Goal: Task Accomplishment & Management: Complete application form

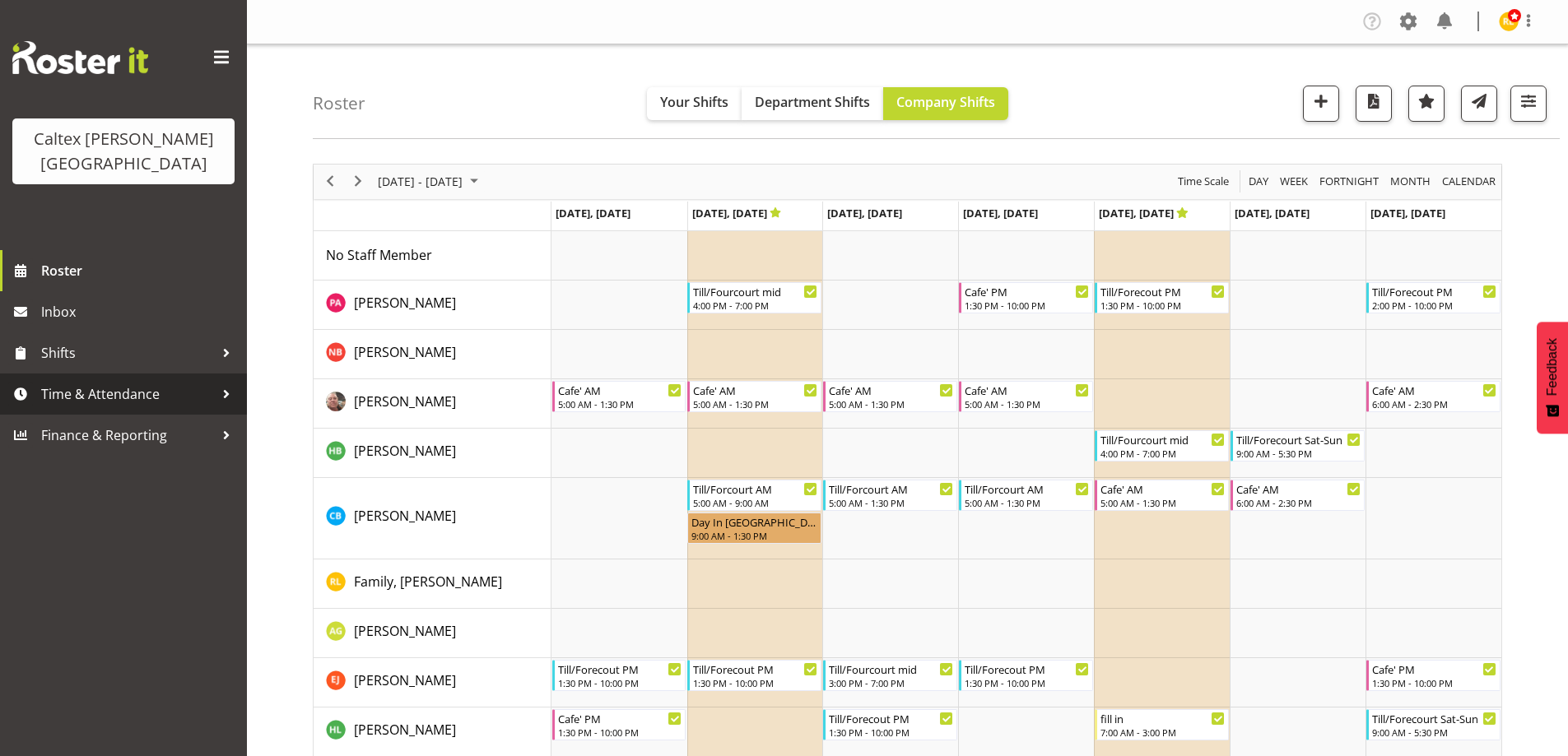
click at [98, 382] on span "Time & Attendance" at bounding box center [127, 394] width 173 height 25
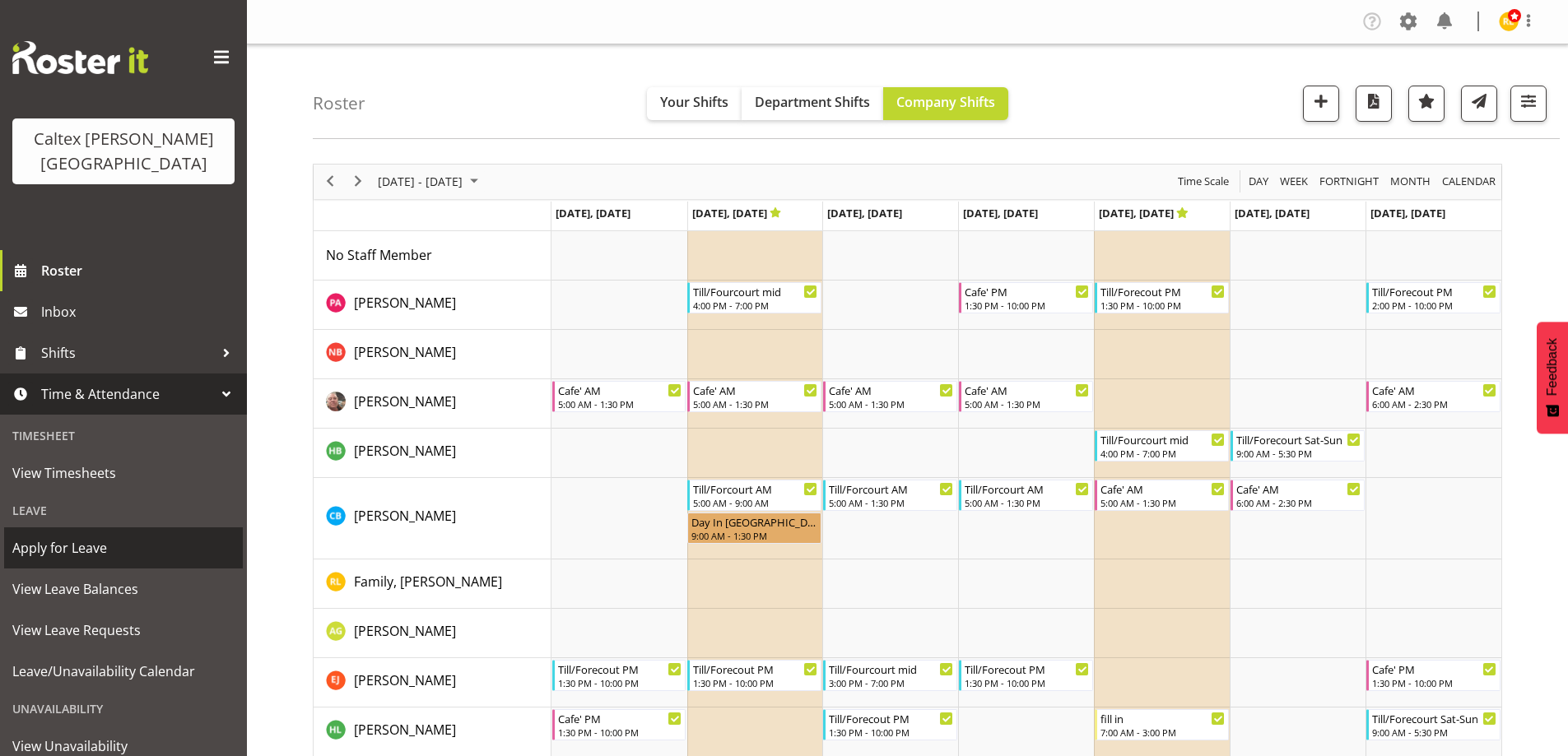
drag, startPoint x: 79, startPoint y: 521, endPoint x: 89, endPoint y: 513, distance: 12.8
click at [82, 535] on span "Apply for Leave" at bounding box center [123, 548] width 222 height 25
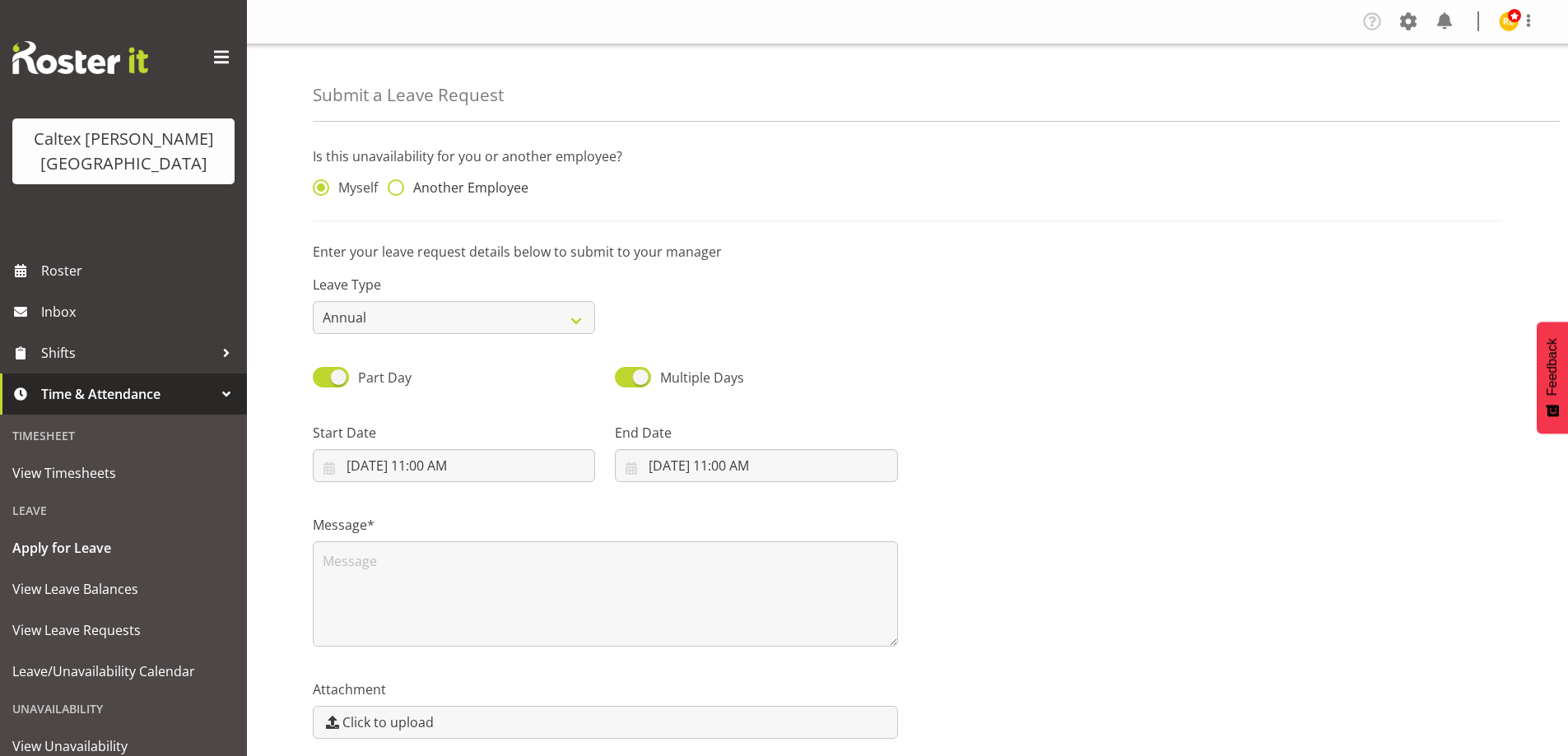
drag, startPoint x: 398, startPoint y: 193, endPoint x: 445, endPoint y: 195, distance: 47.0
click at [399, 193] on span at bounding box center [396, 188] width 17 height 17
click at [399, 193] on input "Another Employee" at bounding box center [393, 188] width 11 height 11
radio input "true"
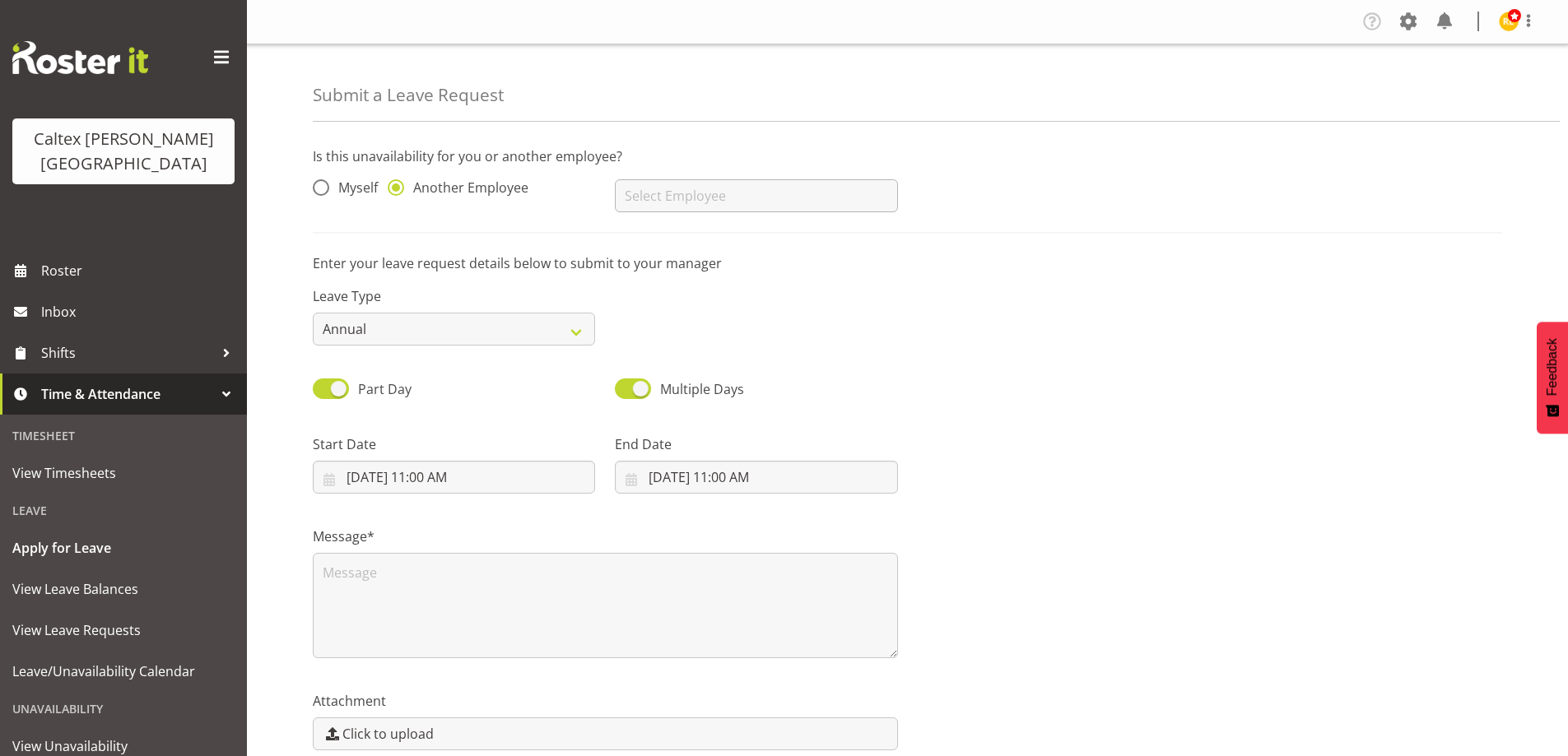
drag, startPoint x: 723, startPoint y: 217, endPoint x: 709, endPoint y: 202, distance: 20.5
click at [720, 211] on div "Atherton, Peter Berkely, Noah Braxton, Jeanette Broome, Heath Bullock, Christop…" at bounding box center [756, 189] width 302 height 66
click at [701, 196] on input "text" at bounding box center [756, 195] width 283 height 33
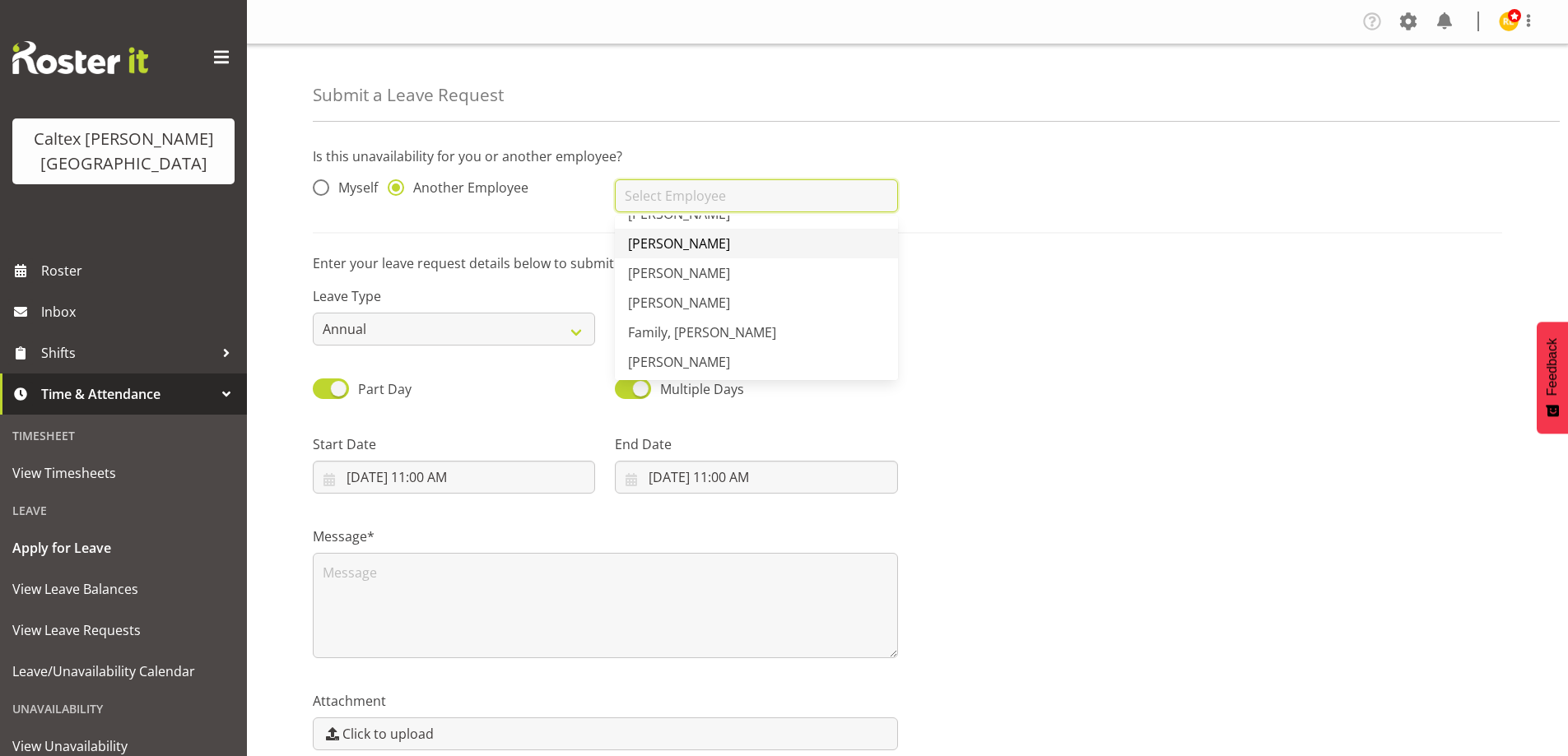
scroll to position [83, 0]
click at [681, 358] on span "[PERSON_NAME]" at bounding box center [679, 362] width 102 height 18
type input "[PERSON_NAME]"
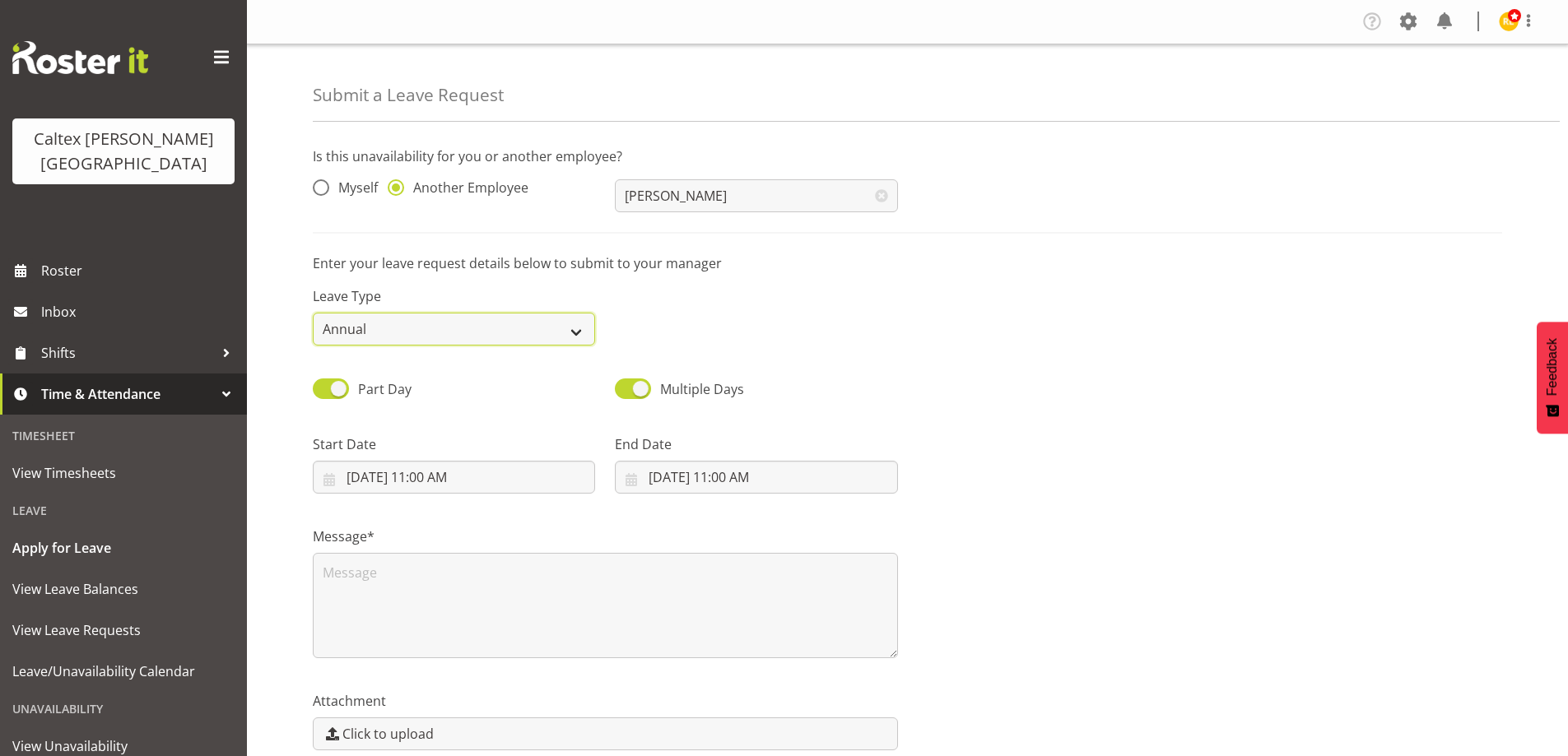
click at [456, 333] on select "Annual Sick Leave Without Pay Bereavement Domestic Violence Parental Jury Servi…" at bounding box center [454, 328] width 283 height 33
select select "Day In [GEOGRAPHIC_DATA]"
click at [313, 313] on select "Annual Sick Leave Without Pay Bereavement Domestic Violence Parental Jury Servi…" at bounding box center [454, 328] width 283 height 33
click at [349, 395] on span "Part Day" at bounding box center [379, 389] width 63 height 20
click at [324, 394] on input "Part Day" at bounding box center [318, 388] width 11 height 11
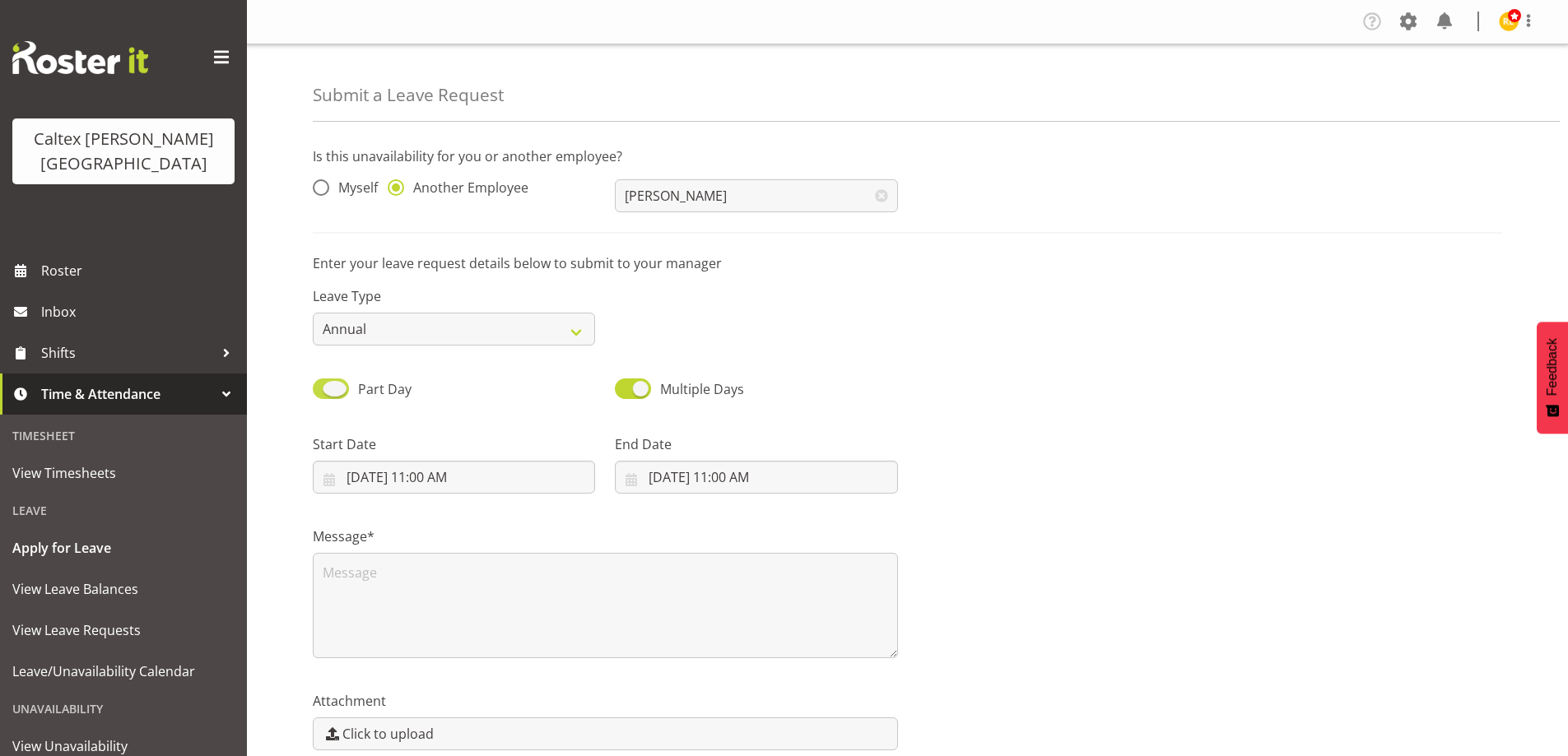
checkbox input "false"
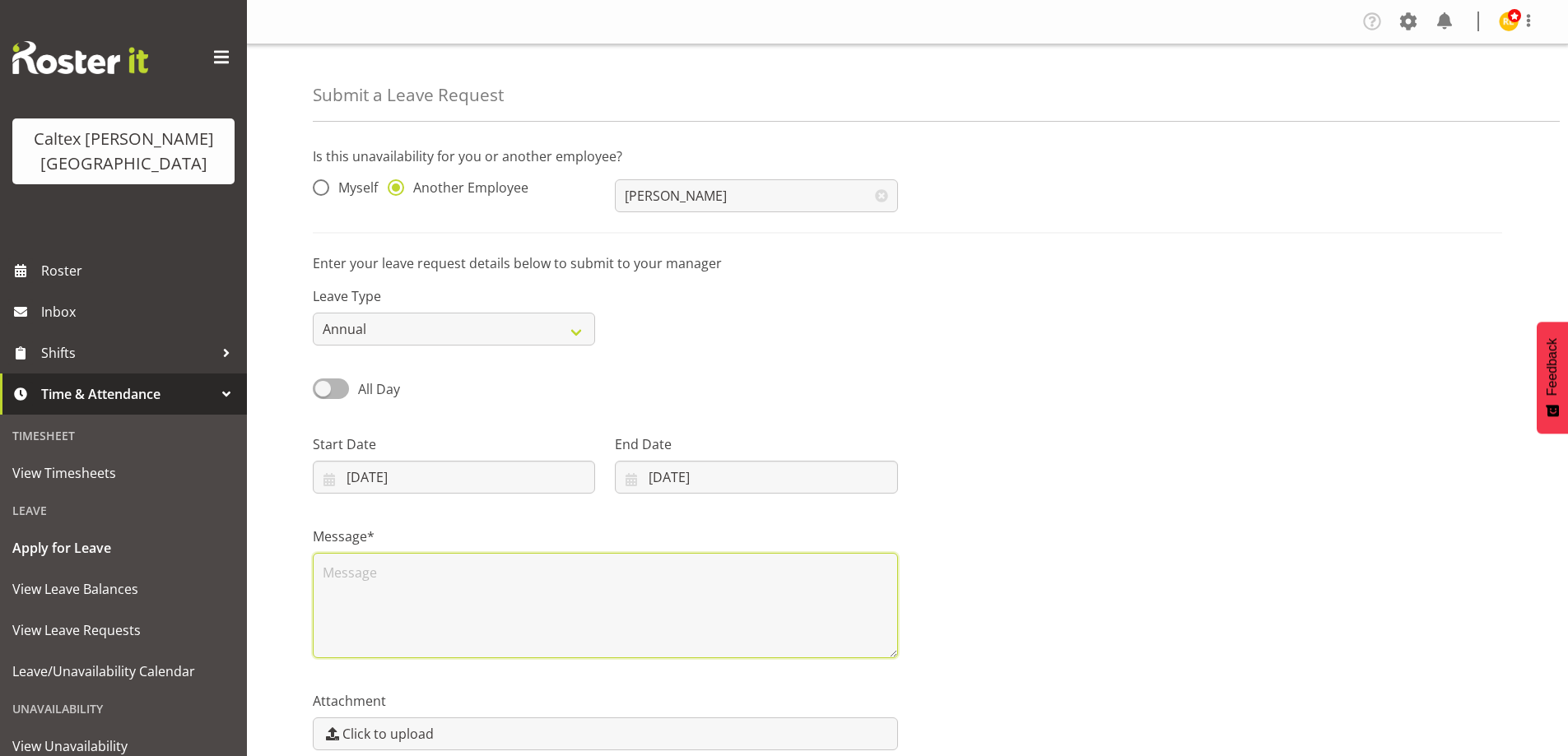
click at [405, 578] on textarea at bounding box center [606, 605] width 585 height 105
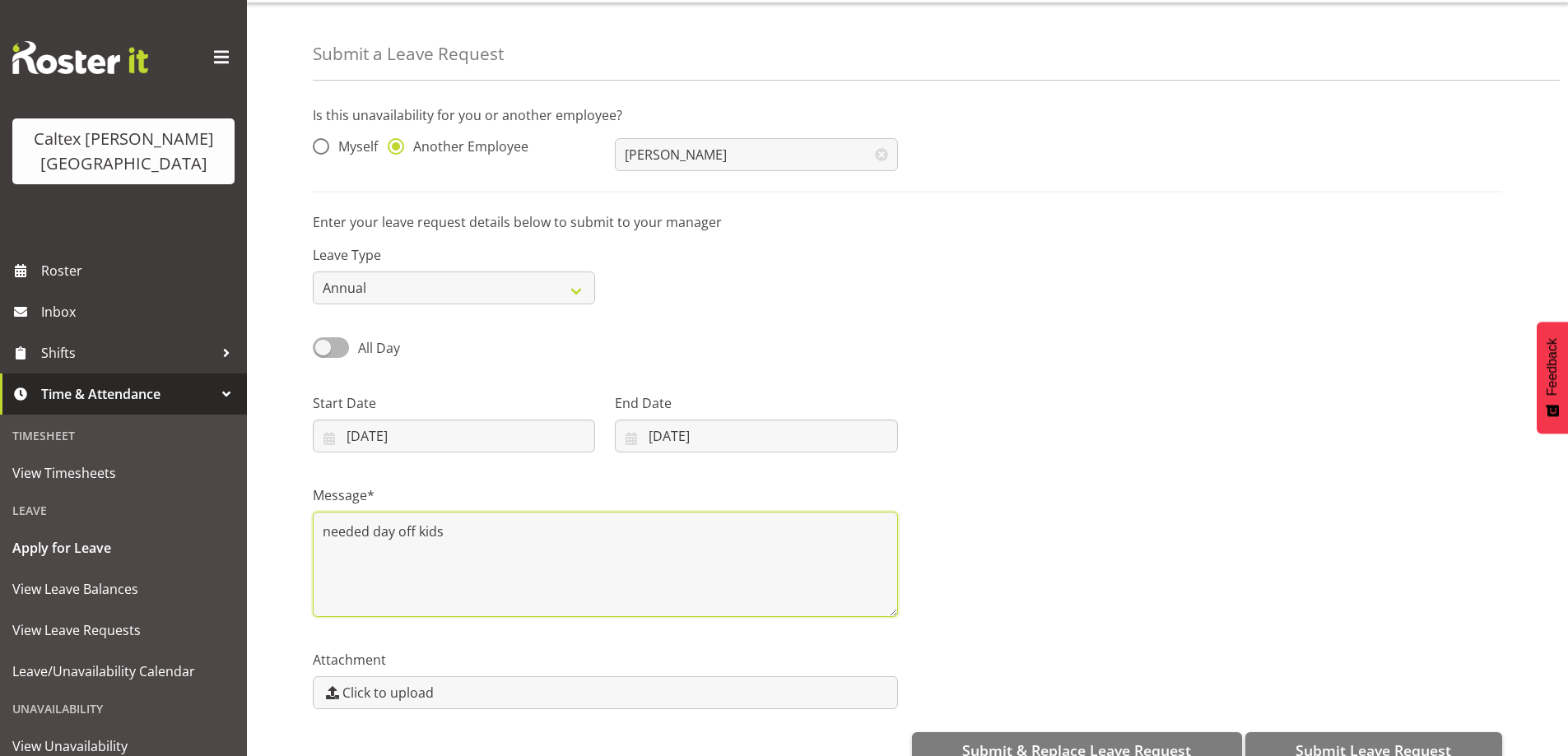
scroll to position [78, 0]
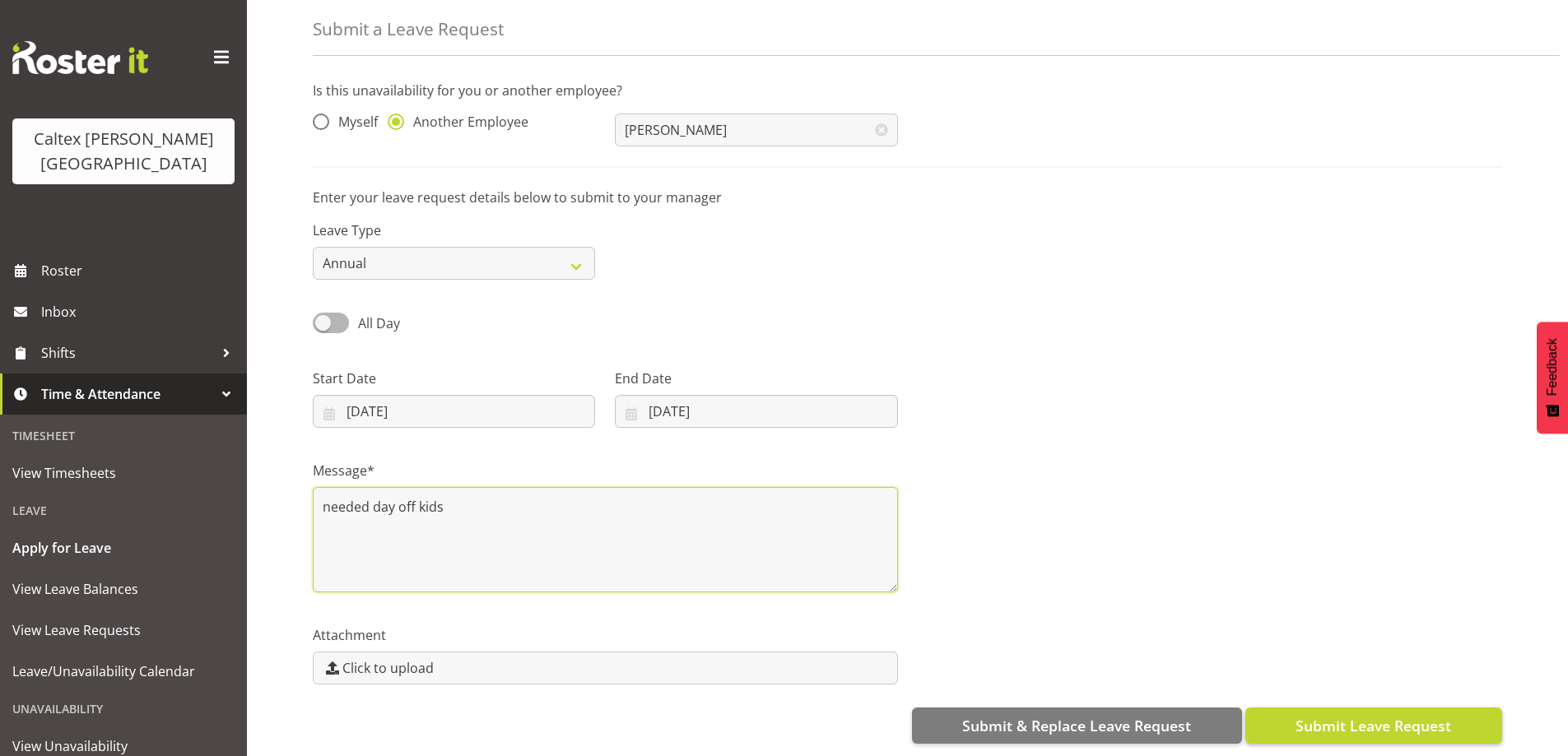
type textarea "needed day off kids"
click at [1338, 715] on span "Submit Leave Request" at bounding box center [1373, 726] width 156 height 22
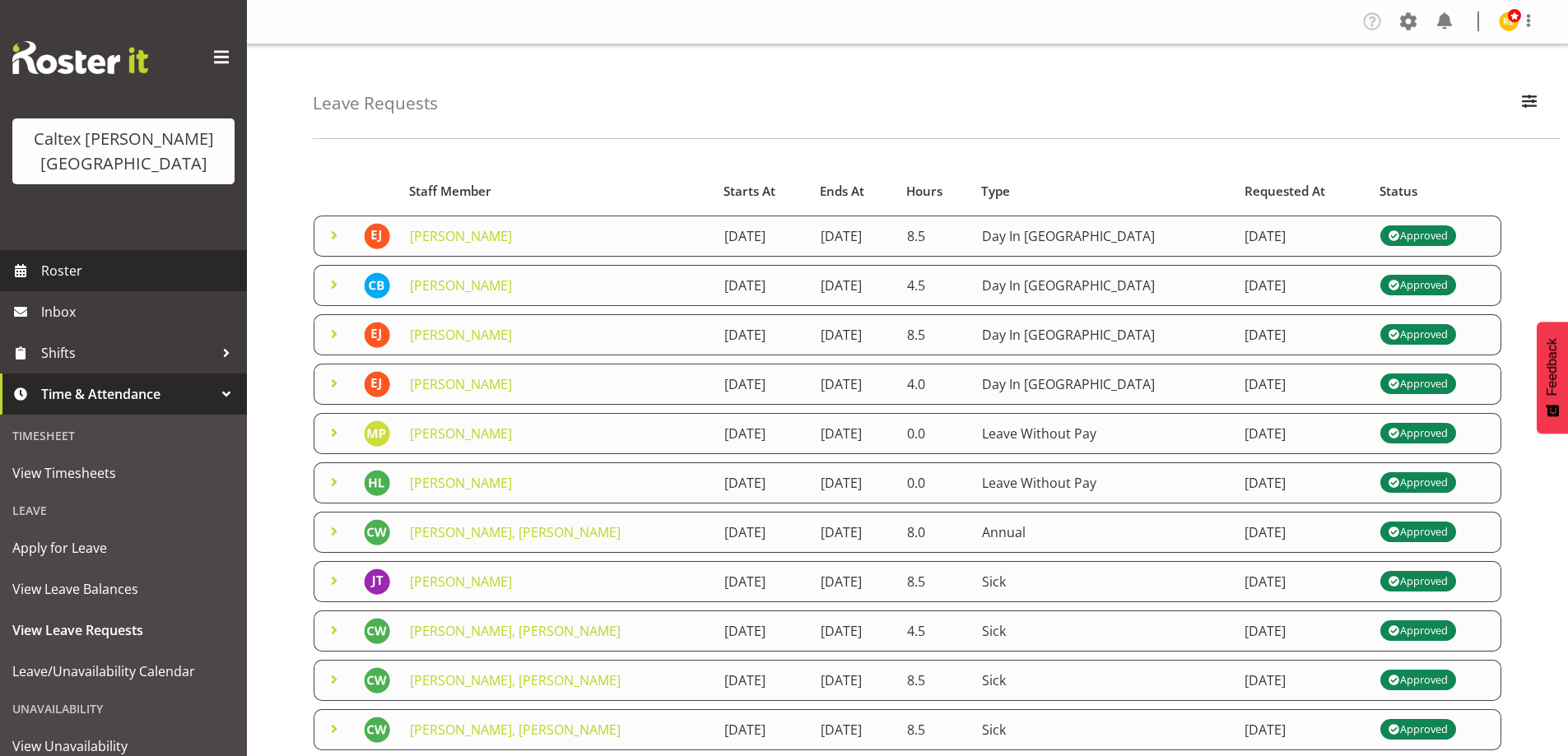
click at [48, 258] on span "Roster" at bounding box center [139, 271] width 198 height 25
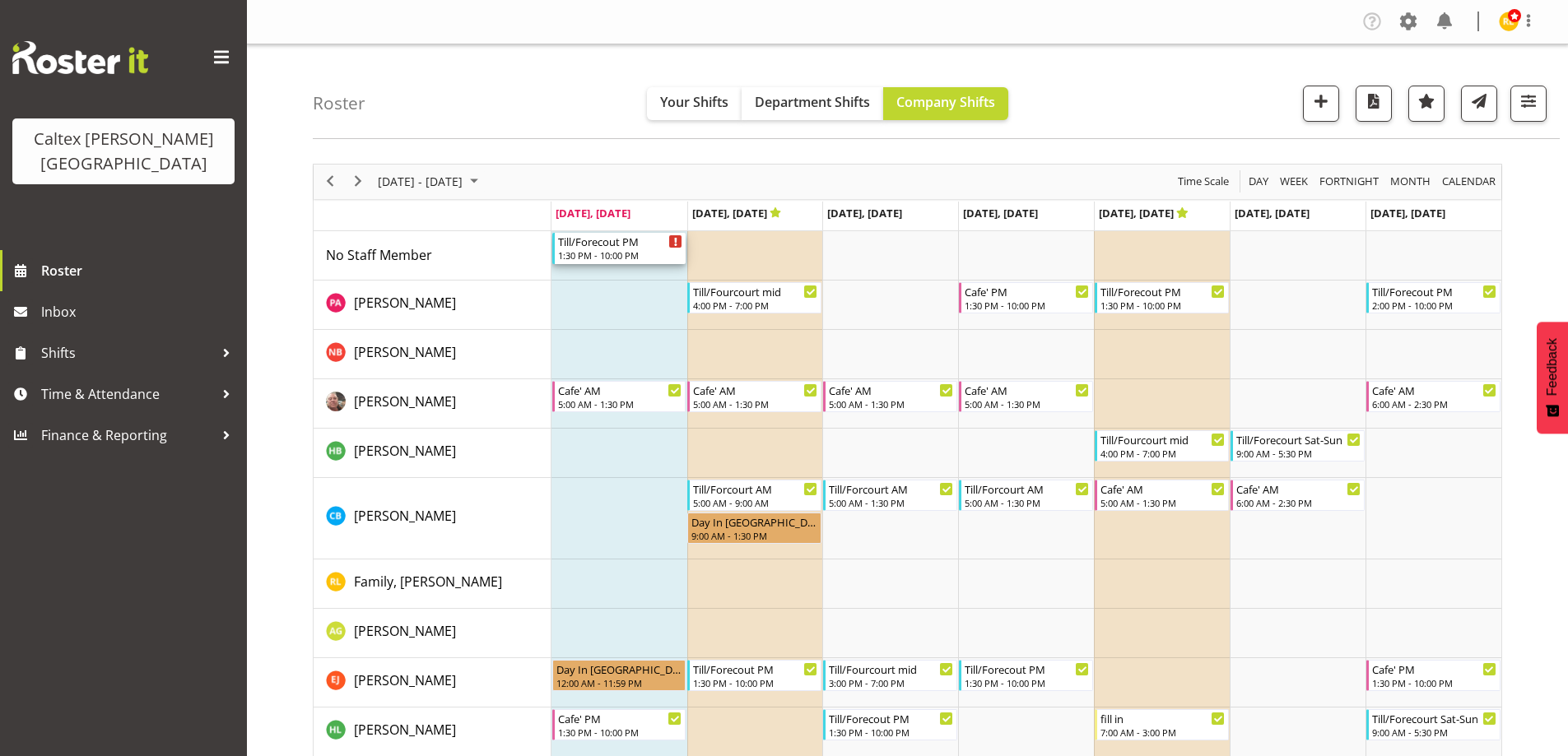
click at [606, 253] on div "1:30 PM - 10:00 PM" at bounding box center [621, 255] width 125 height 13
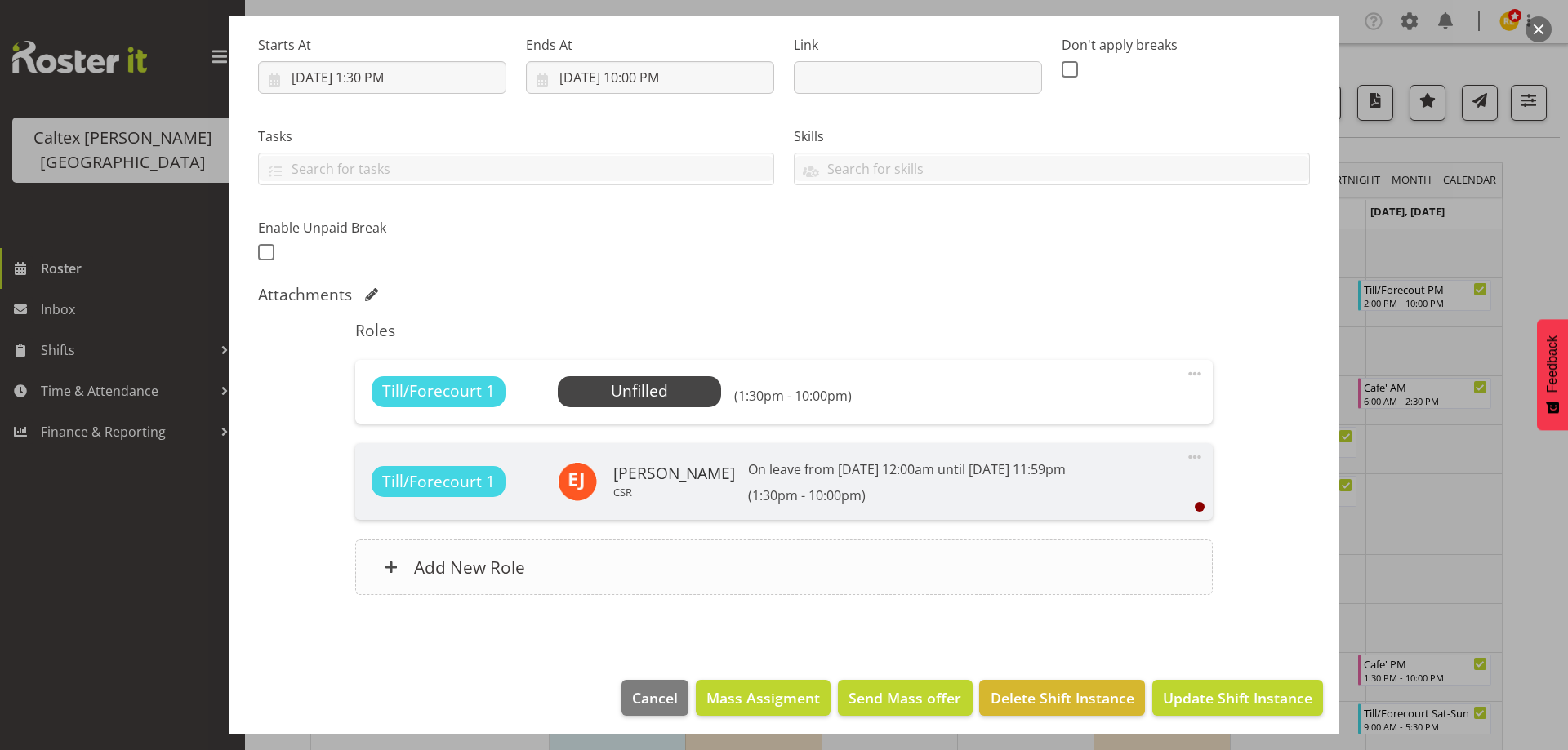
scroll to position [257, 0]
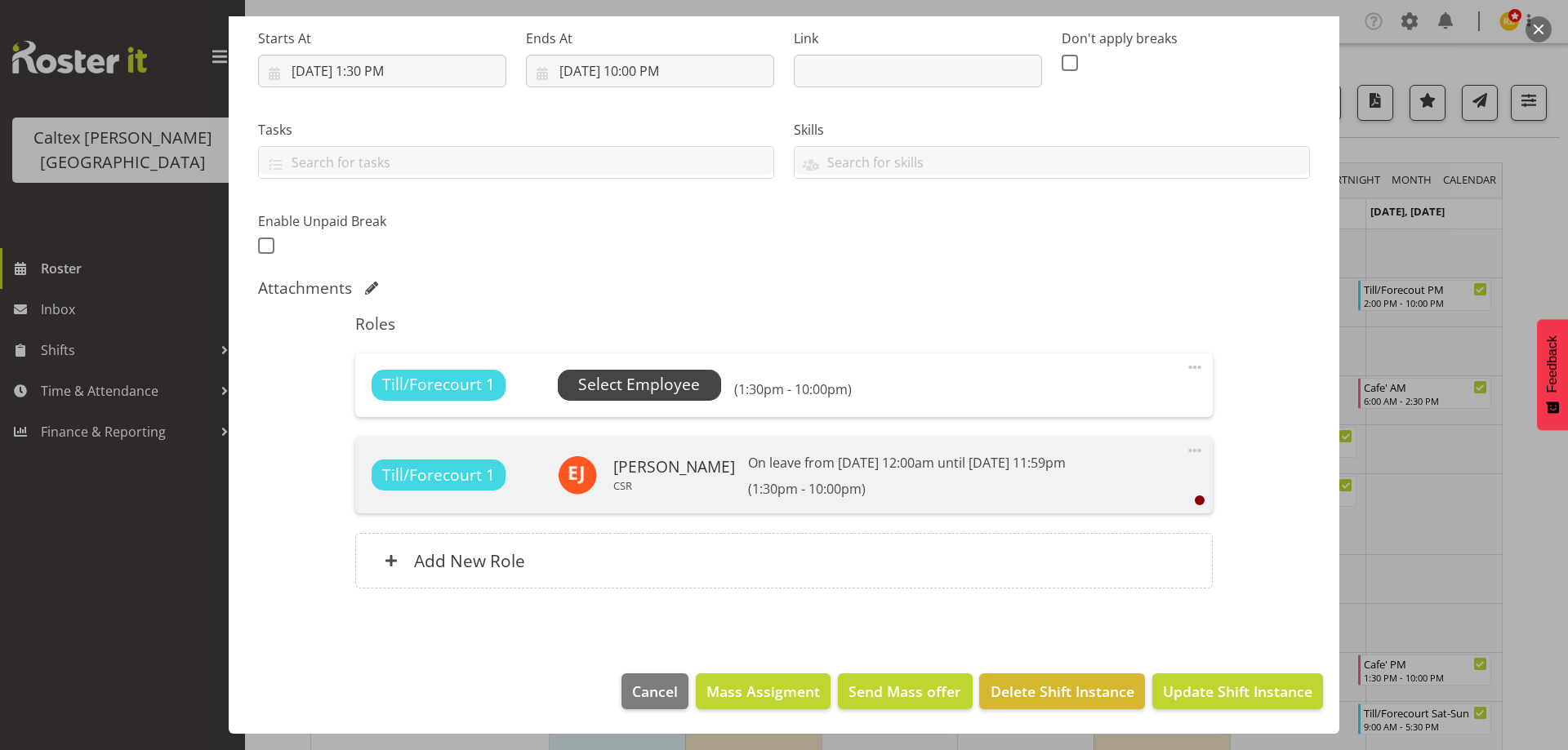
click at [631, 387] on span "Select Employee" at bounding box center [639, 385] width 122 height 24
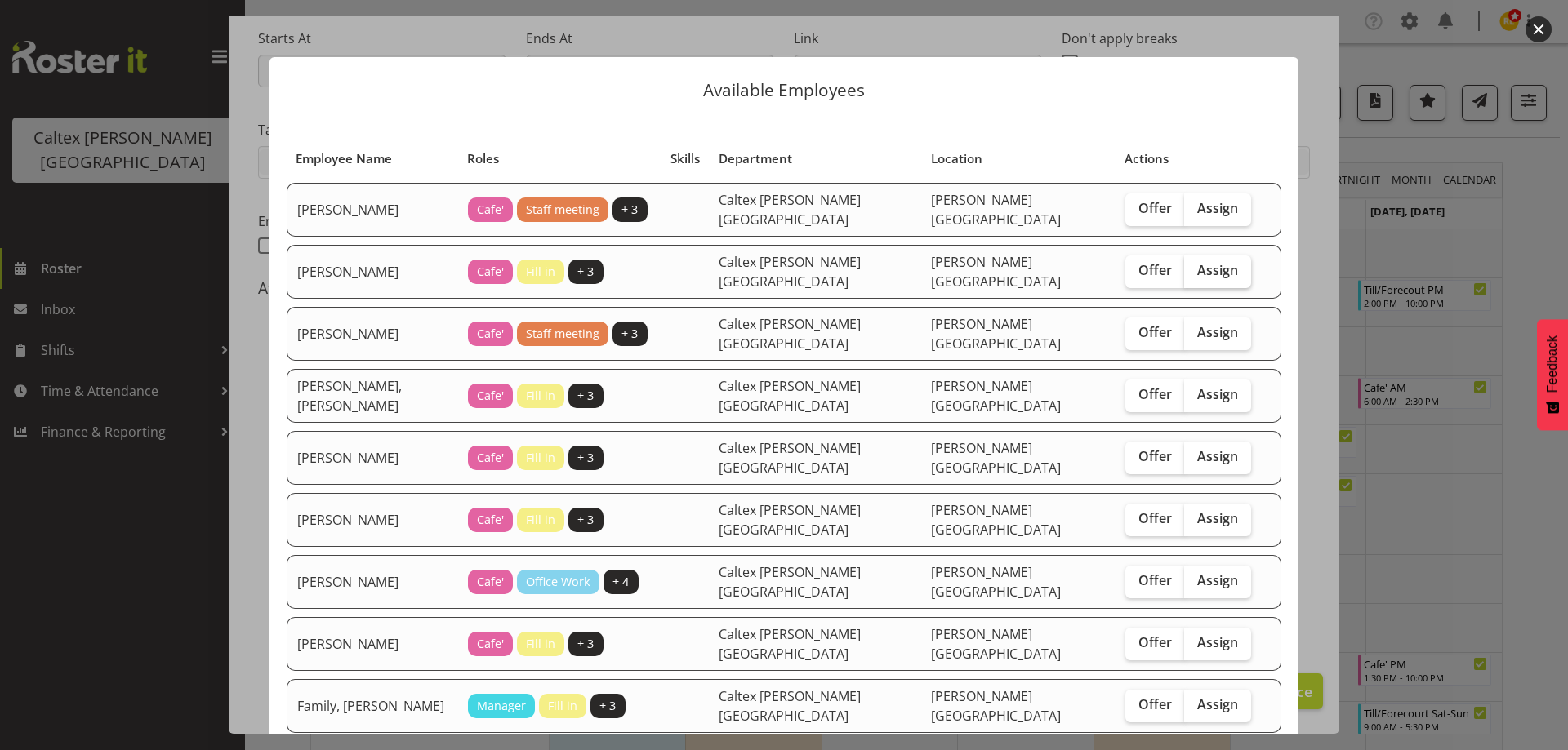
click at [1197, 265] on span "Assign" at bounding box center [1217, 270] width 41 height 17
click at [1186, 265] on input "Assign" at bounding box center [1189, 270] width 11 height 11
checkbox input "true"
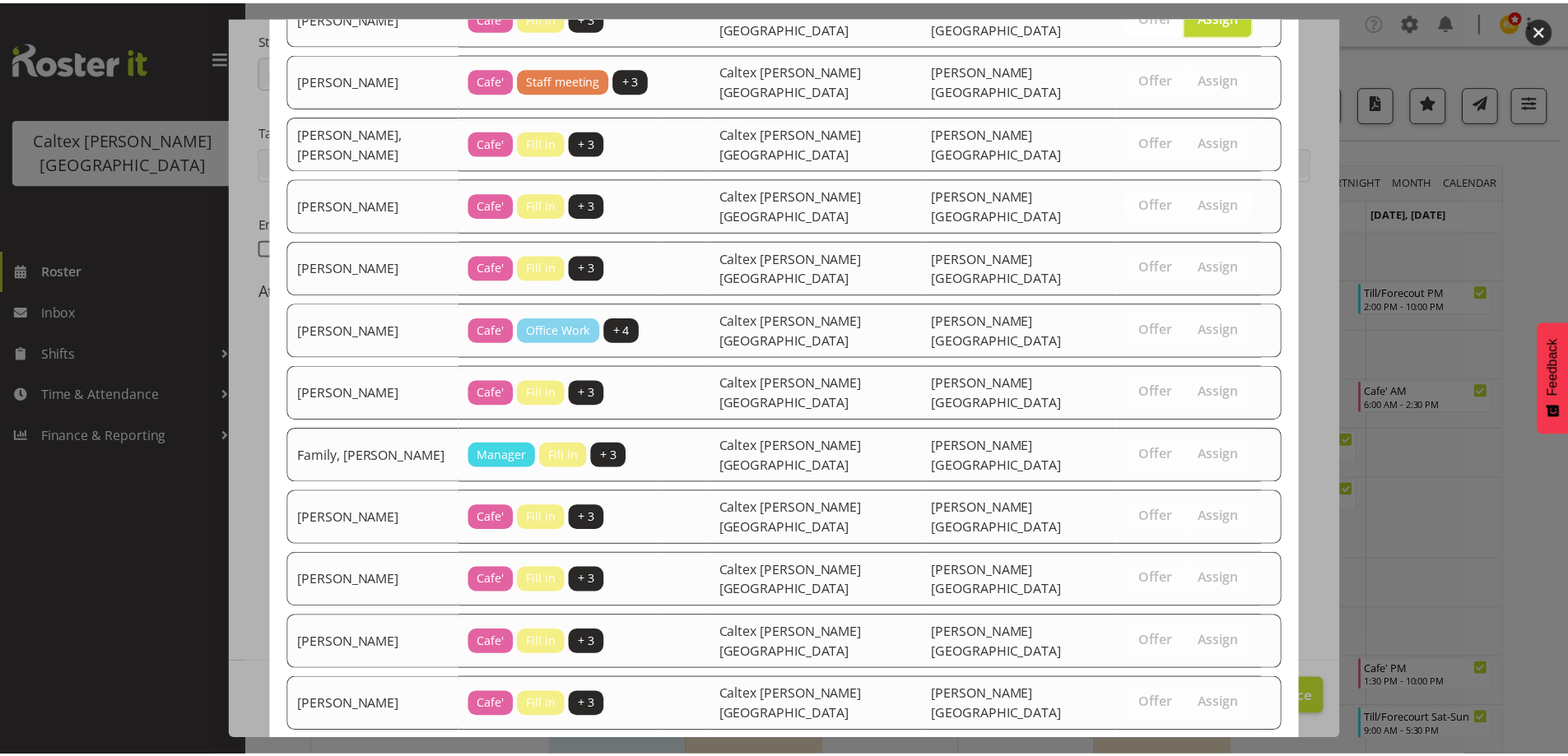
scroll to position [267, 0]
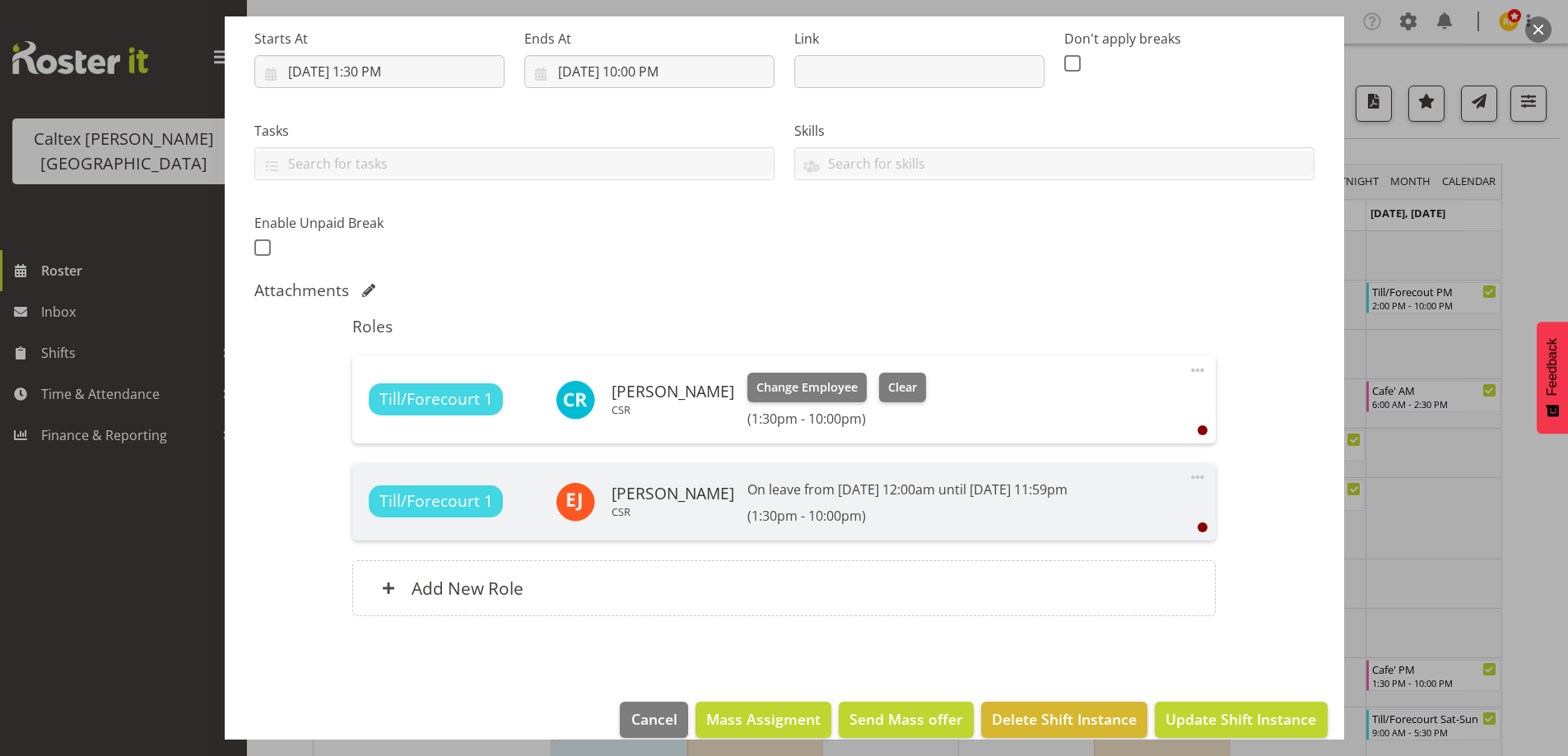
scroll to position [283, 0]
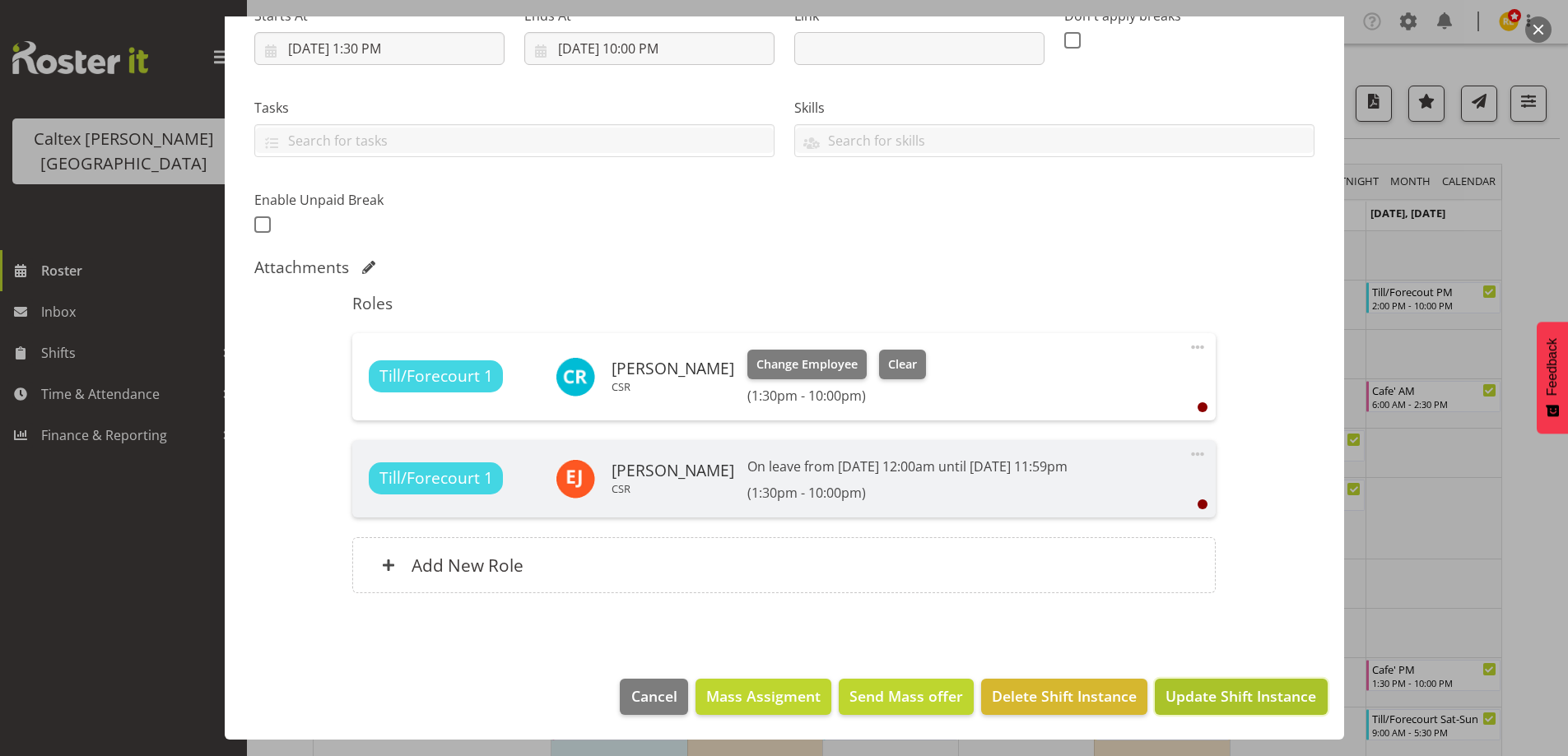
click at [1229, 697] on span "Update Shift Instance" at bounding box center [1240, 696] width 151 height 22
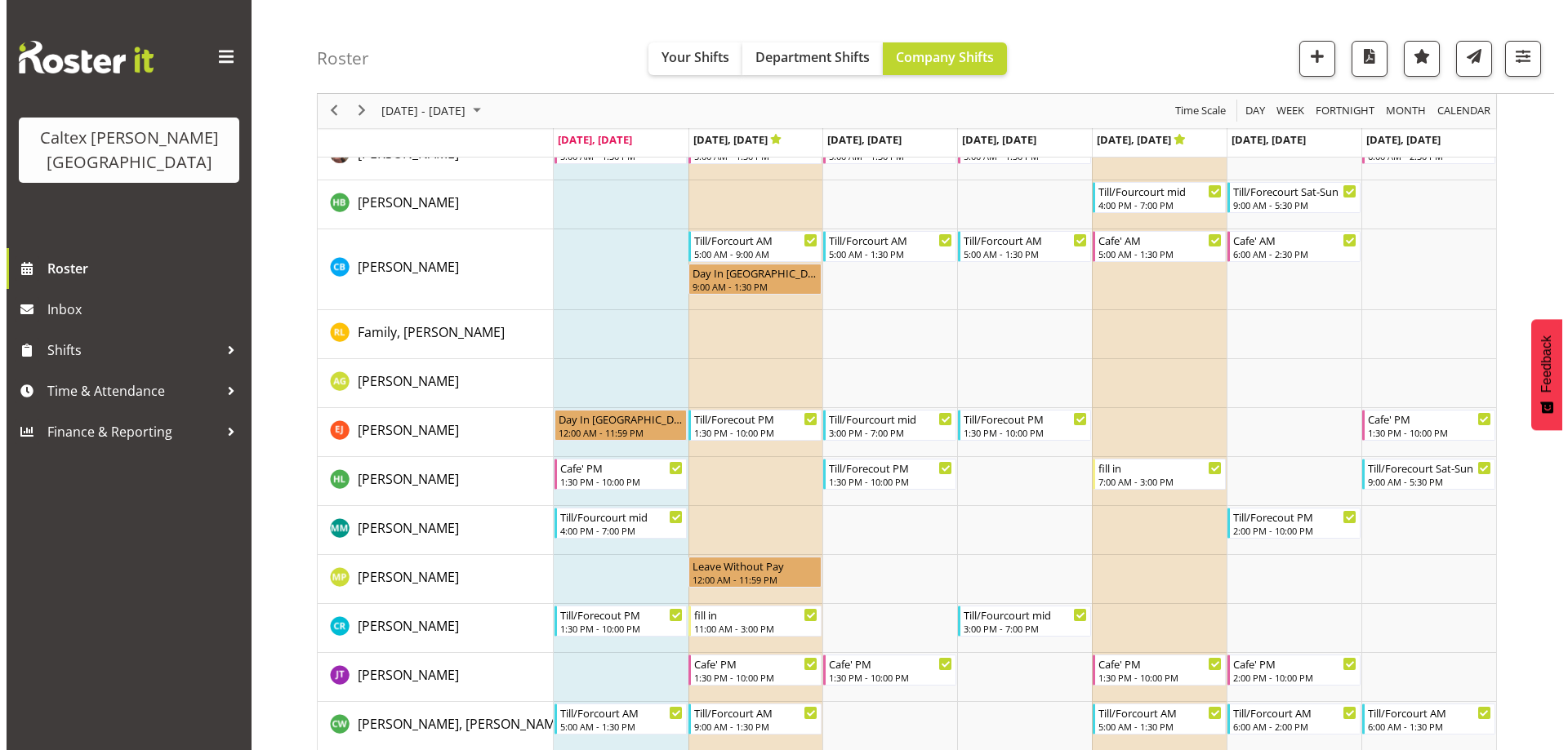
scroll to position [259, 0]
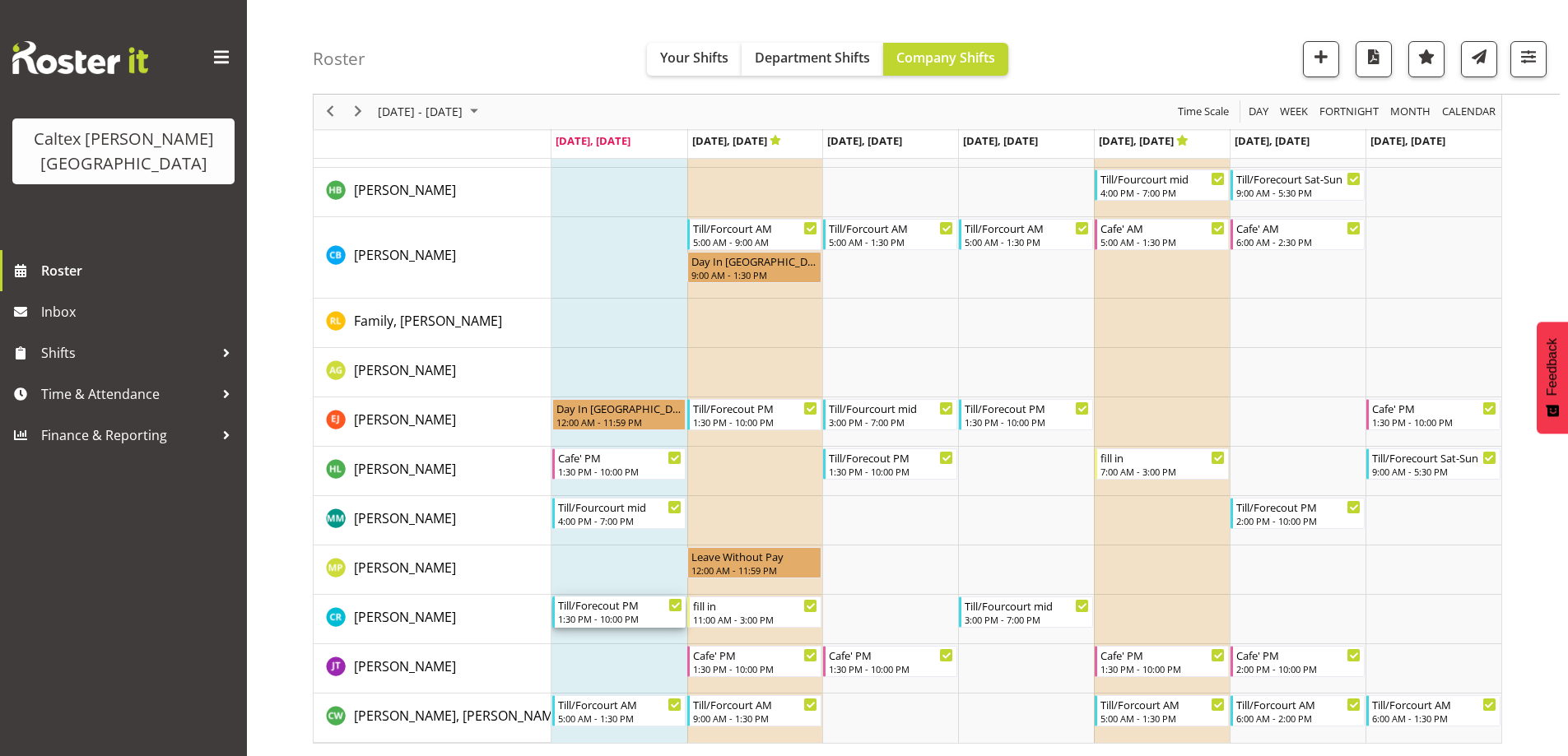
click at [596, 618] on div "1:30 PM - 10:00 PM" at bounding box center [621, 618] width 125 height 13
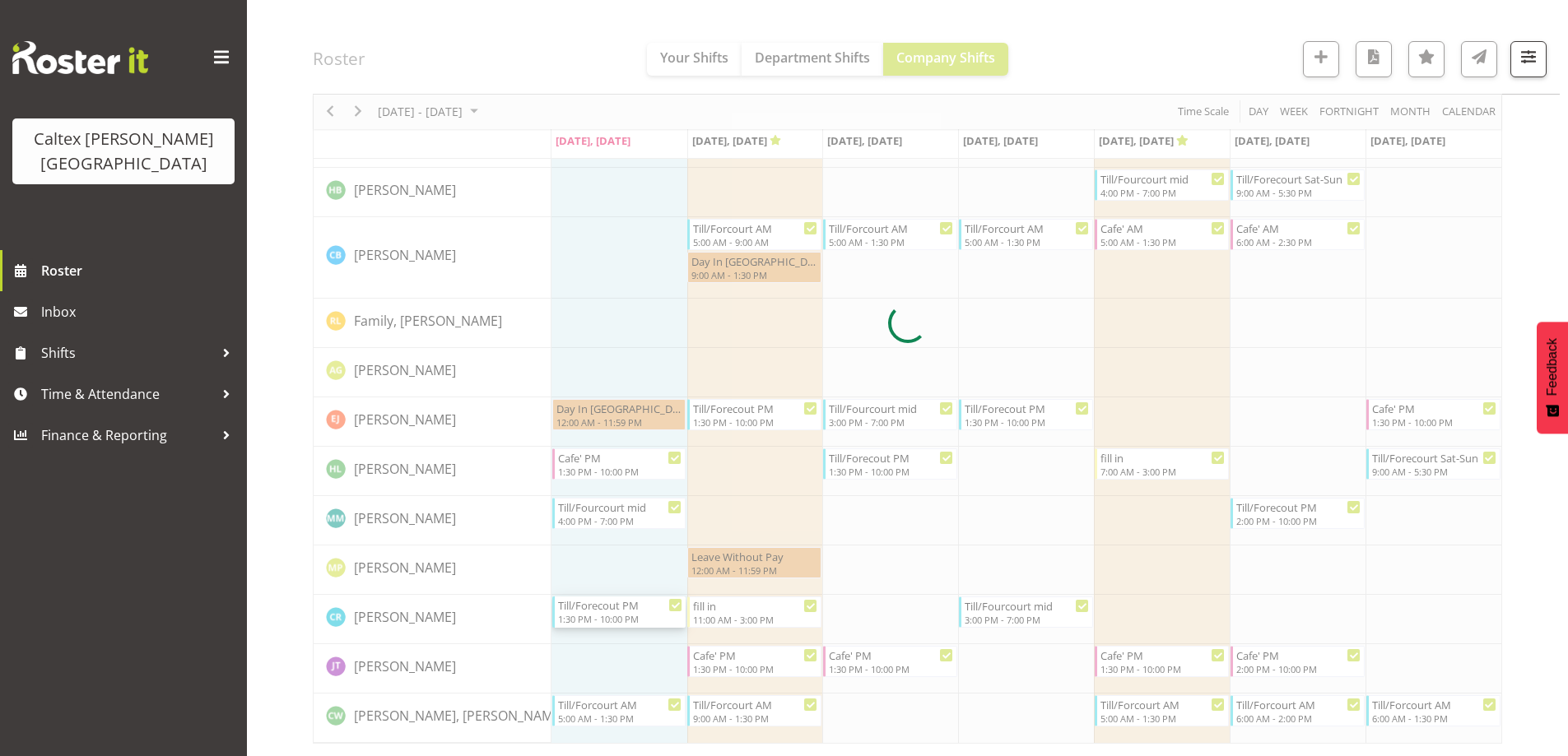
select select "7"
select select "2025"
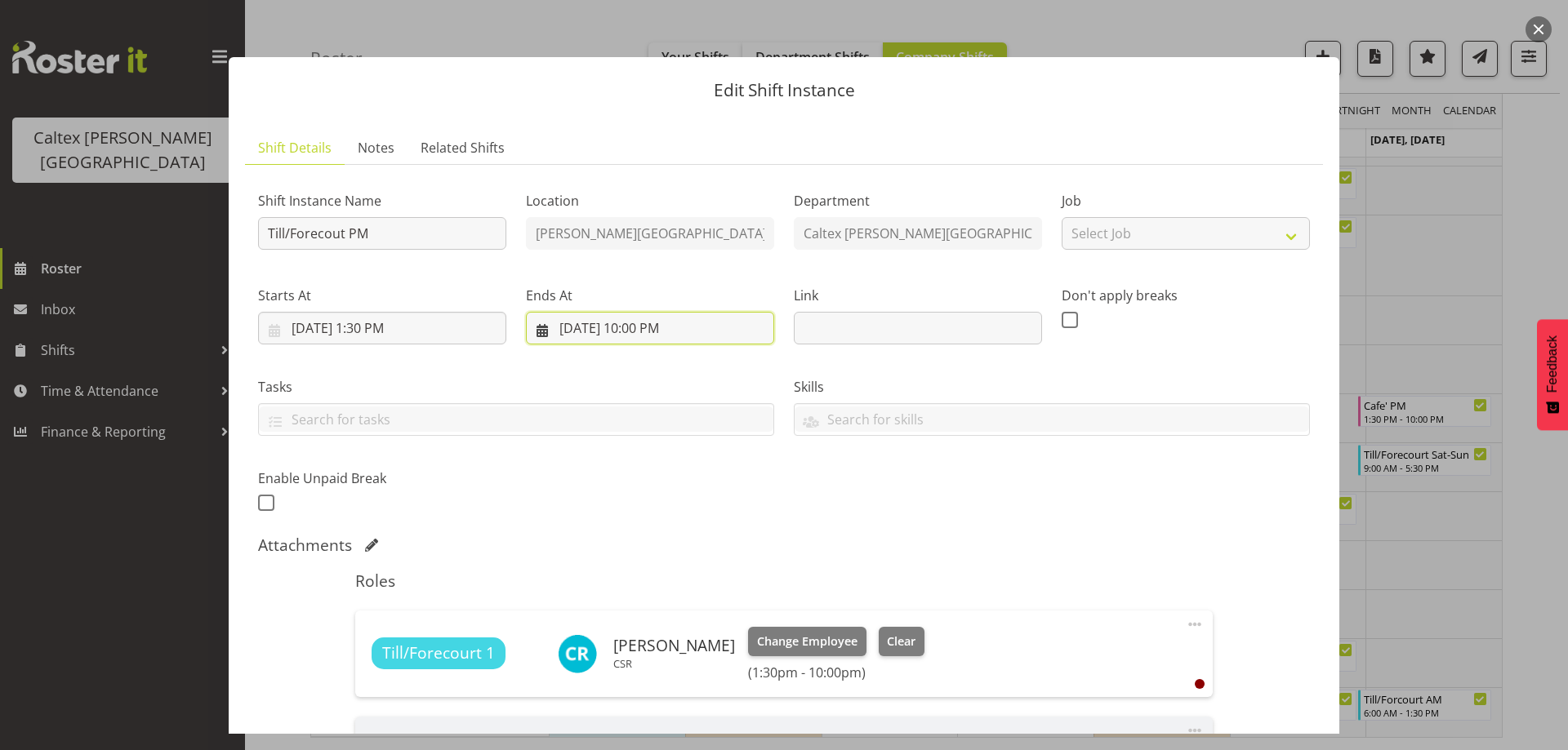
click at [641, 332] on input "8/25/2025, 10:00 PM" at bounding box center [650, 327] width 248 height 32
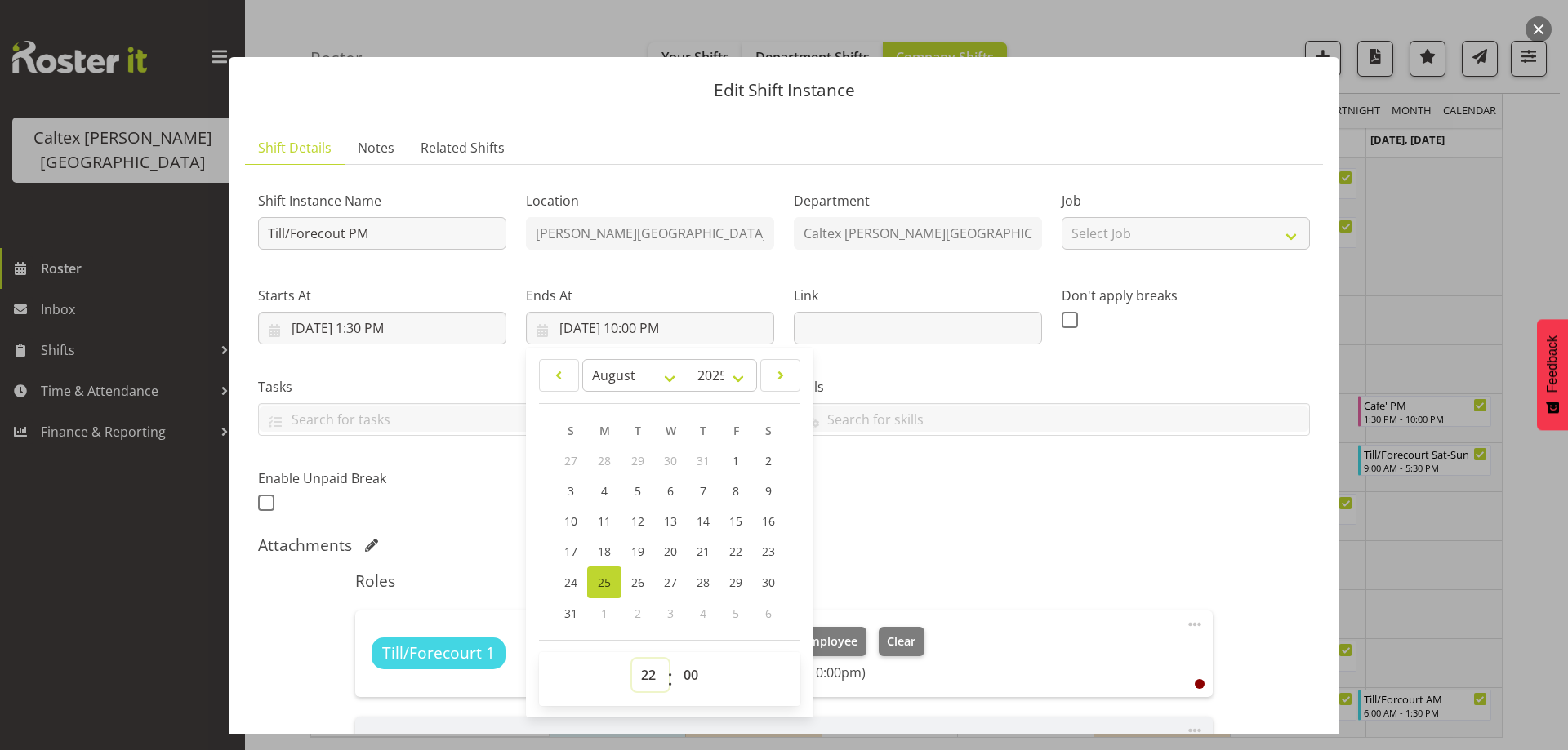
click at [640, 674] on select "00 01 02 03 04 05 06 07 08 09 10 11 12 13 14 15 16 17 18 19 20 21 22 23" at bounding box center [650, 674] width 36 height 32
select select "19"
click at [632, 658] on select "00 01 02 03 04 05 06 07 08 09 10 11 12 13 14 15 16 17 18 19 20 21 22 23" at bounding box center [650, 674] width 36 height 32
type input "8/25/2025, 7:00 PM"
click at [1154, 526] on div "Shift Instance Name Till/Forecout PM Location Stokes Valley Department Caltex S…" at bounding box center [784, 533] width 1052 height 710
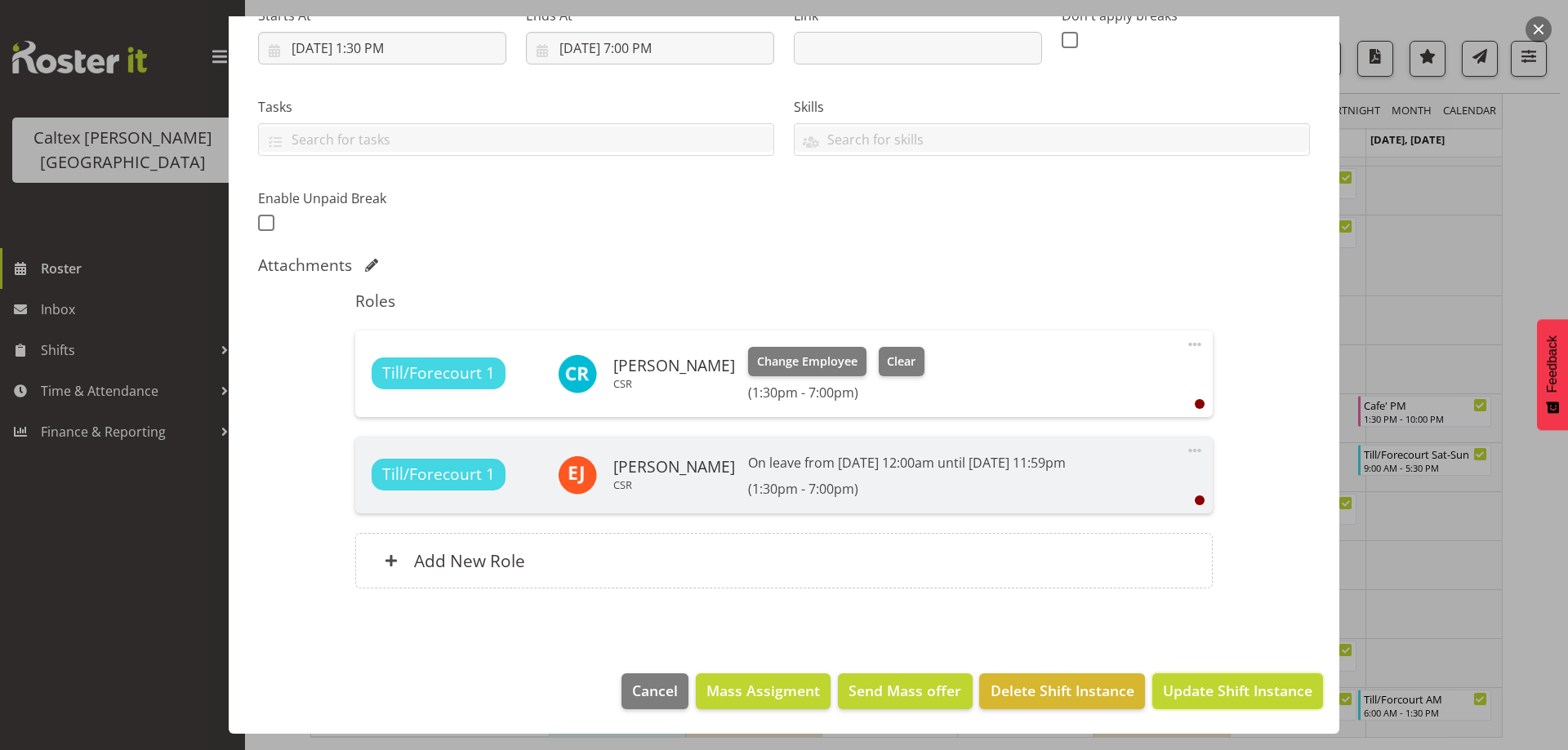
drag, startPoint x: 1255, startPoint y: 692, endPoint x: 1249, endPoint y: 676, distance: 17.1
click at [1254, 690] on span "Update Shift Instance" at bounding box center [1237, 690] width 150 height 21
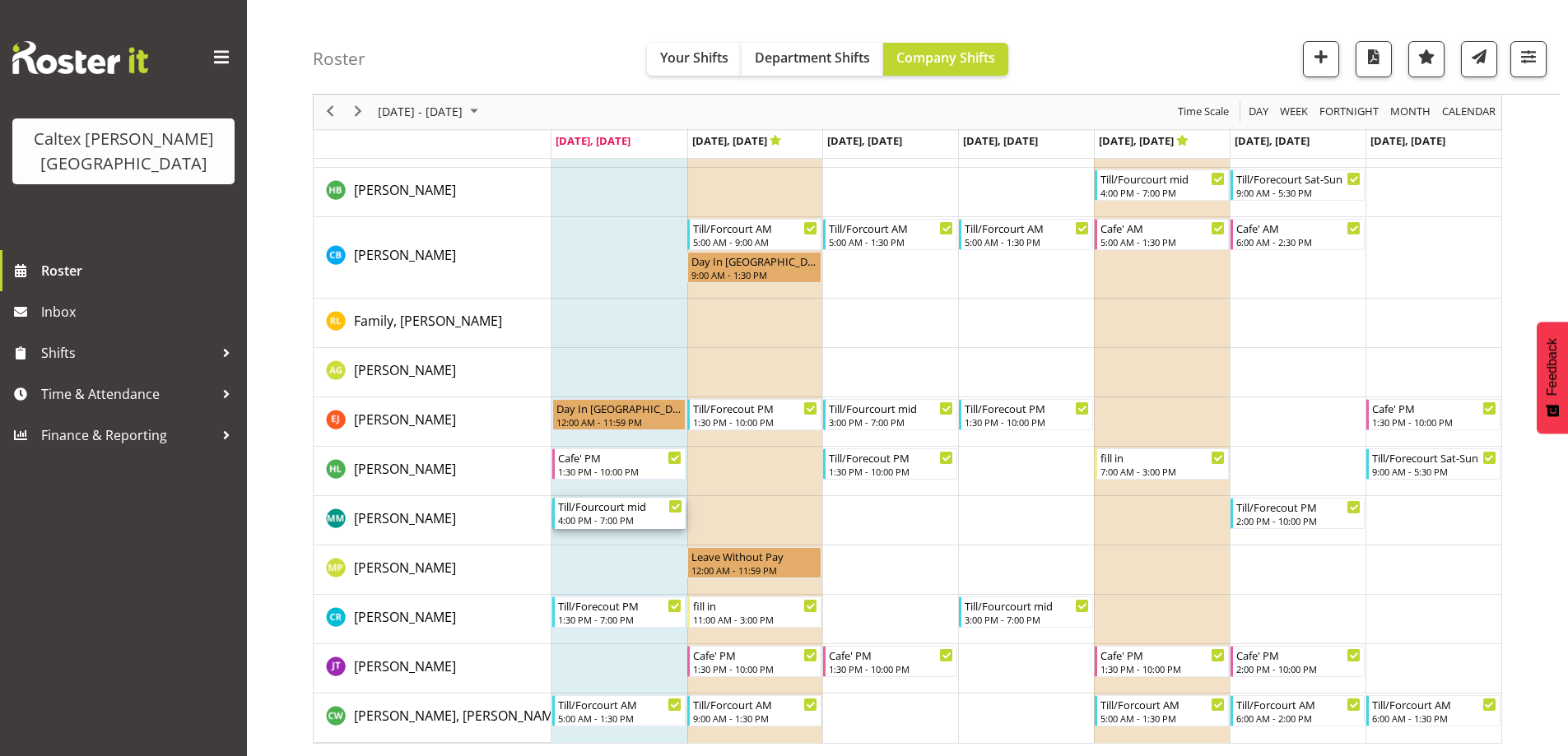
click at [600, 514] on div "Till/Fourcourt mid 4:00 PM - 7:00 PM" at bounding box center [621, 513] width 125 height 32
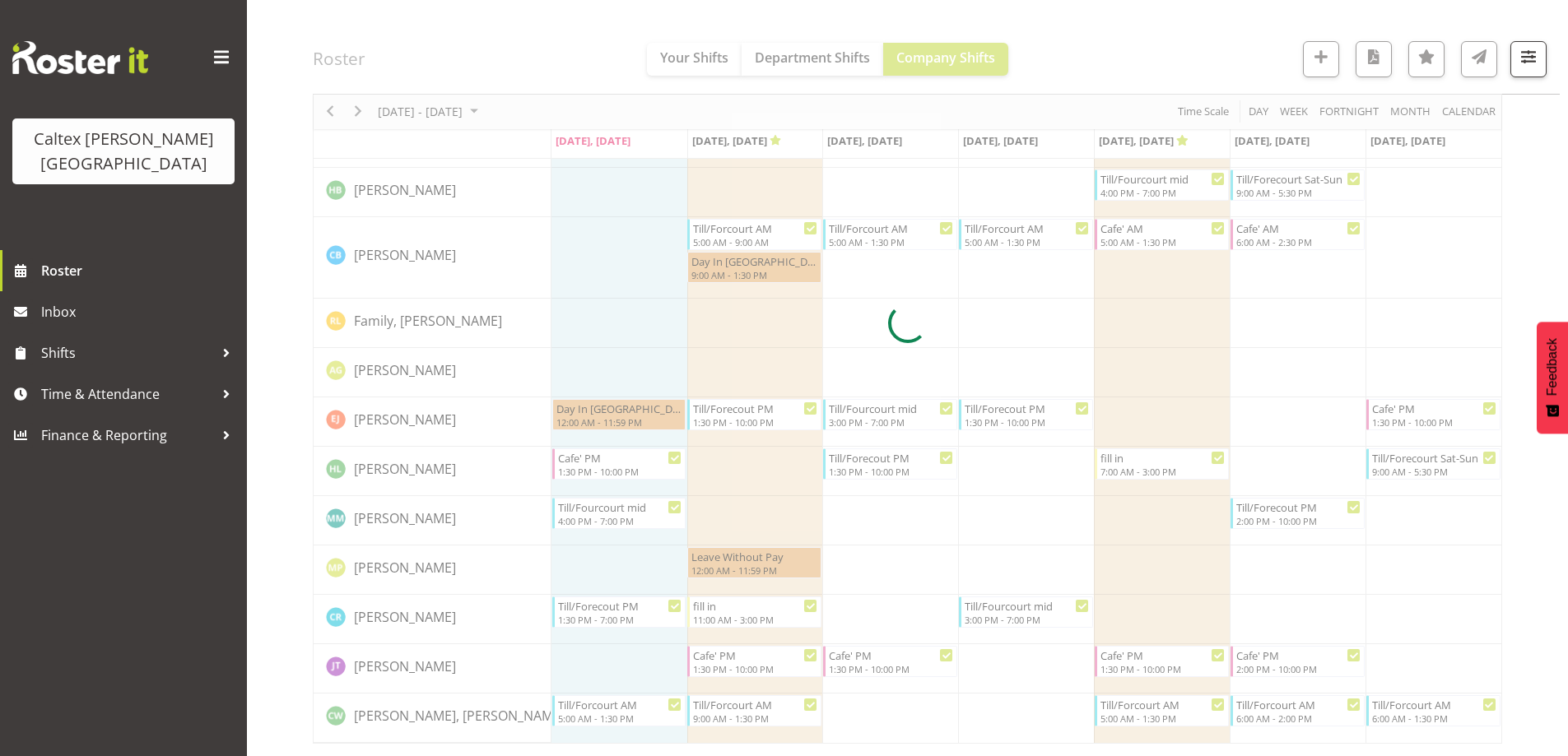
click at [598, 514] on div at bounding box center [907, 323] width 1189 height 841
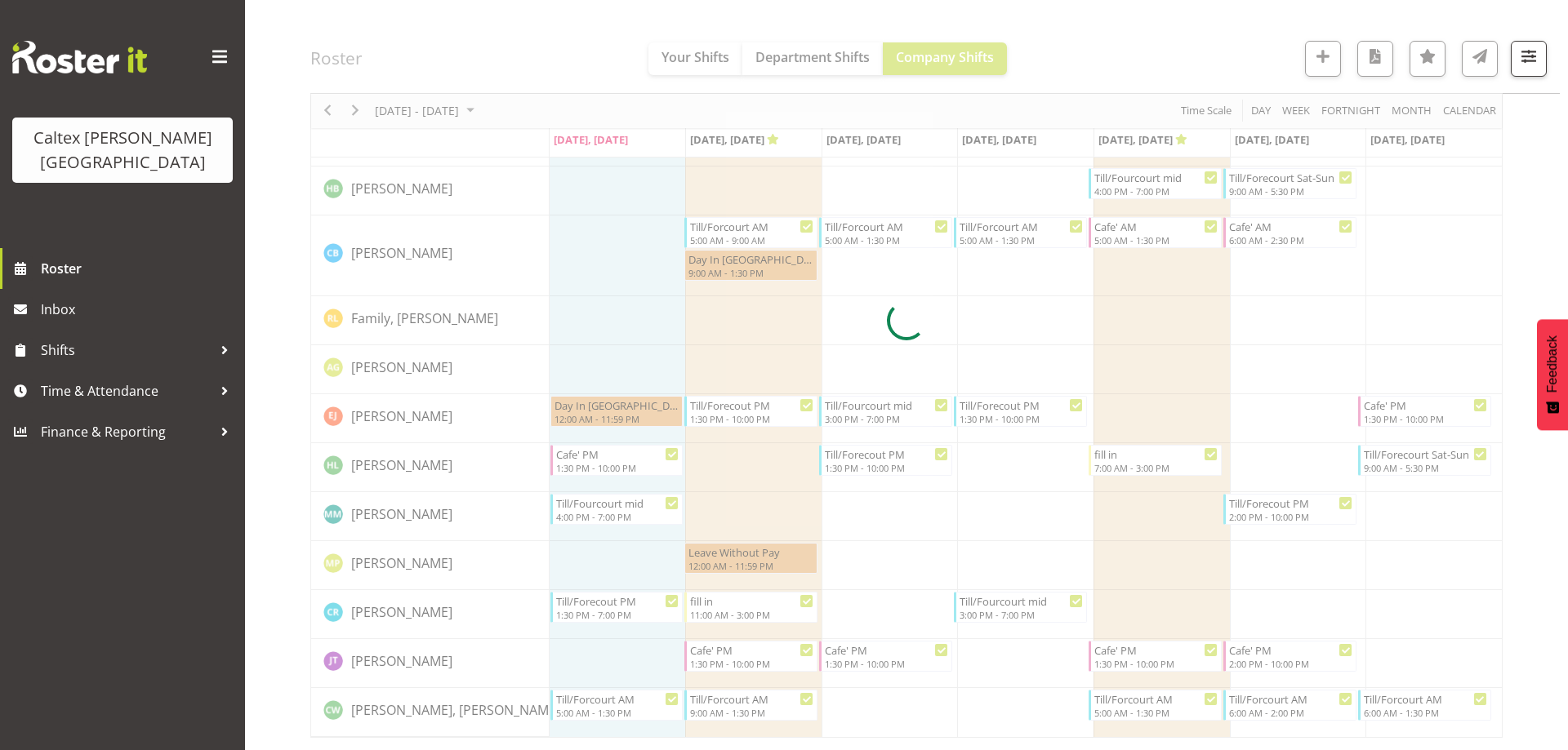
select select "7"
select select "2025"
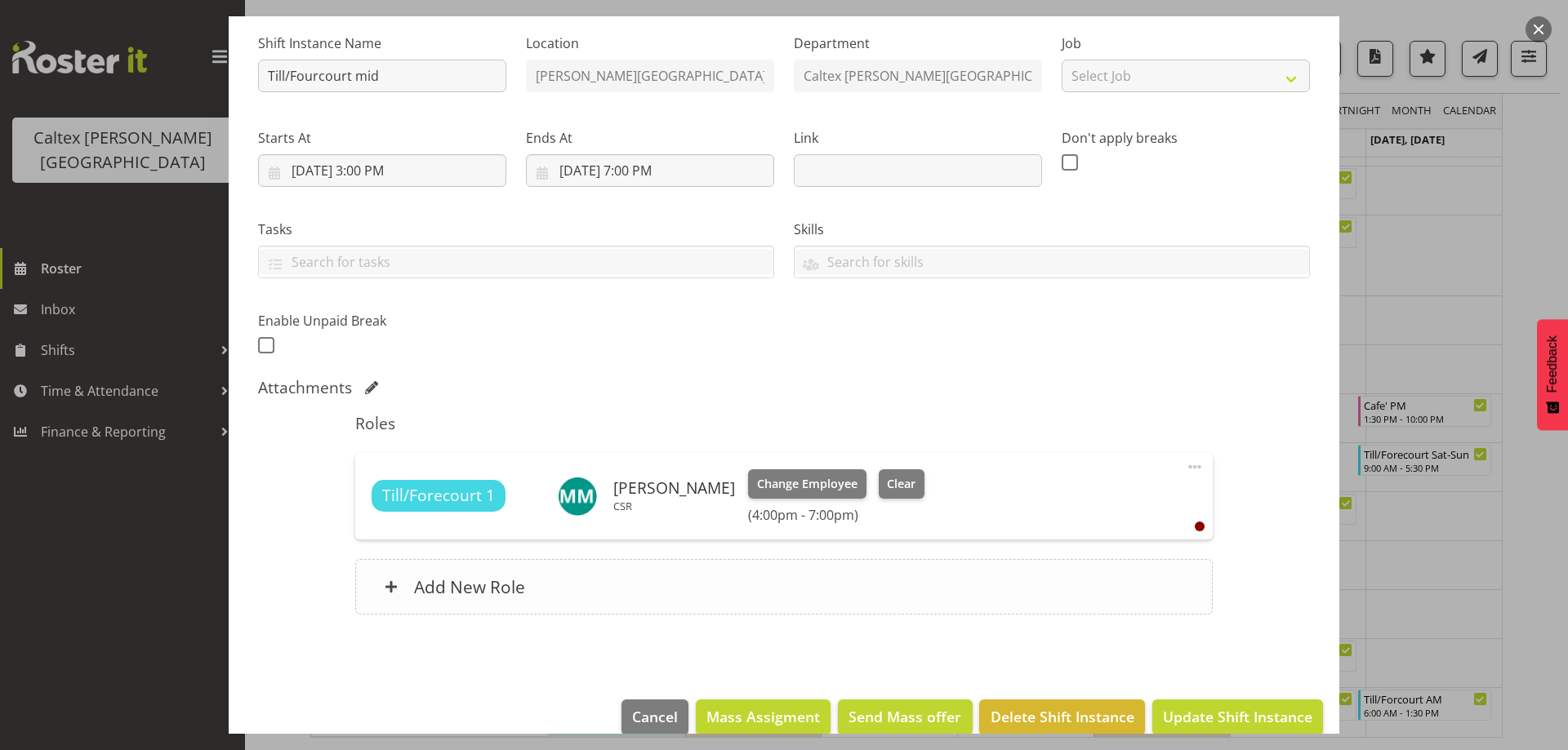
scroll to position [163, 0]
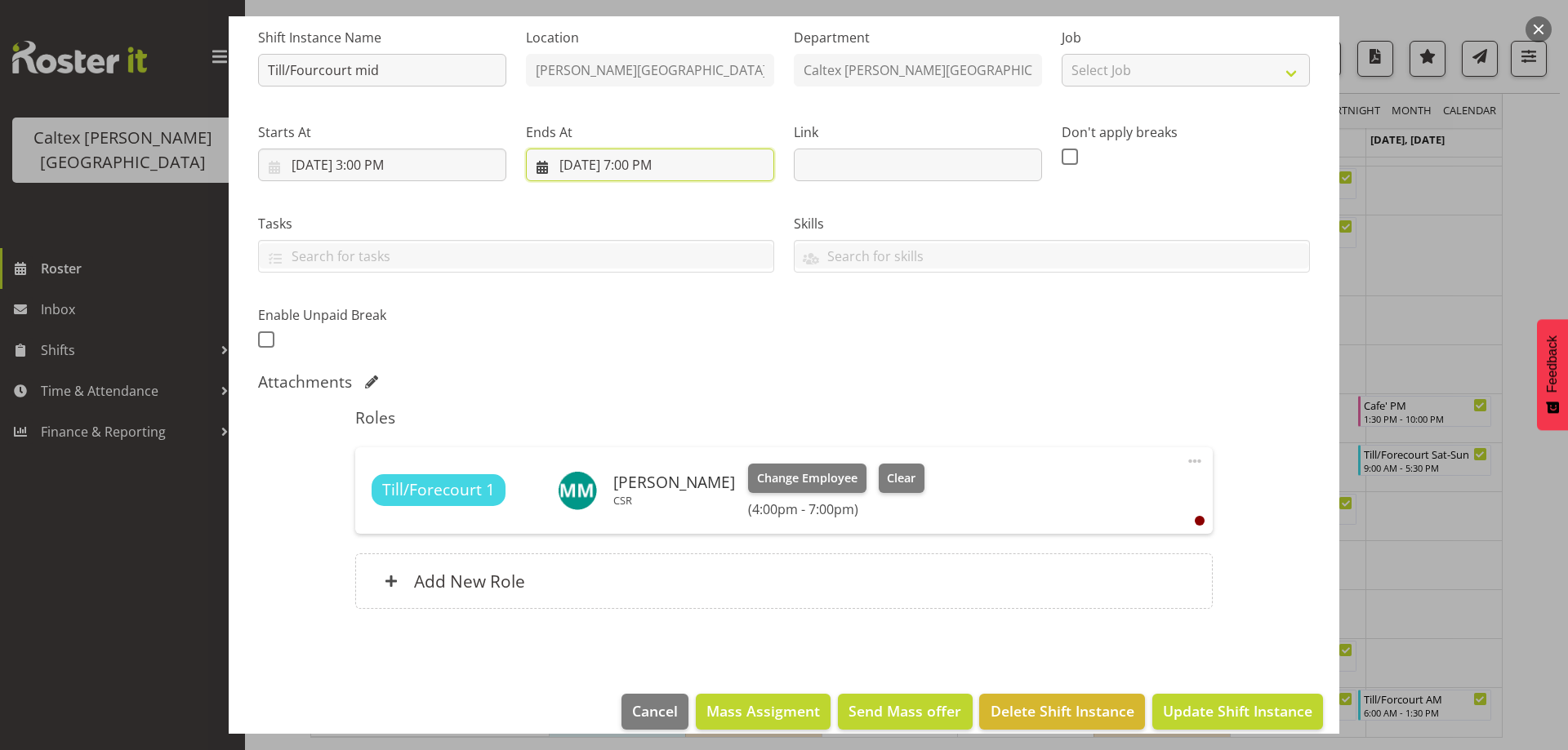
click at [643, 162] on input "8/25/2025, 7:00 PM" at bounding box center [650, 165] width 248 height 32
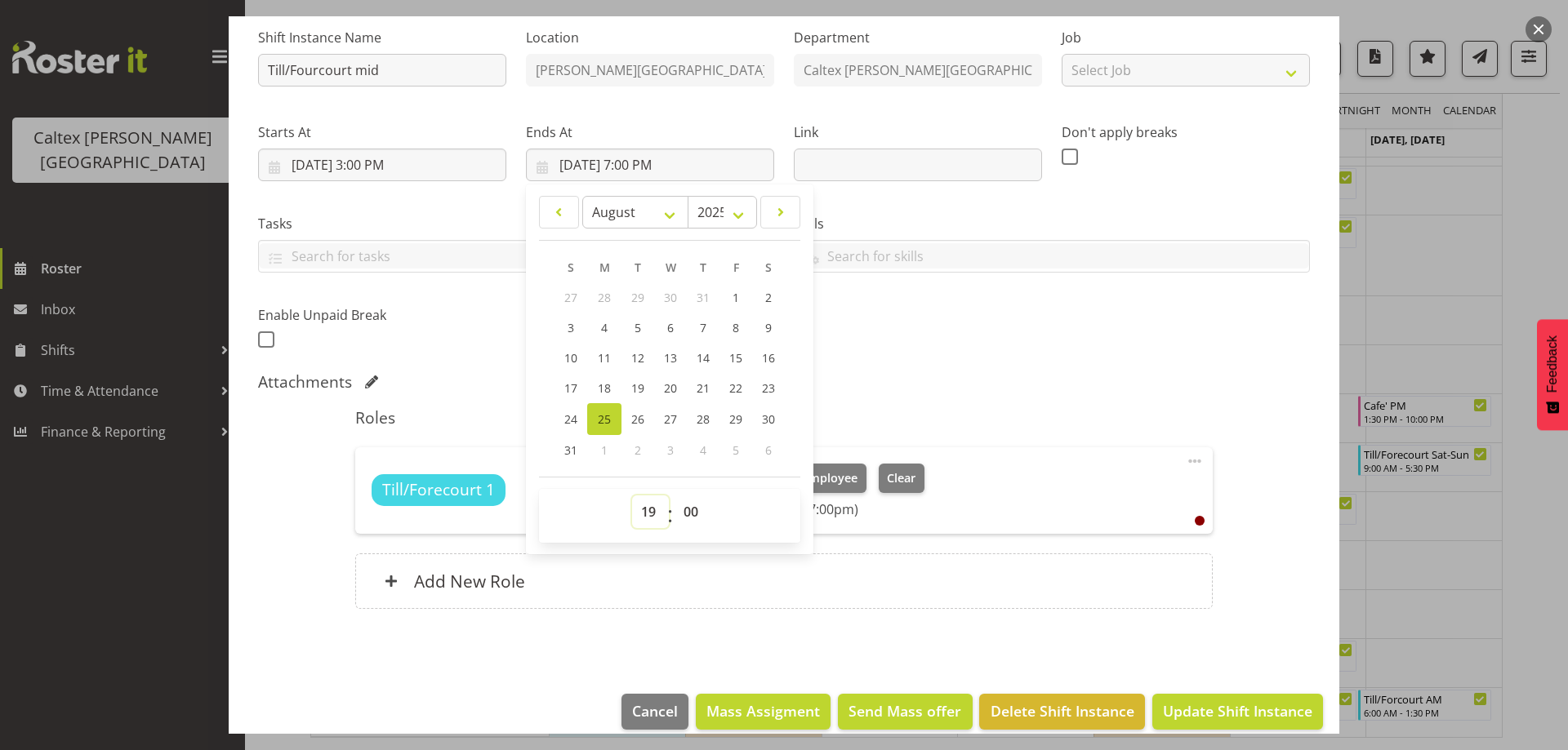
click at [644, 518] on select "00 01 02 03 04 05 06 07 08 09 10 11 12 13 14 15 16 17 18 19 20 21 22 23" at bounding box center [650, 511] width 36 height 32
click at [632, 495] on select "00 01 02 03 04 05 06 07 08 09 10 11 12 13 14 15 16 17 18 19 20 21 22 23" at bounding box center [650, 511] width 36 height 32
click at [645, 509] on select "00 01 02 03 04 05 06 07 08 09 10 11 12 13 14 15 16 17 18 19 20 21 22 23" at bounding box center [650, 511] width 36 height 32
select select "22"
click at [632, 495] on select "00 01 02 03 04 05 06 07 08 09 10 11 12 13 14 15 16 17 18 19 20 21 22 23" at bounding box center [650, 511] width 36 height 32
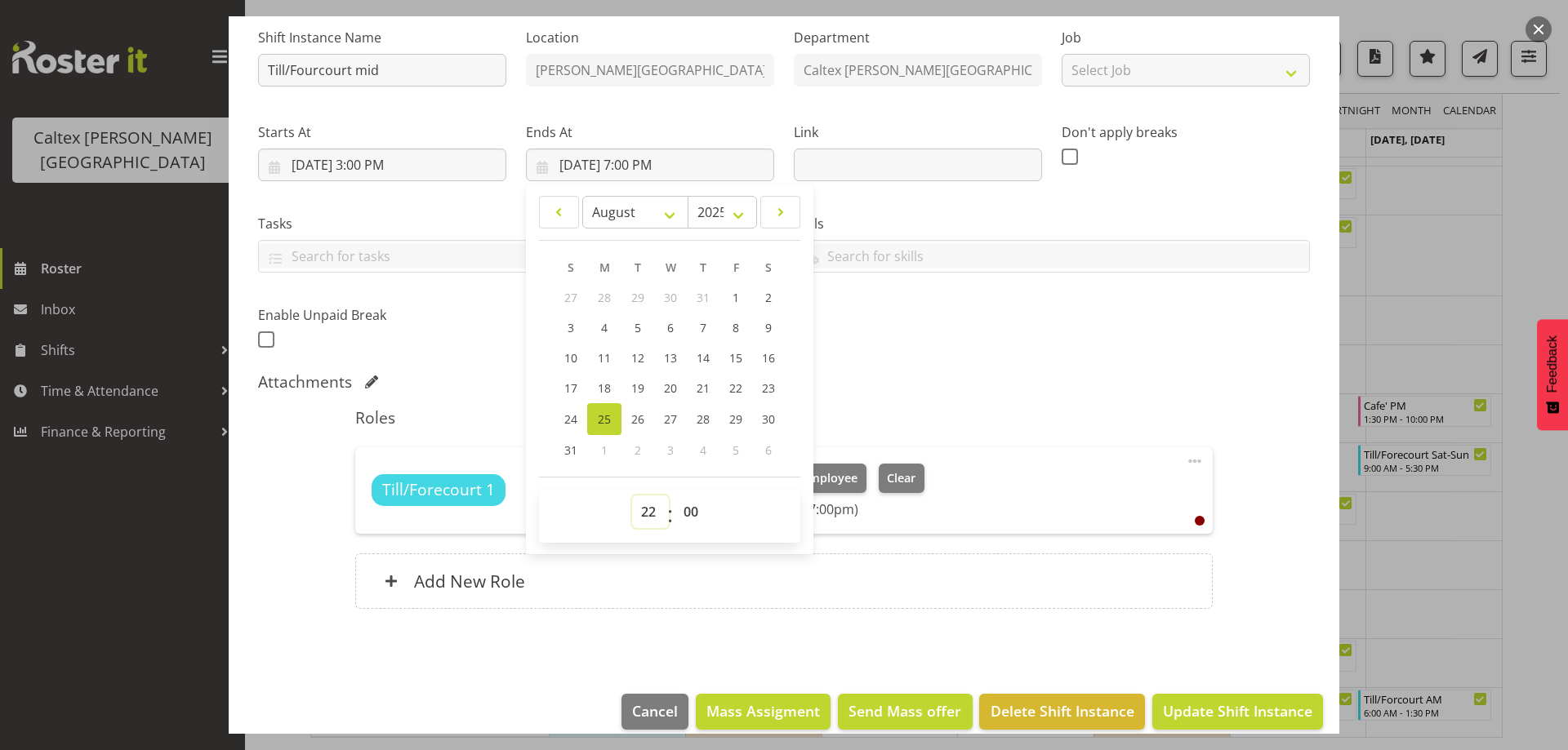
type input "8/25/2025, 10:00 PM"
click at [974, 404] on div "Roles Till/Forecourt 1 Mclaughlin, Mercedes CSR Change Employee Clear (4:00pm -…" at bounding box center [783, 514] width 876 height 230
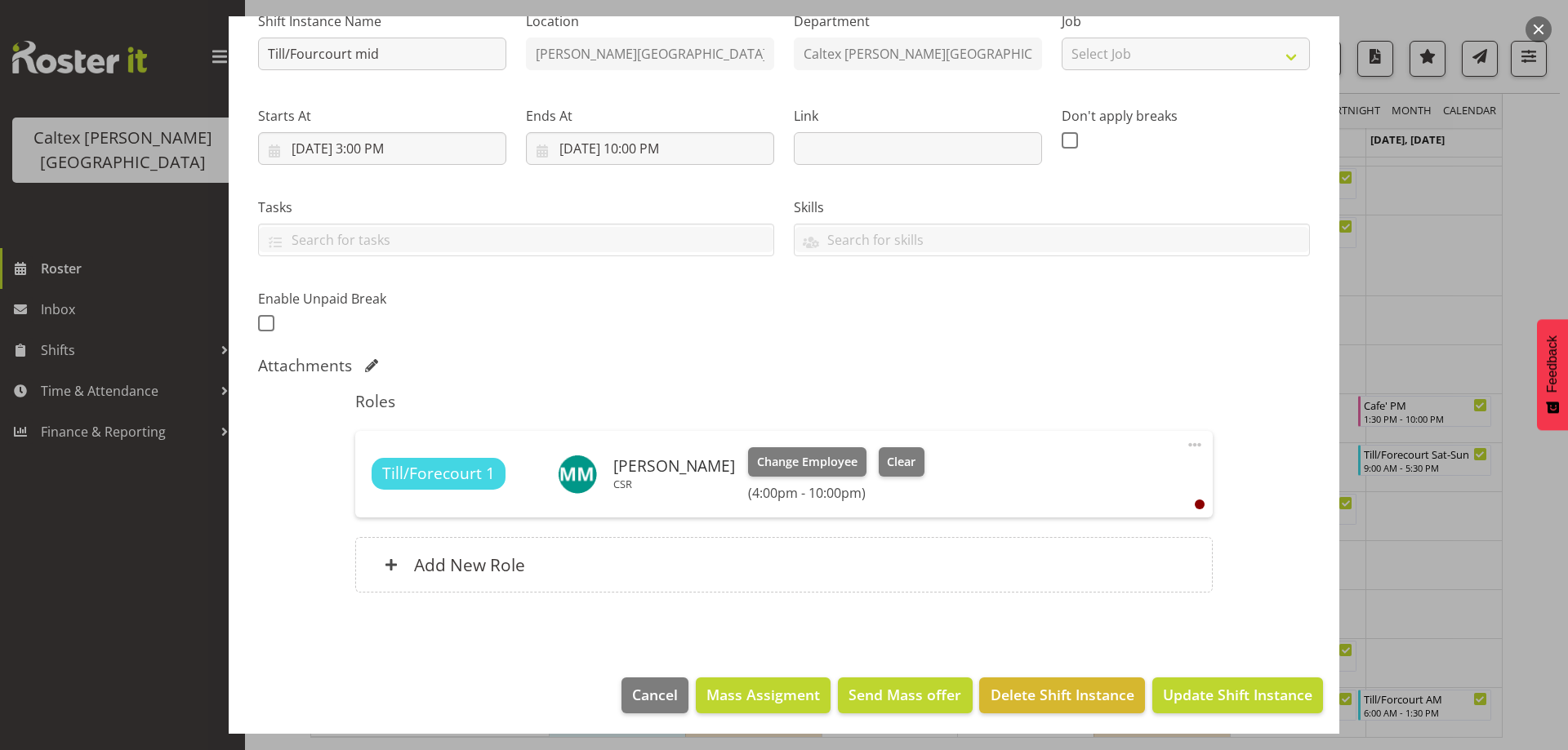
scroll to position [184, 0]
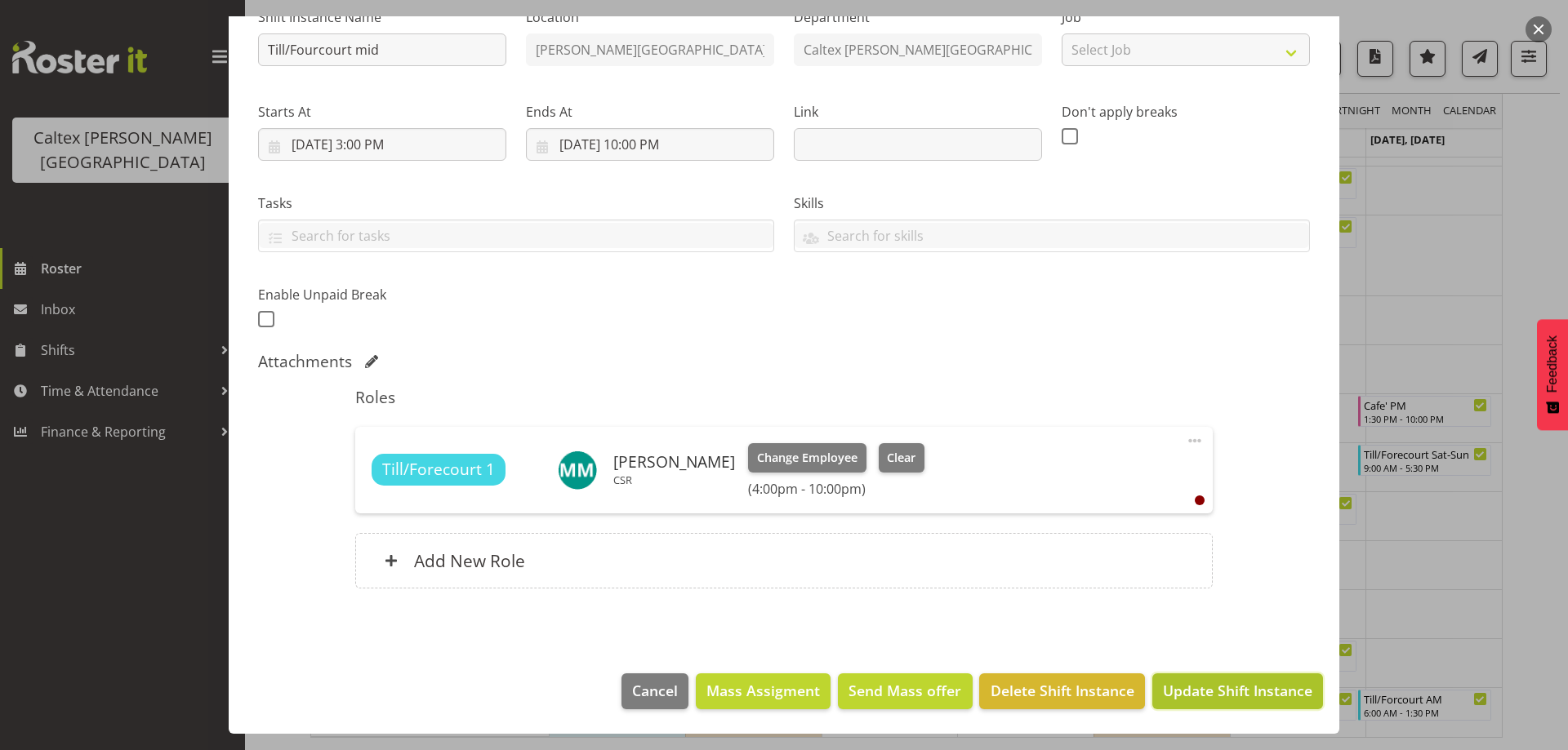
click at [1244, 690] on span "Update Shift Instance" at bounding box center [1237, 690] width 150 height 21
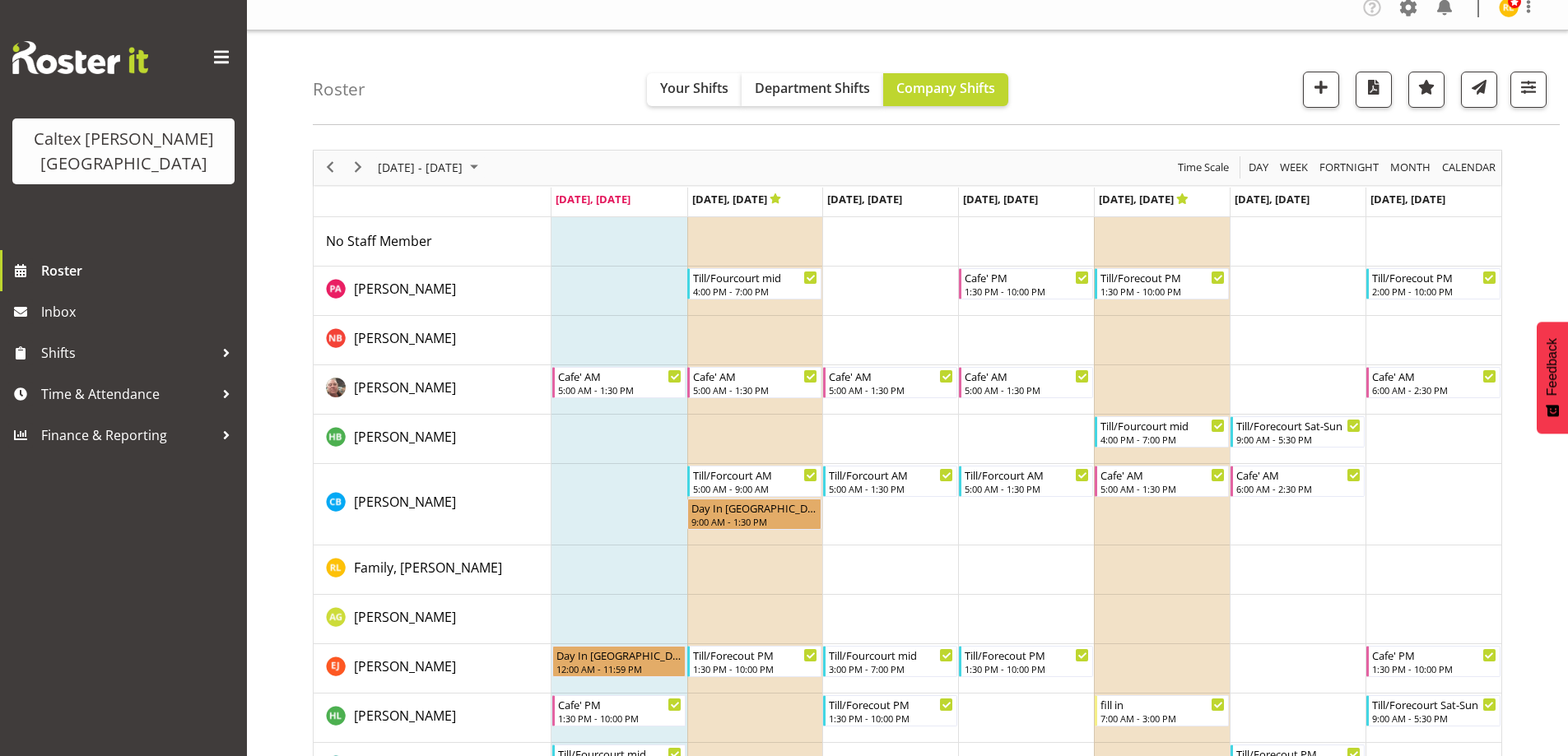
scroll to position [0, 0]
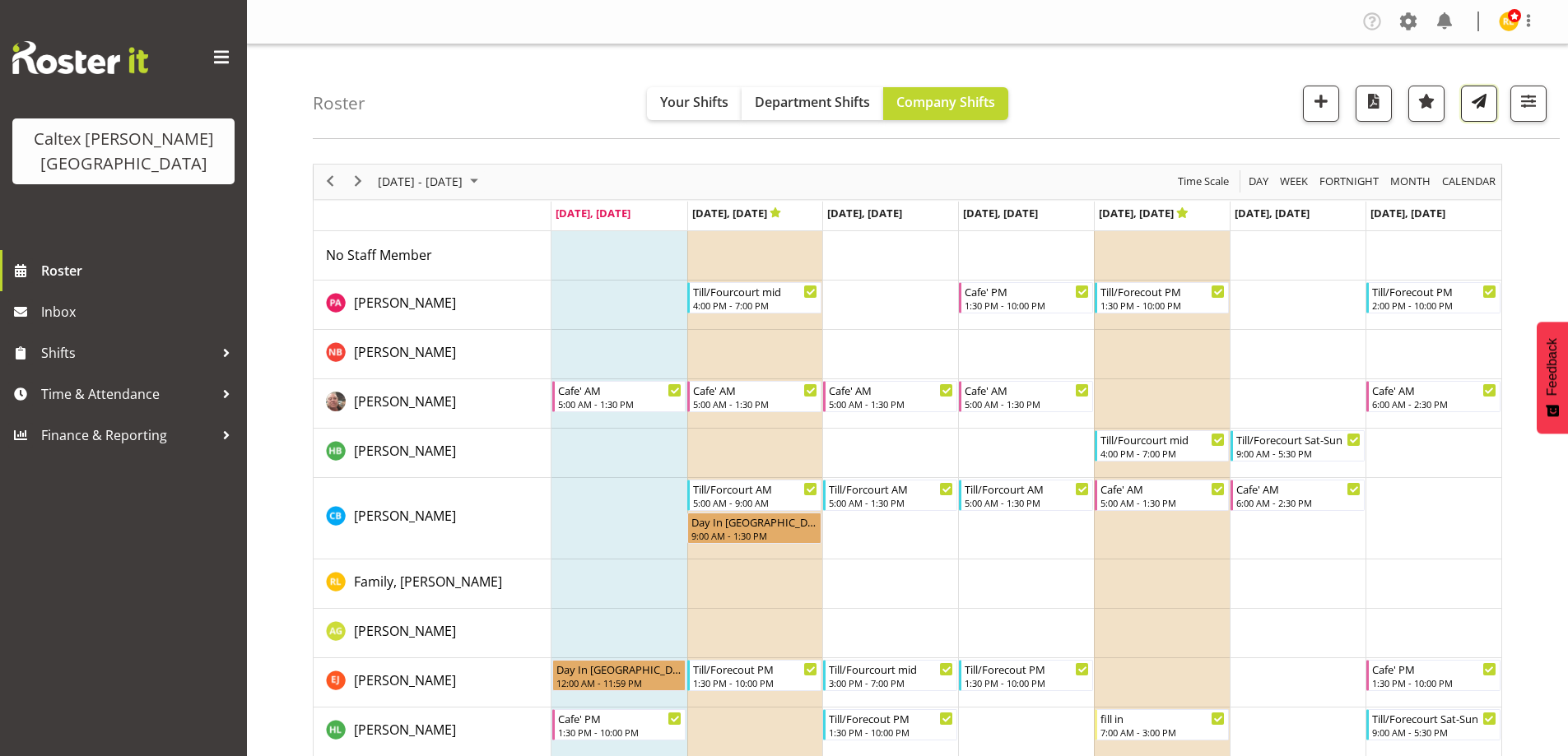
click at [1476, 113] on button "button" at bounding box center [1479, 103] width 36 height 36
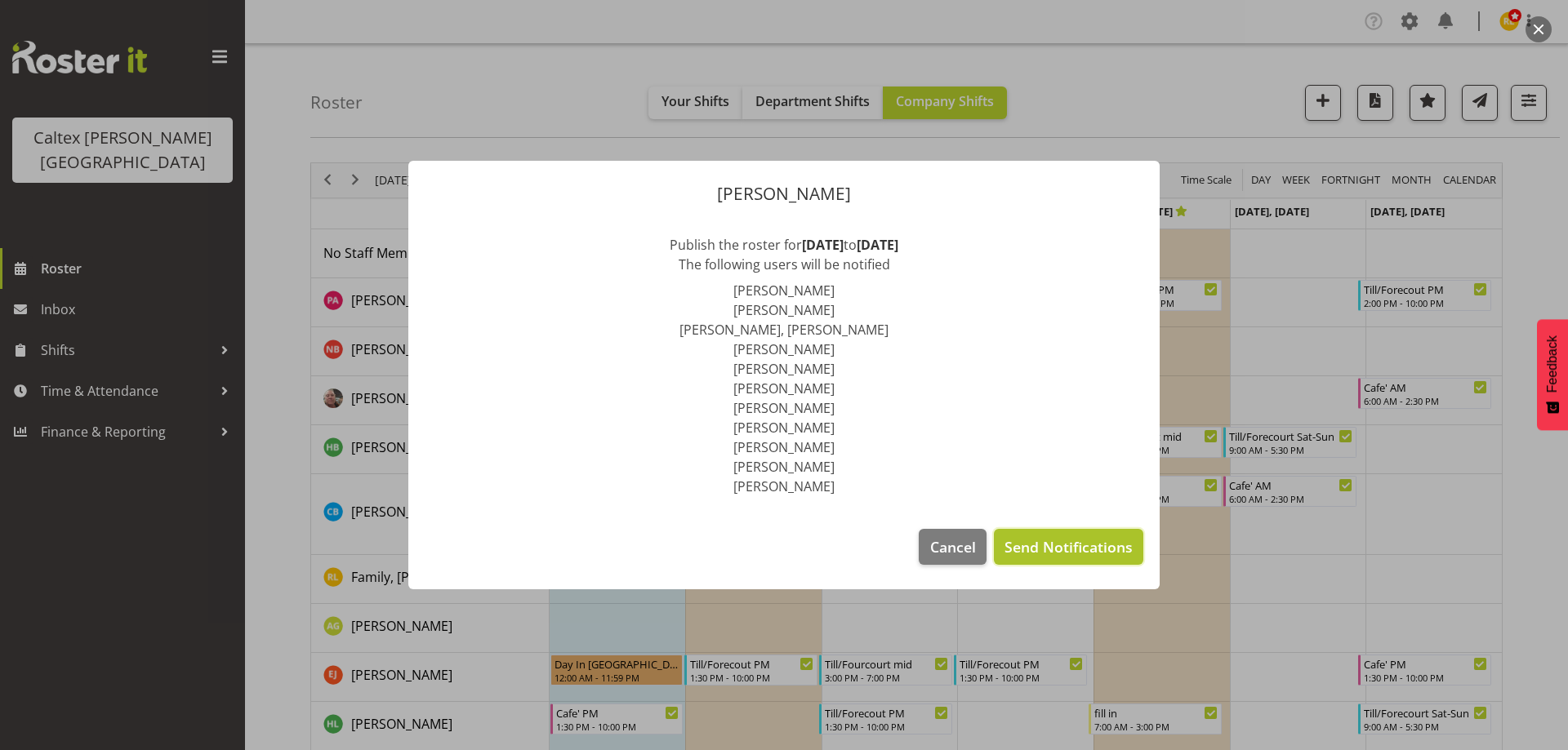
click at [1089, 545] on span "Send Notifications" at bounding box center [1068, 547] width 128 height 21
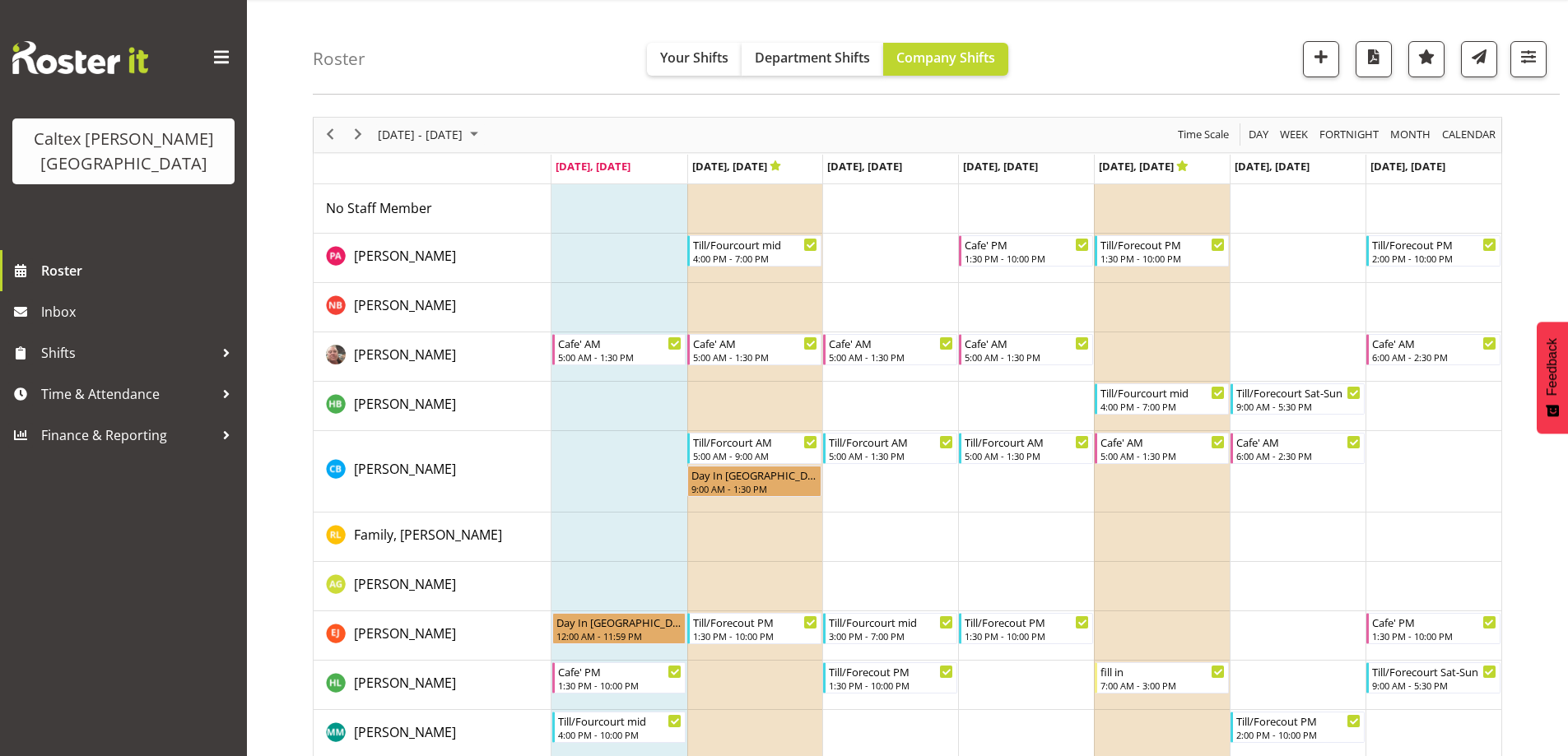
scroll to position [14, 0]
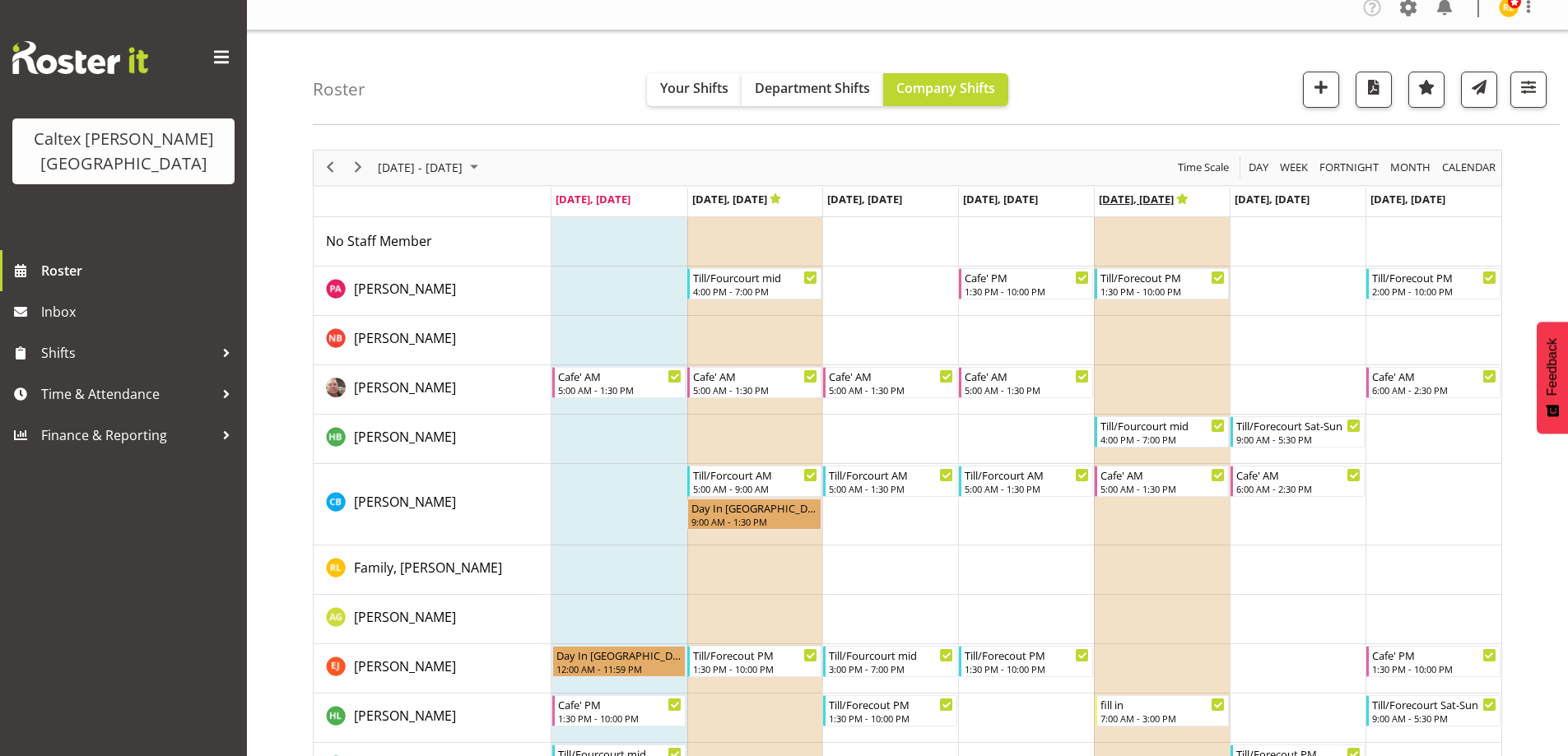
click at [1163, 197] on span "[DATE], [DATE]" at bounding box center [1143, 199] width 90 height 15
click at [1168, 198] on span "[DATE], [DATE]" at bounding box center [1143, 199] width 90 height 15
click at [1182, 201] on icon "Timeline Week of August 25, 2025" at bounding box center [1183, 198] width 12 height 11
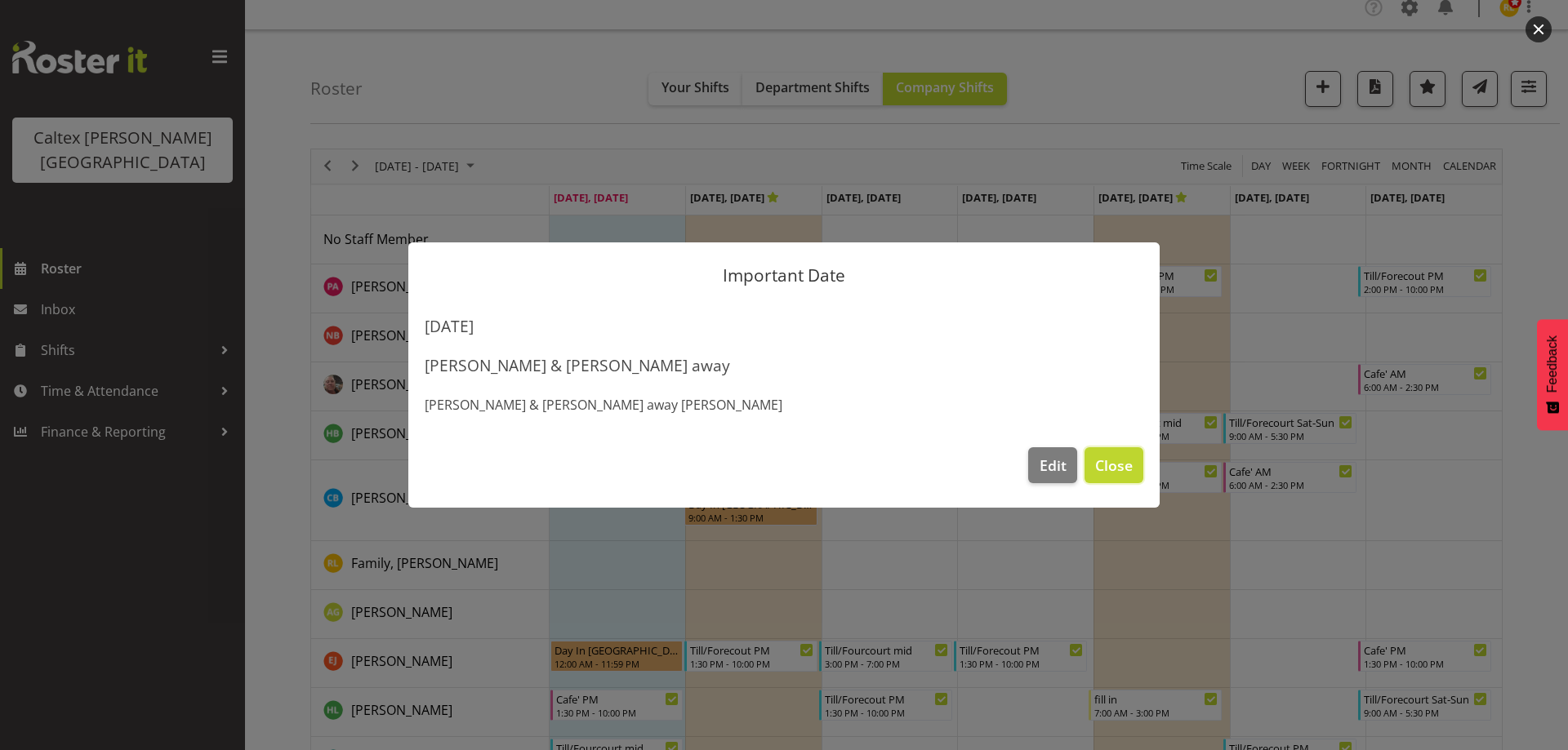
drag, startPoint x: 1120, startPoint y: 466, endPoint x: 1142, endPoint y: 348, distance: 120.0
click at [1121, 462] on span "Close" at bounding box center [1113, 466] width 37 height 21
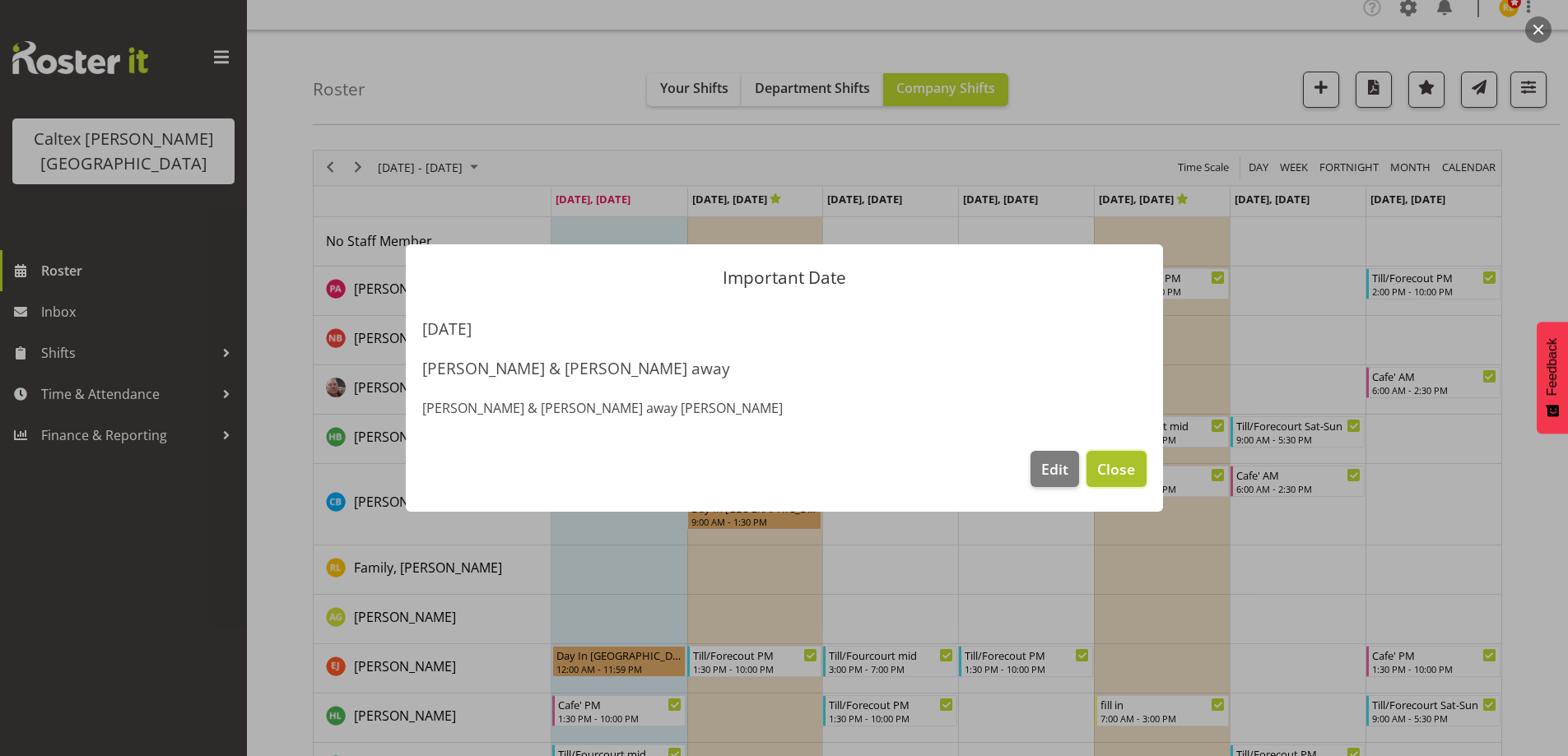
drag, startPoint x: 1139, startPoint y: 470, endPoint x: 1125, endPoint y: 444, distance: 29.5
click at [1138, 468] on button "Close" at bounding box center [1116, 468] width 59 height 36
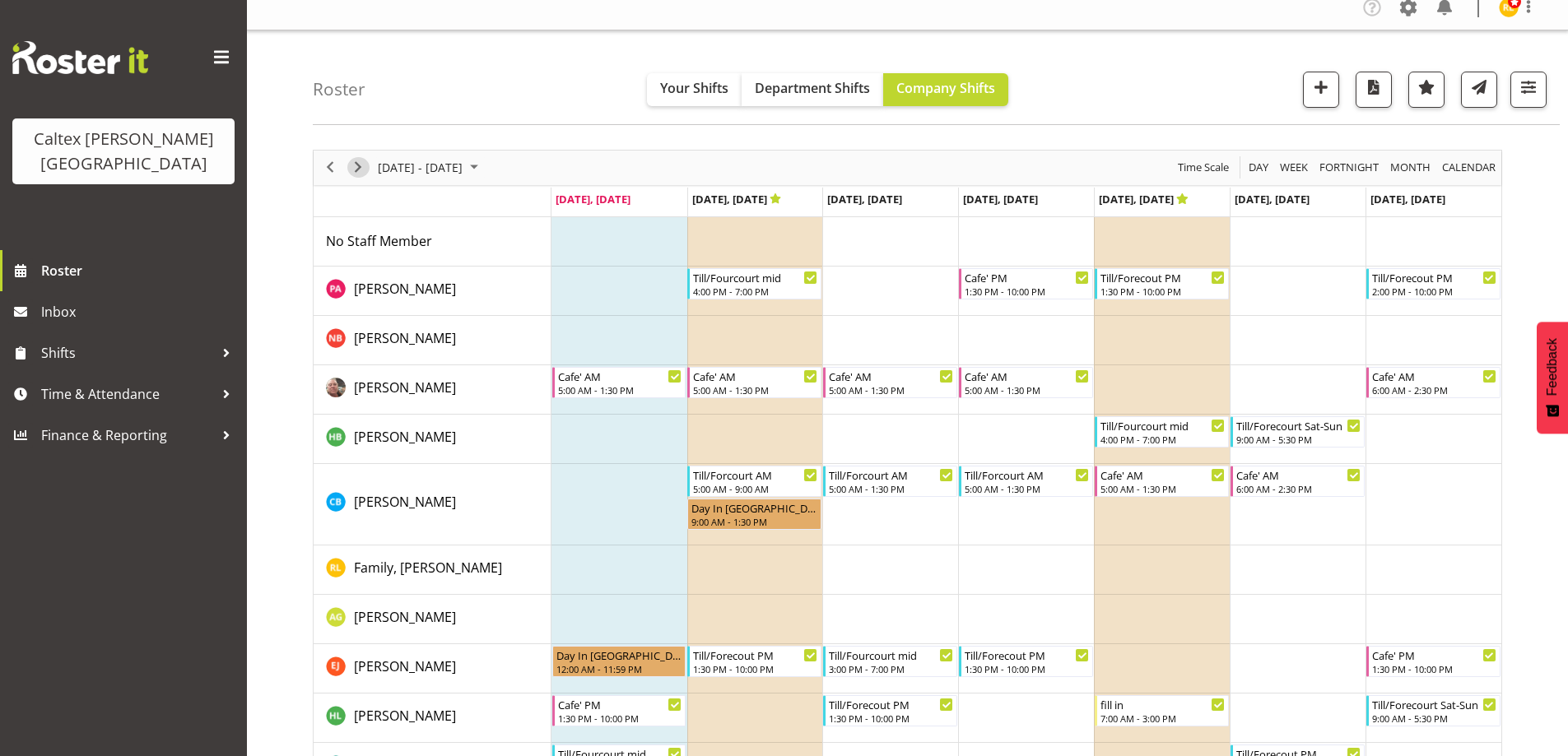
click at [356, 160] on span "Next" at bounding box center [358, 167] width 20 height 21
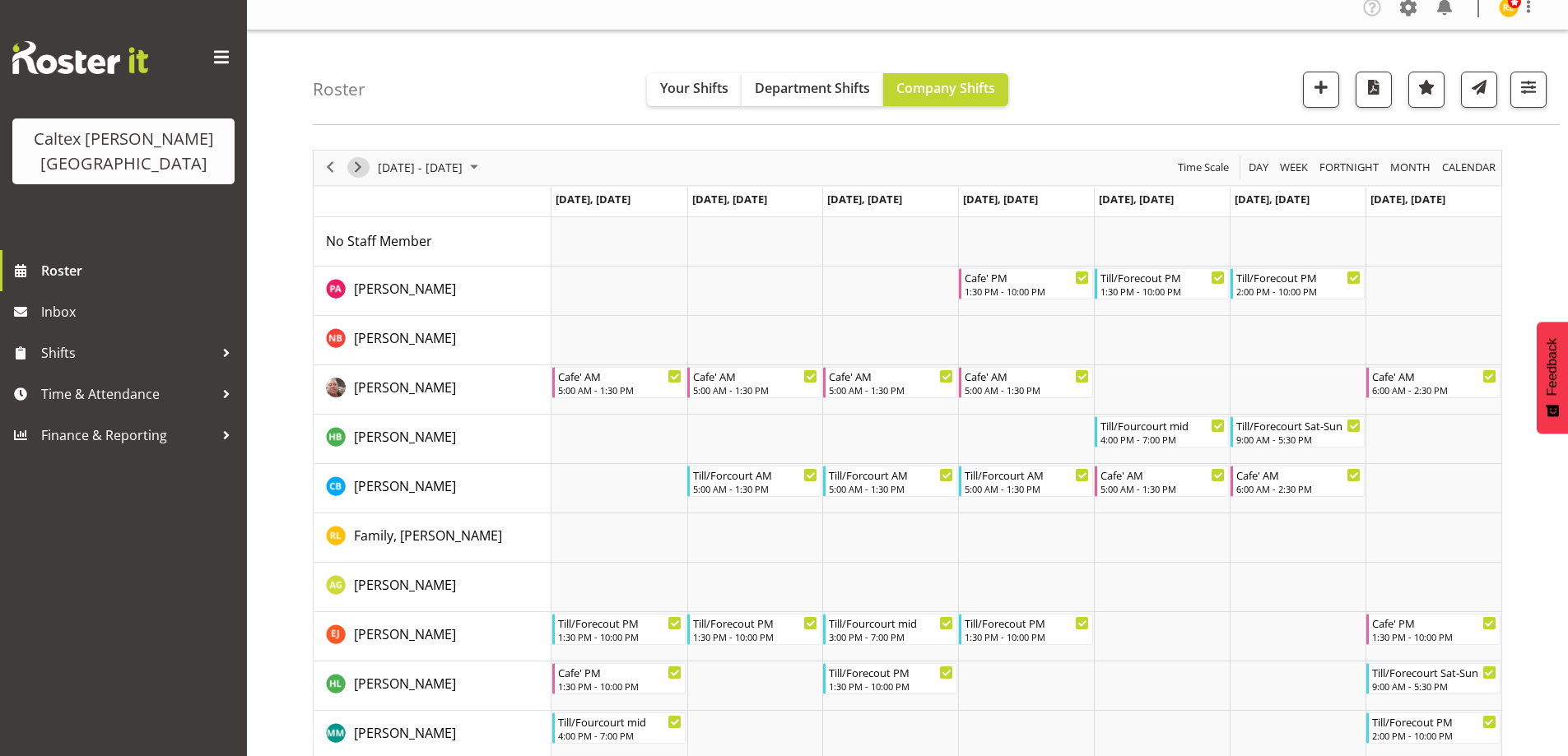
drag, startPoint x: 360, startPoint y: 164, endPoint x: 370, endPoint y: 164, distance: 10.0
click at [363, 164] on span "Next" at bounding box center [358, 167] width 20 height 21
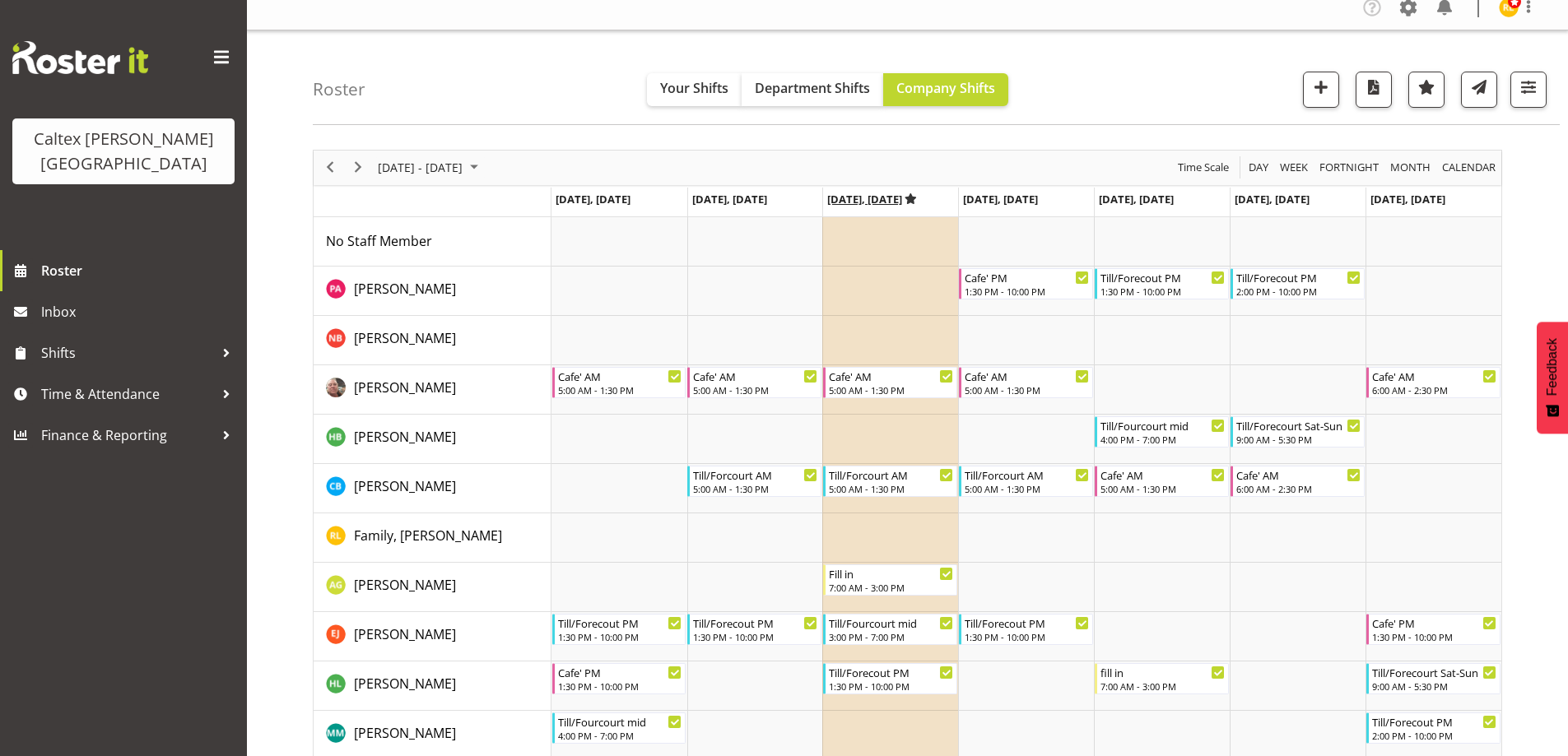
click at [917, 198] on icon "Timeline Week of September 8, 2025" at bounding box center [912, 198] width 12 height 11
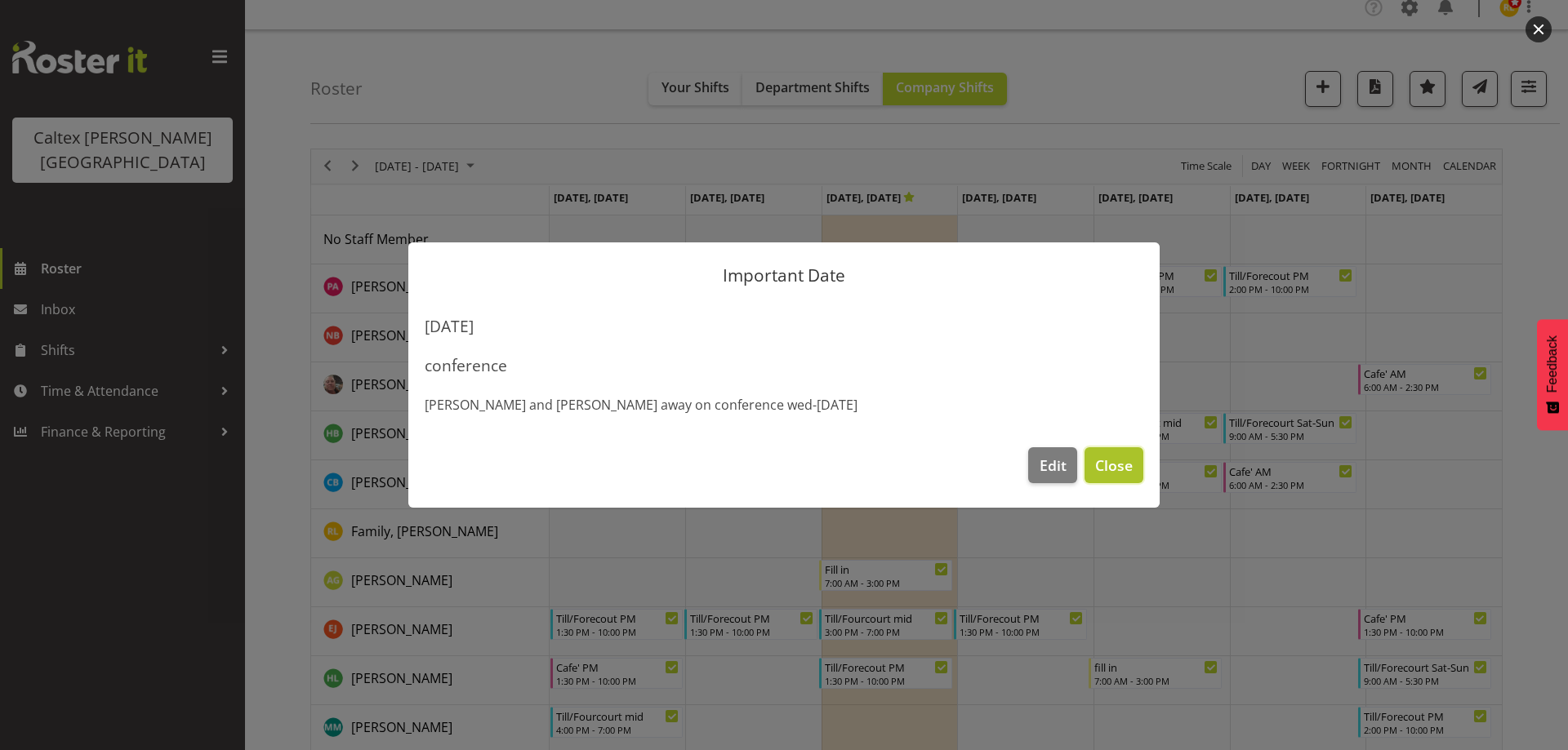
drag, startPoint x: 1115, startPoint y: 470, endPoint x: 1121, endPoint y: 456, distance: 15.2
click at [1115, 469] on span "Close" at bounding box center [1113, 466] width 37 height 21
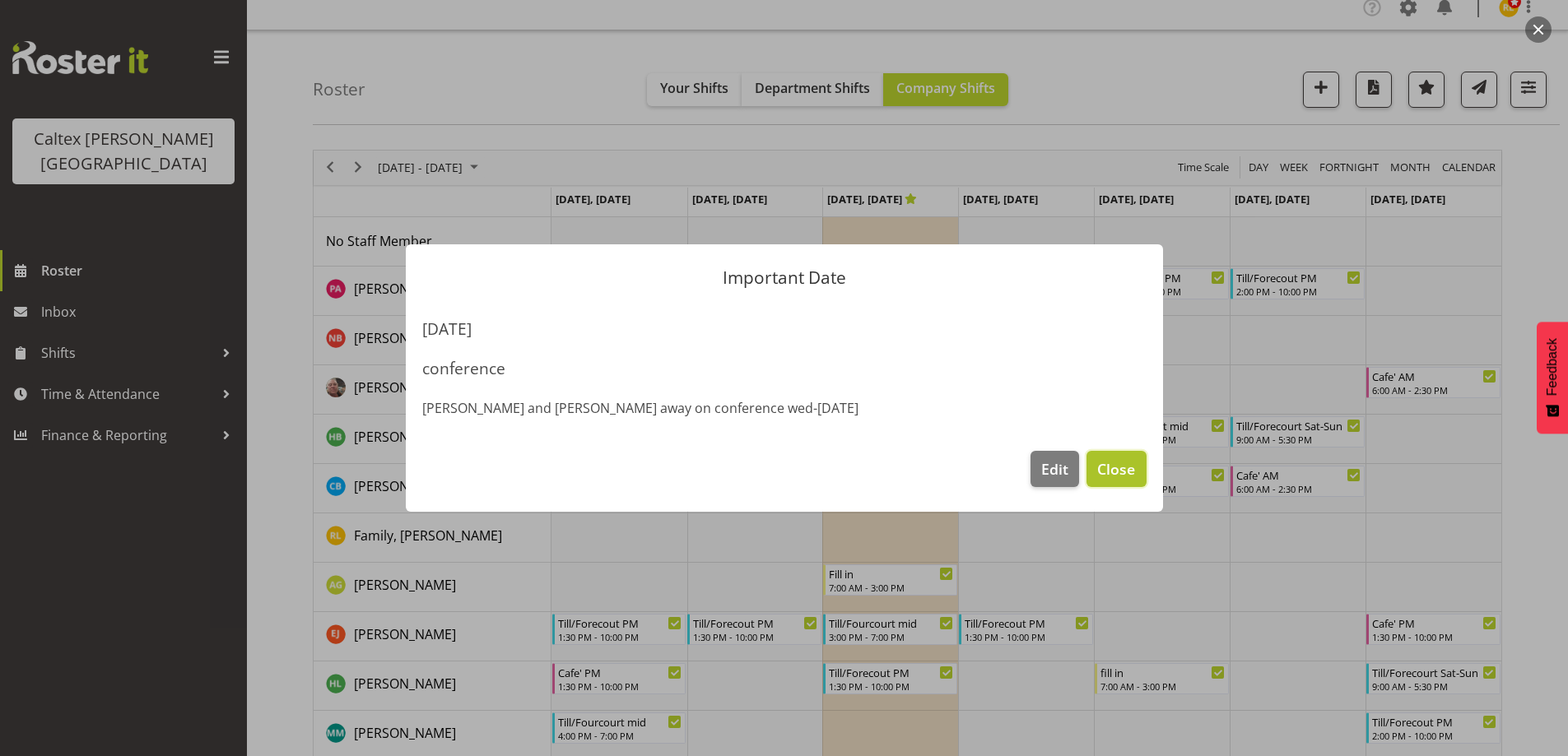
drag, startPoint x: 1112, startPoint y: 481, endPoint x: 1117, endPoint y: 467, distance: 14.9
click at [1112, 477] on button "Close" at bounding box center [1116, 468] width 59 height 36
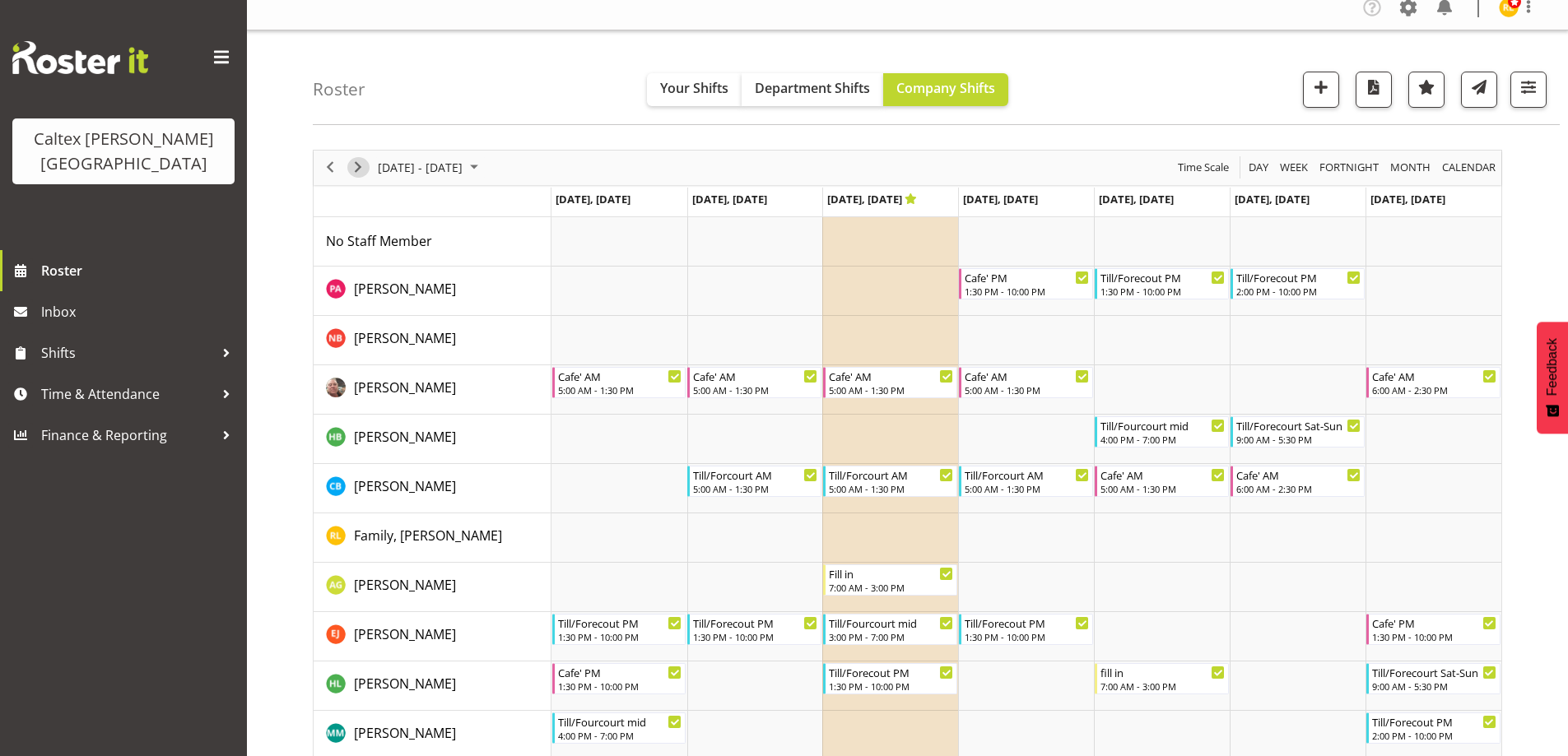
click at [364, 166] on span "Next" at bounding box center [358, 167] width 20 height 21
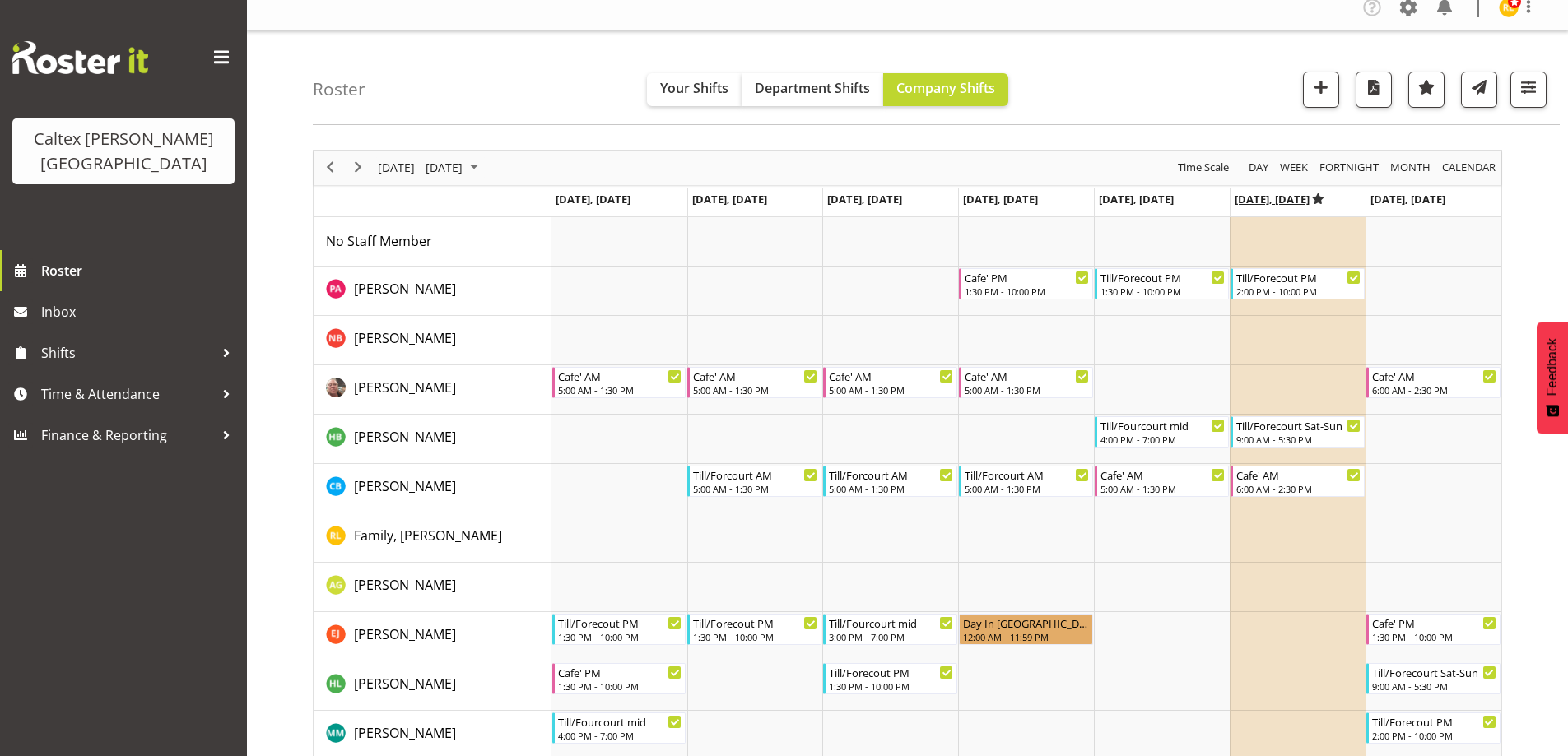
click at [1324, 200] on icon "Timeline Week of September 15, 2025" at bounding box center [1319, 198] width 12 height 11
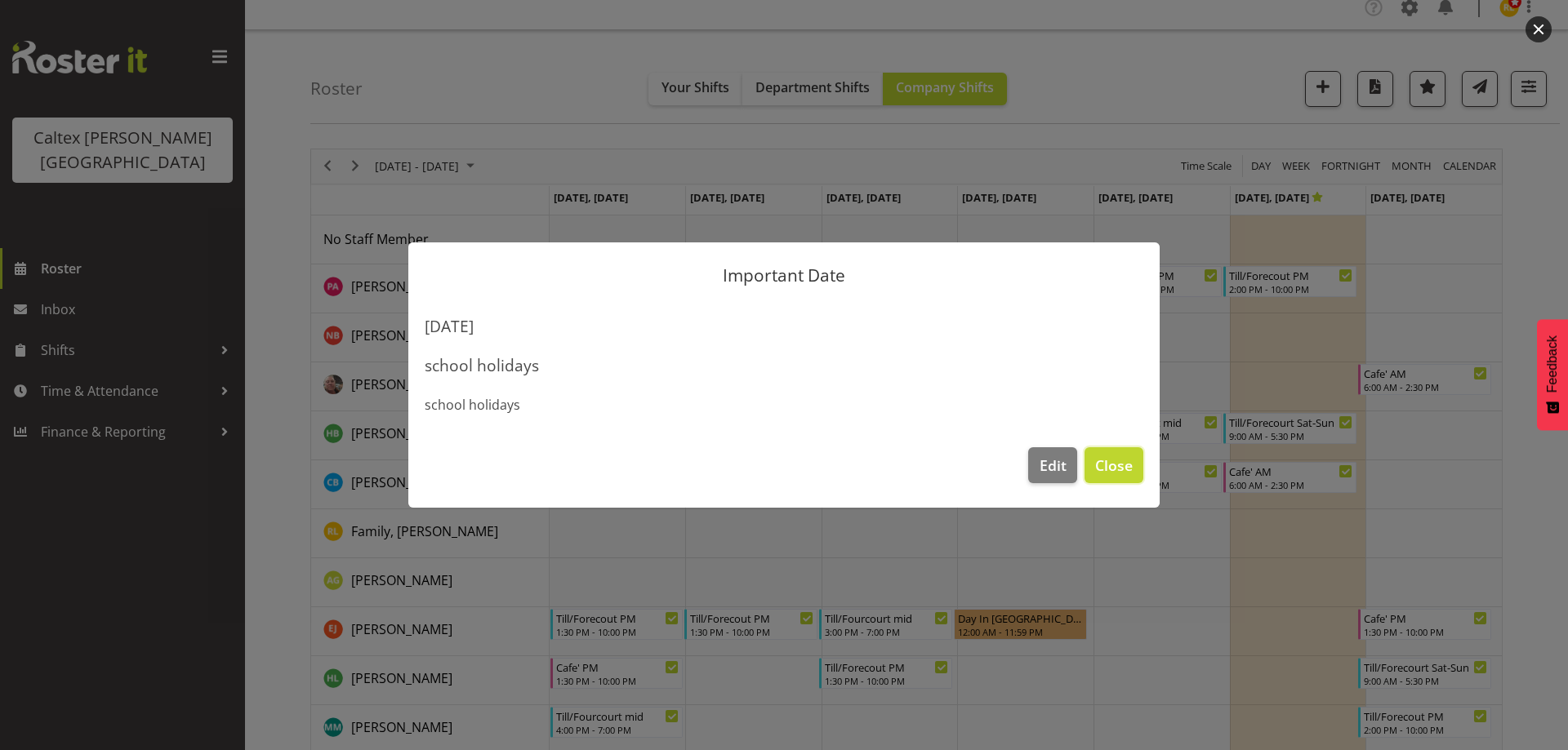
drag, startPoint x: 1124, startPoint y: 469, endPoint x: 1104, endPoint y: 432, distance: 42.1
click at [1124, 466] on span "Close" at bounding box center [1113, 466] width 37 height 21
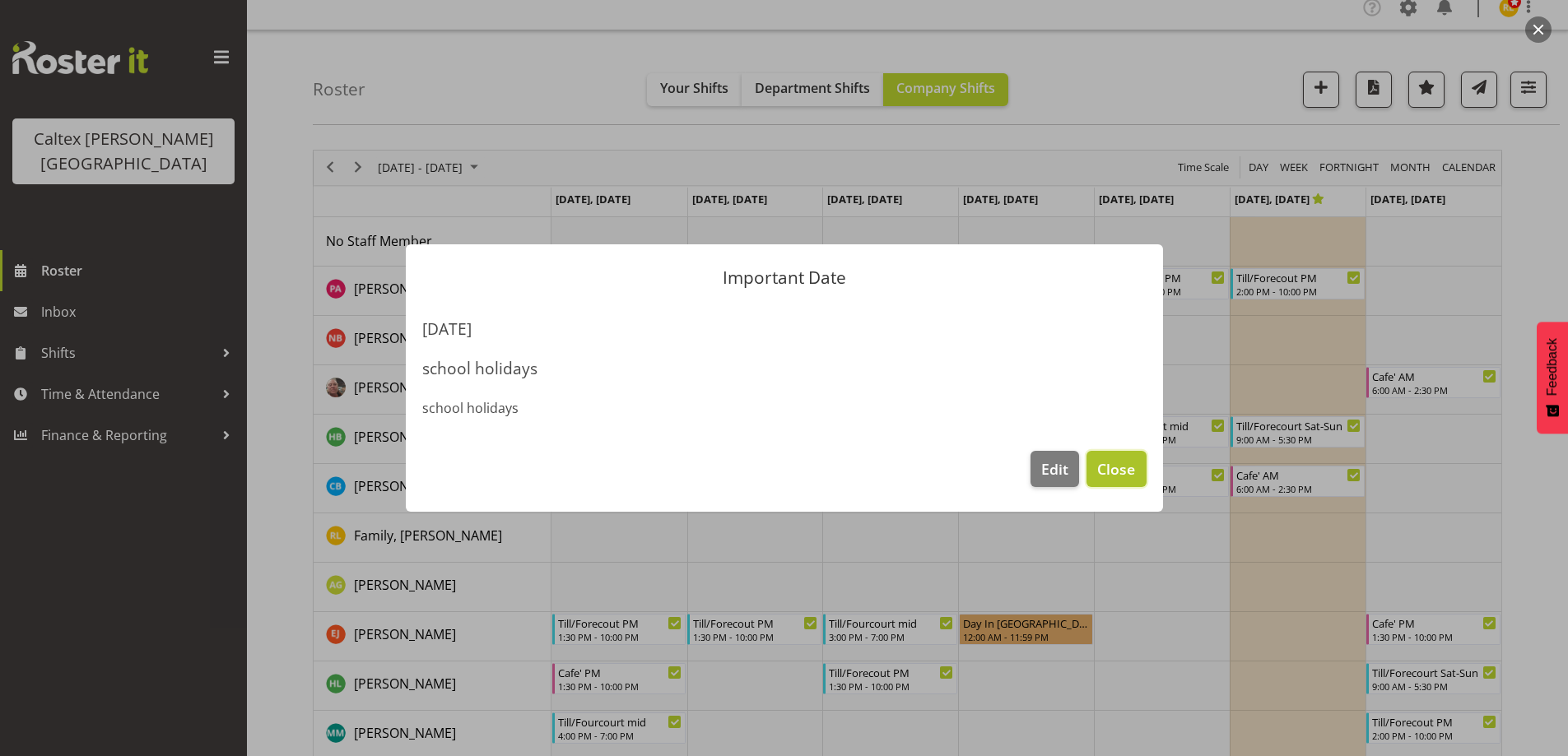
click at [1125, 466] on span "Close" at bounding box center [1116, 469] width 38 height 22
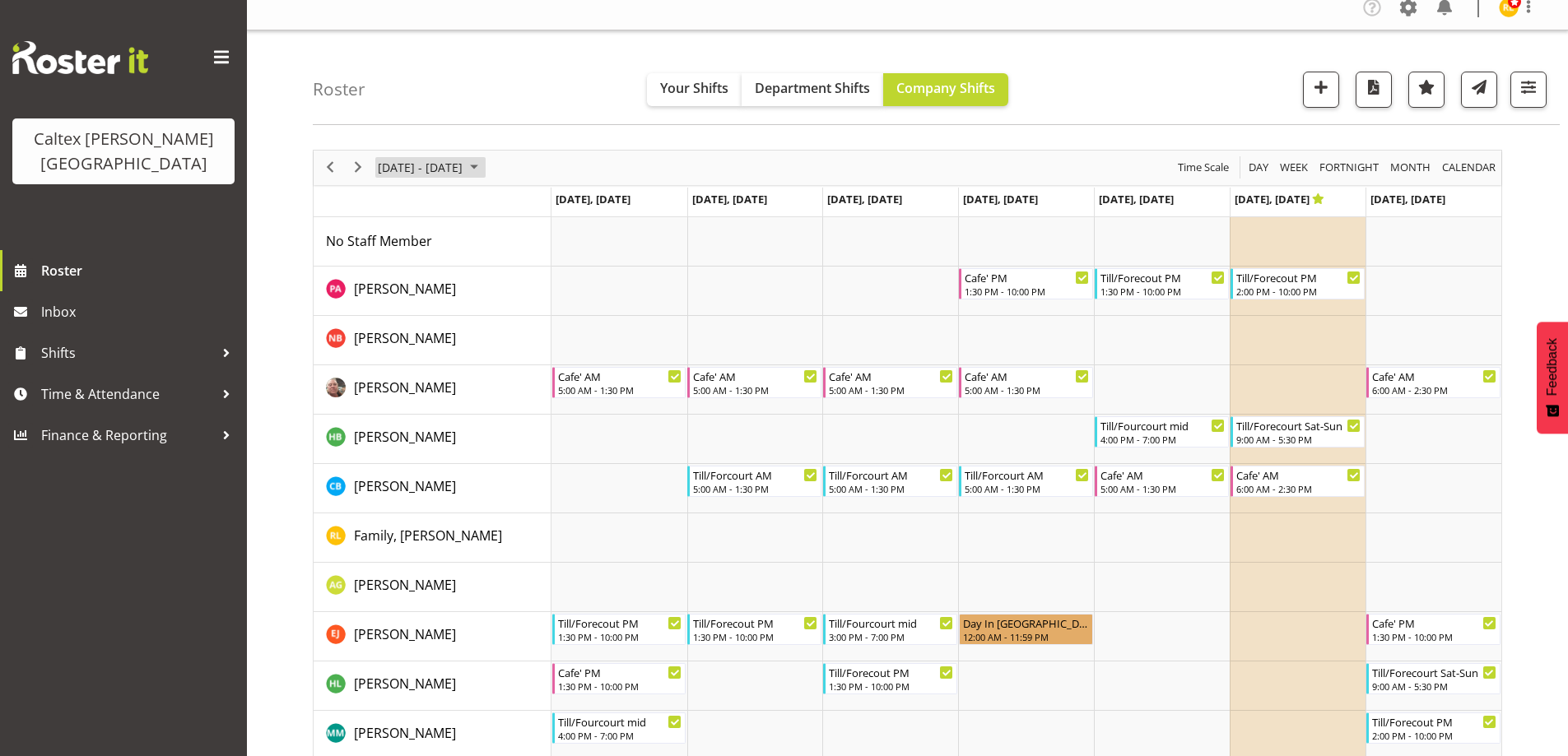
click at [465, 163] on span "September 15 - 21, 2025" at bounding box center [420, 167] width 88 height 21
click at [535, 403] on button "[DATE]" at bounding box center [537, 412] width 56 height 23
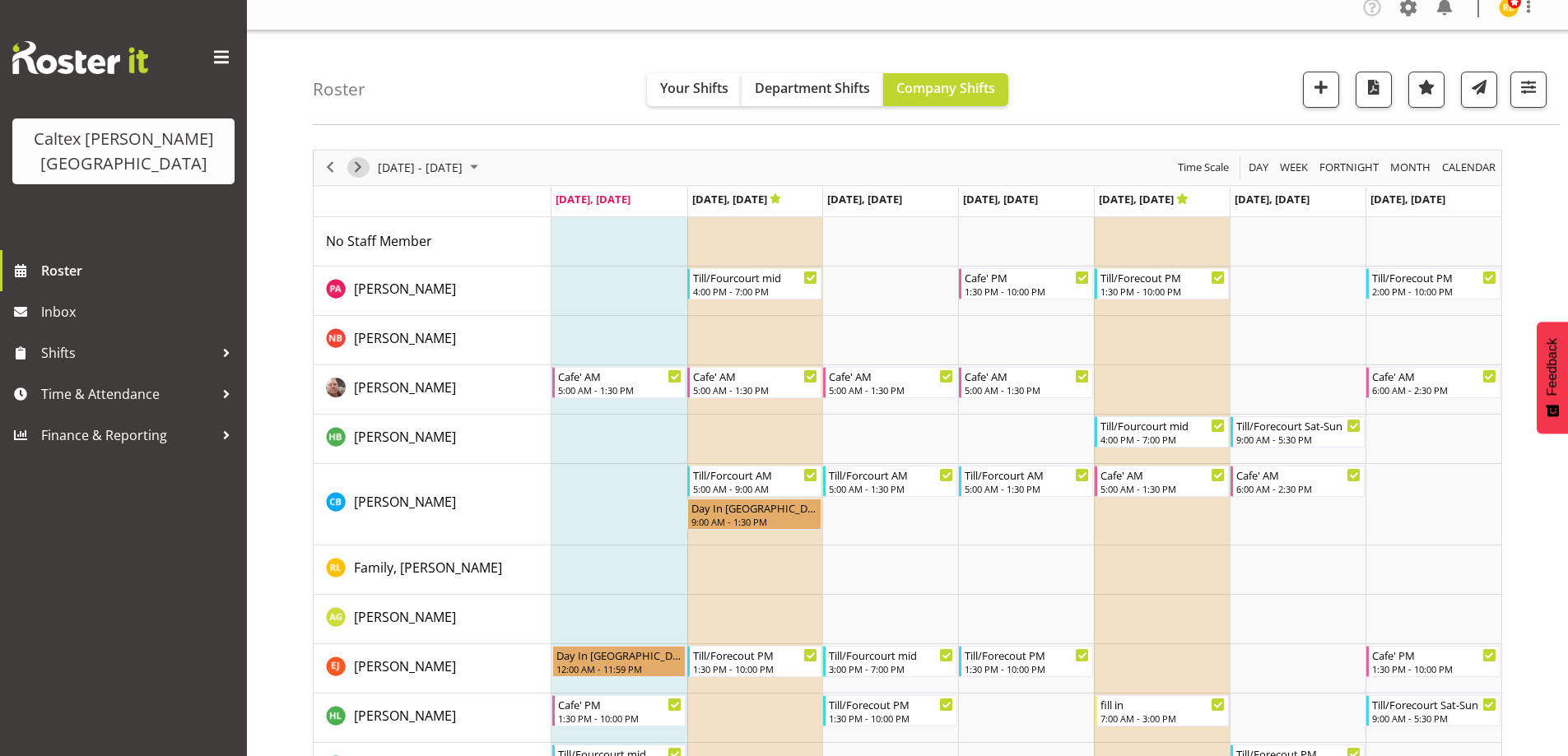
click at [360, 163] on span "Next" at bounding box center [358, 167] width 20 height 21
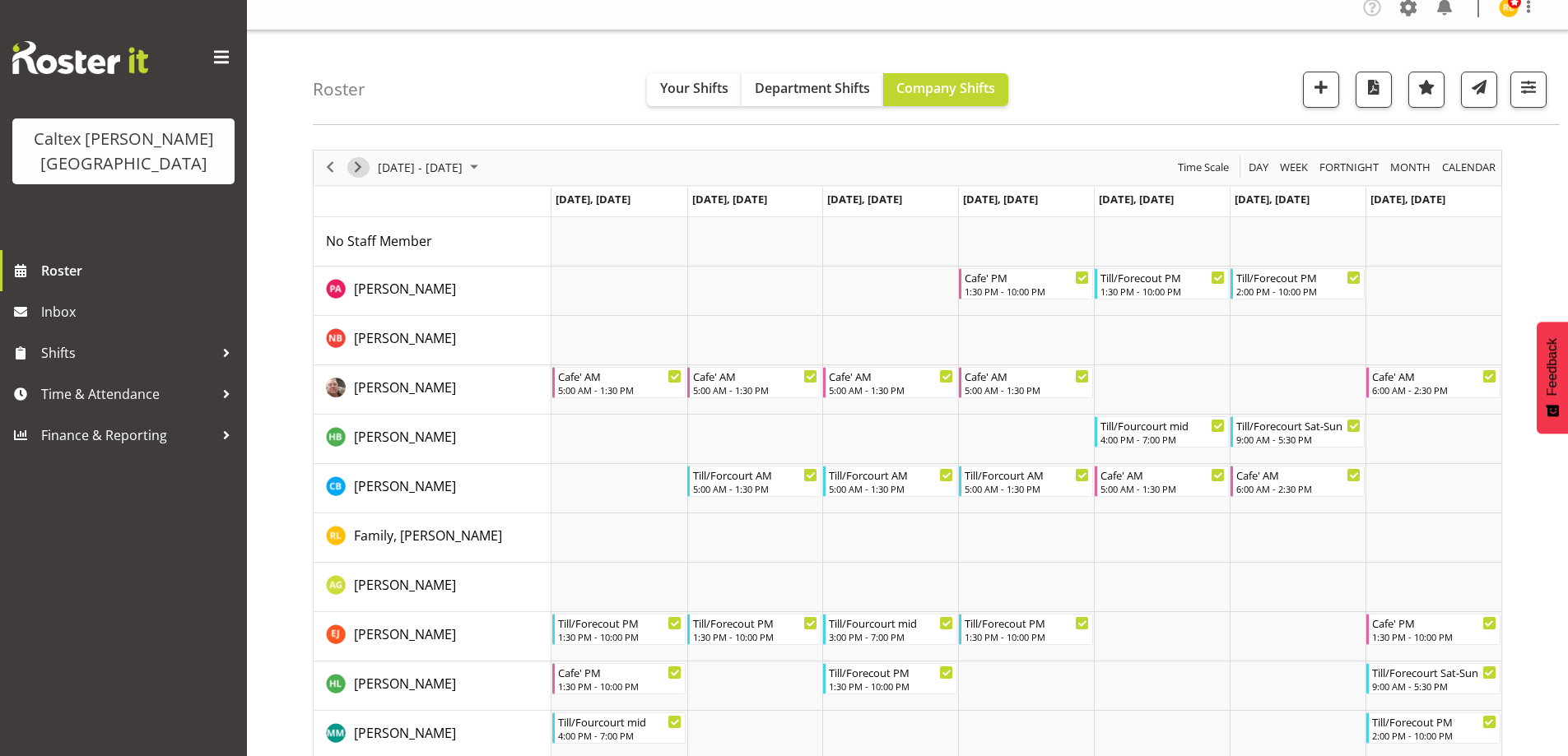
click at [360, 163] on span "Next" at bounding box center [358, 167] width 20 height 21
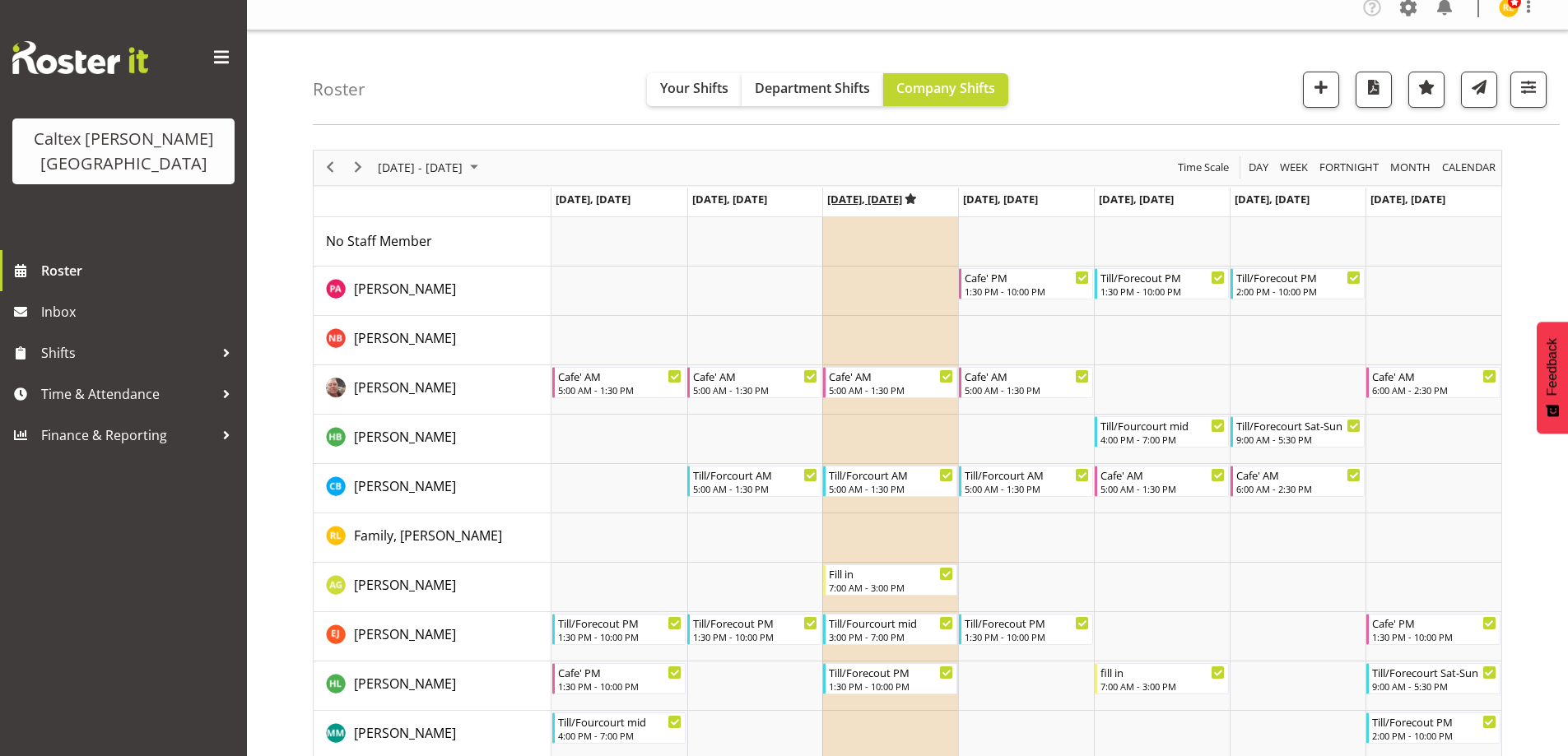
click at [917, 199] on icon "Timeline Week of September 8, 2025" at bounding box center [912, 198] width 12 height 11
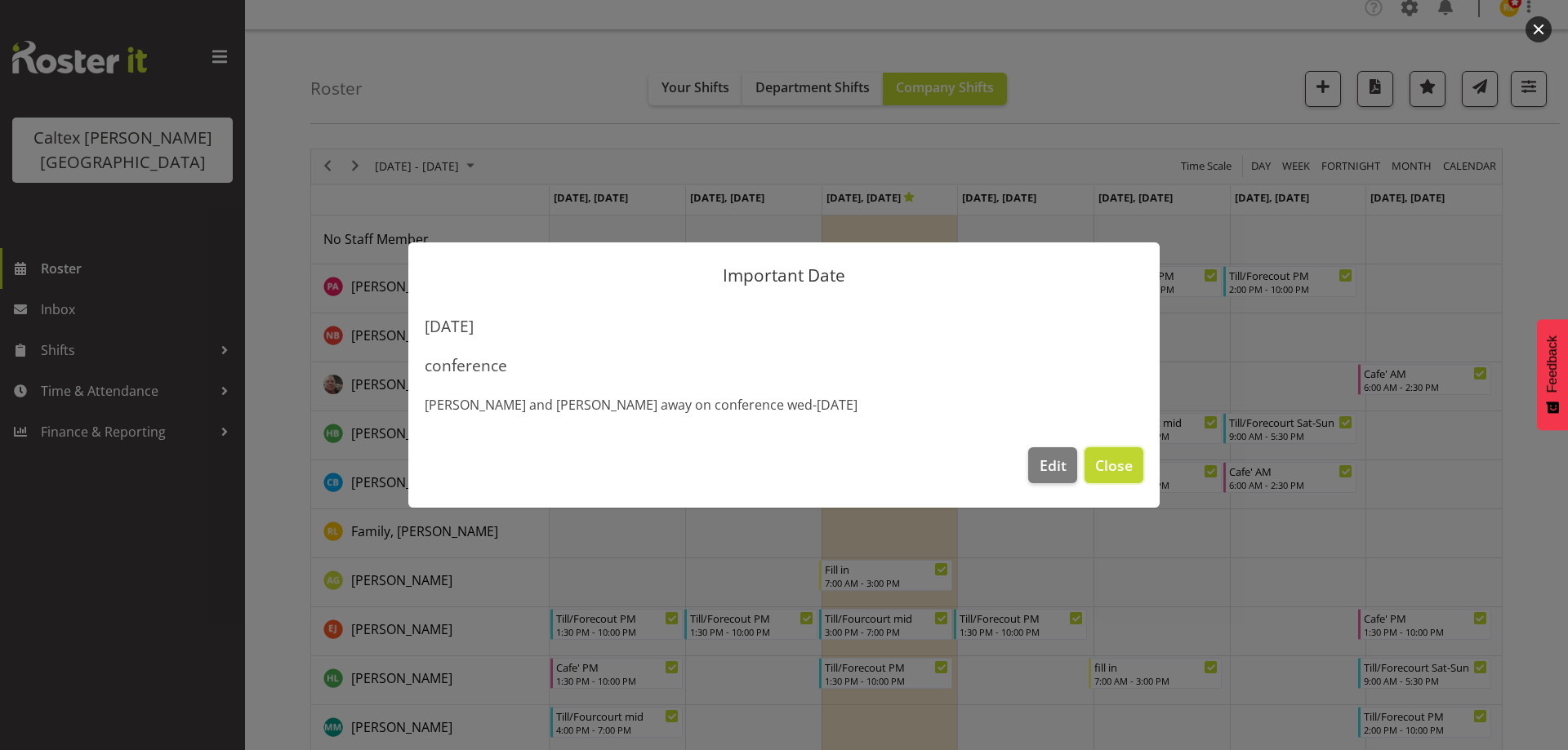
drag, startPoint x: 1120, startPoint y: 470, endPoint x: 1124, endPoint y: 437, distance: 33.2
click at [1120, 470] on span "Close" at bounding box center [1113, 466] width 37 height 21
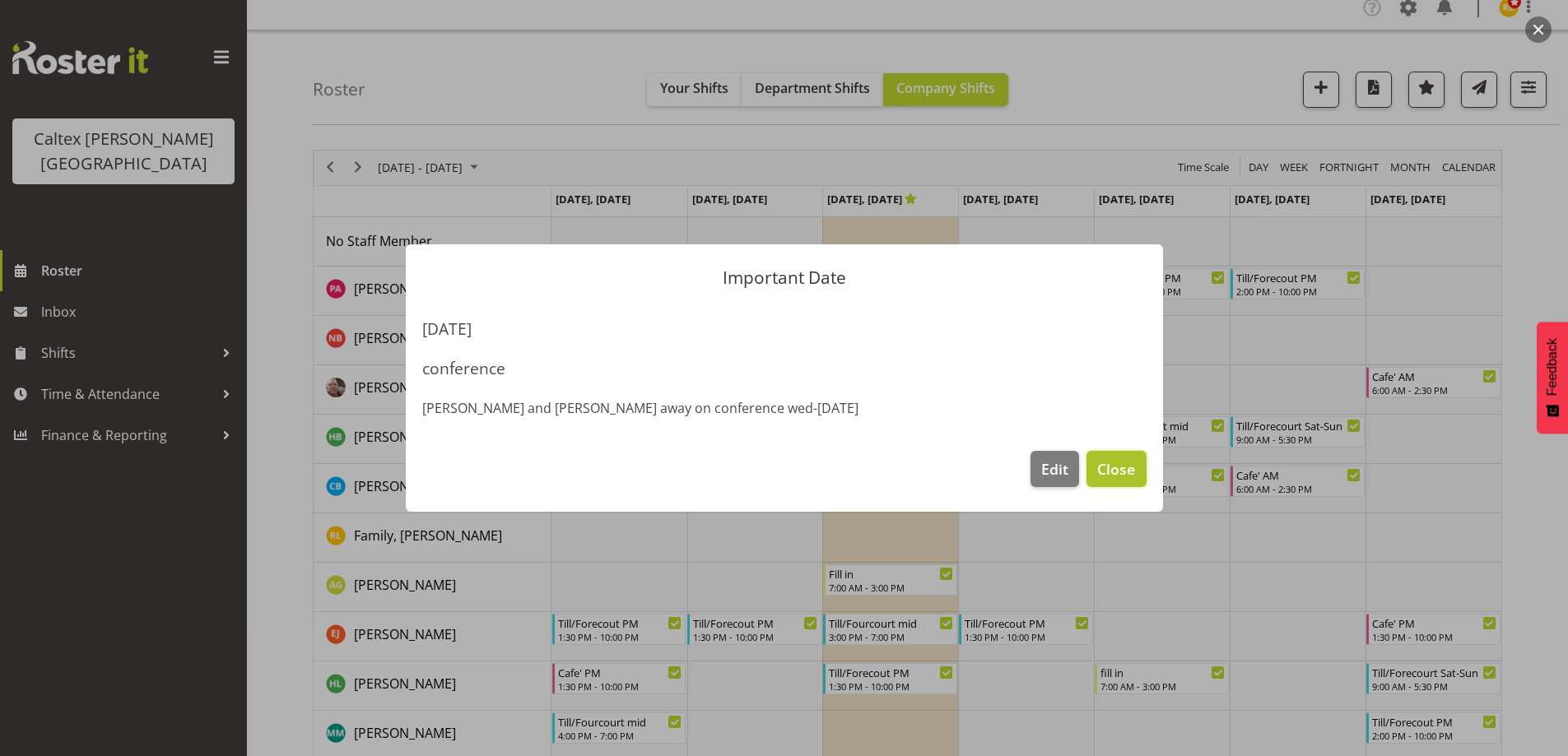
click at [1133, 470] on span "Close" at bounding box center [1116, 469] width 38 height 22
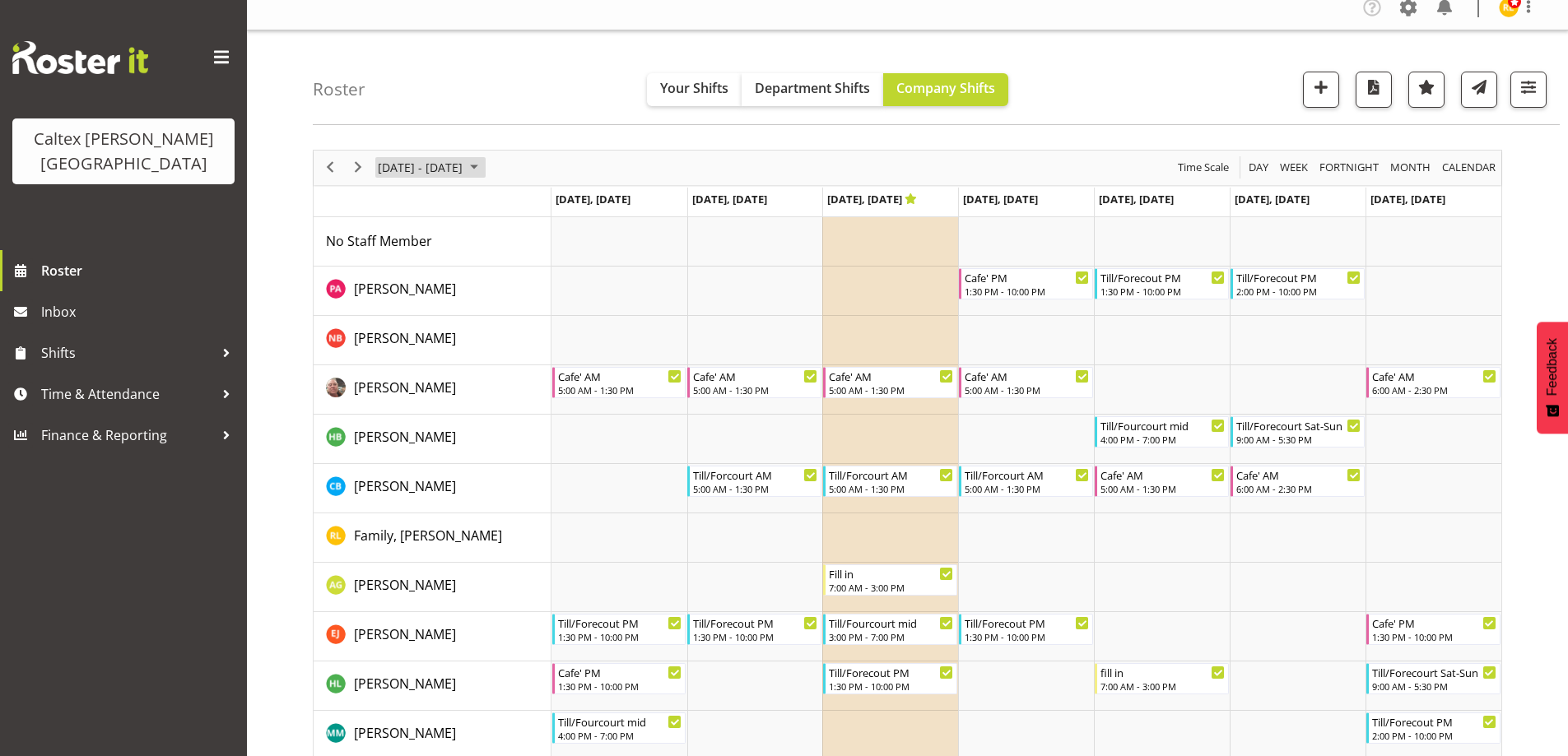
click at [484, 167] on span "September 2025" at bounding box center [475, 167] width 20 height 21
click at [550, 211] on span "next month" at bounding box center [550, 209] width 29 height 30
click at [541, 353] on span "26" at bounding box center [553, 350] width 25 height 25
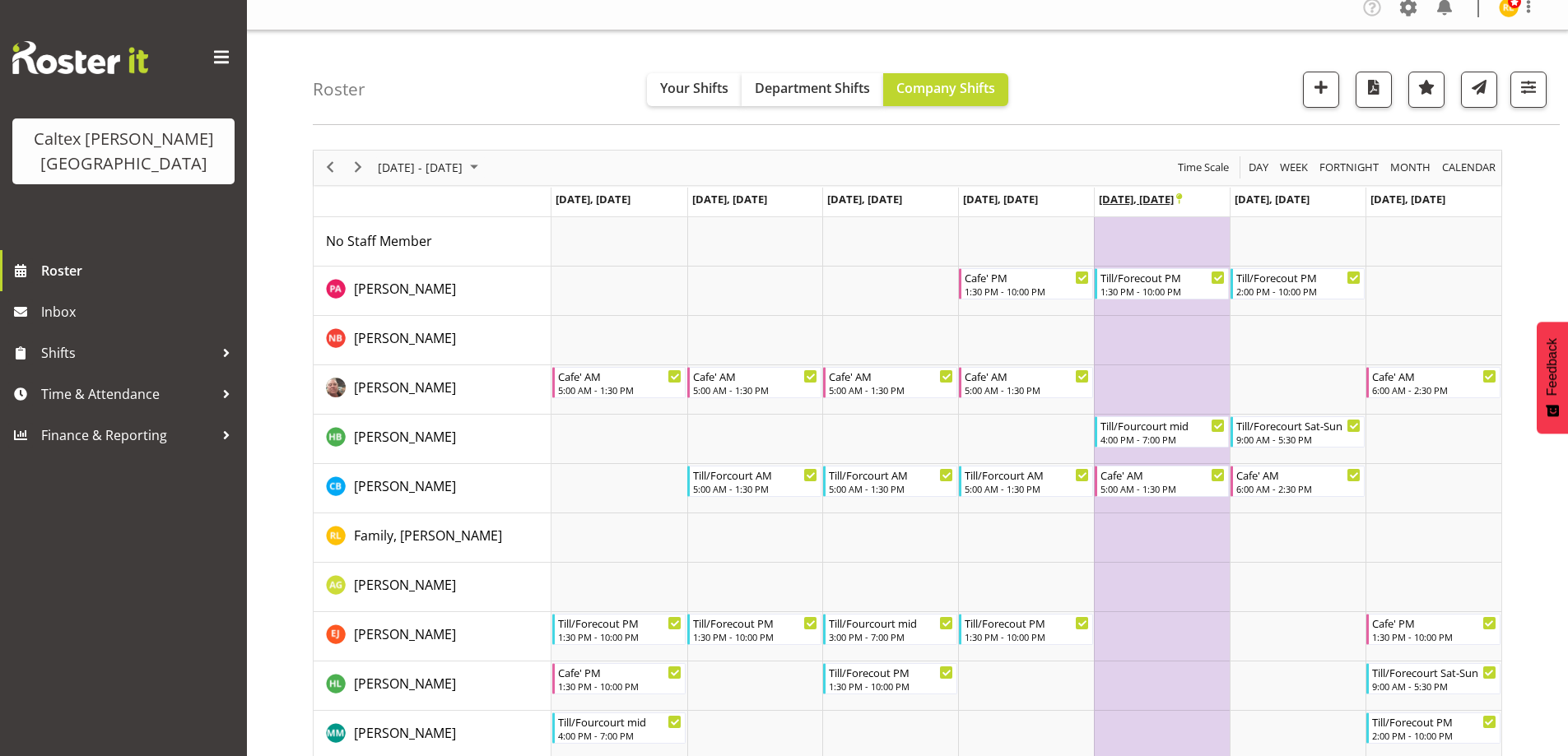
click at [1133, 199] on span "Oct 24, Friday" at bounding box center [1140, 199] width 83 height 15
click at [1178, 198] on icon "Timeline Week of October 26, 2025" at bounding box center [1179, 198] width 6 height 11
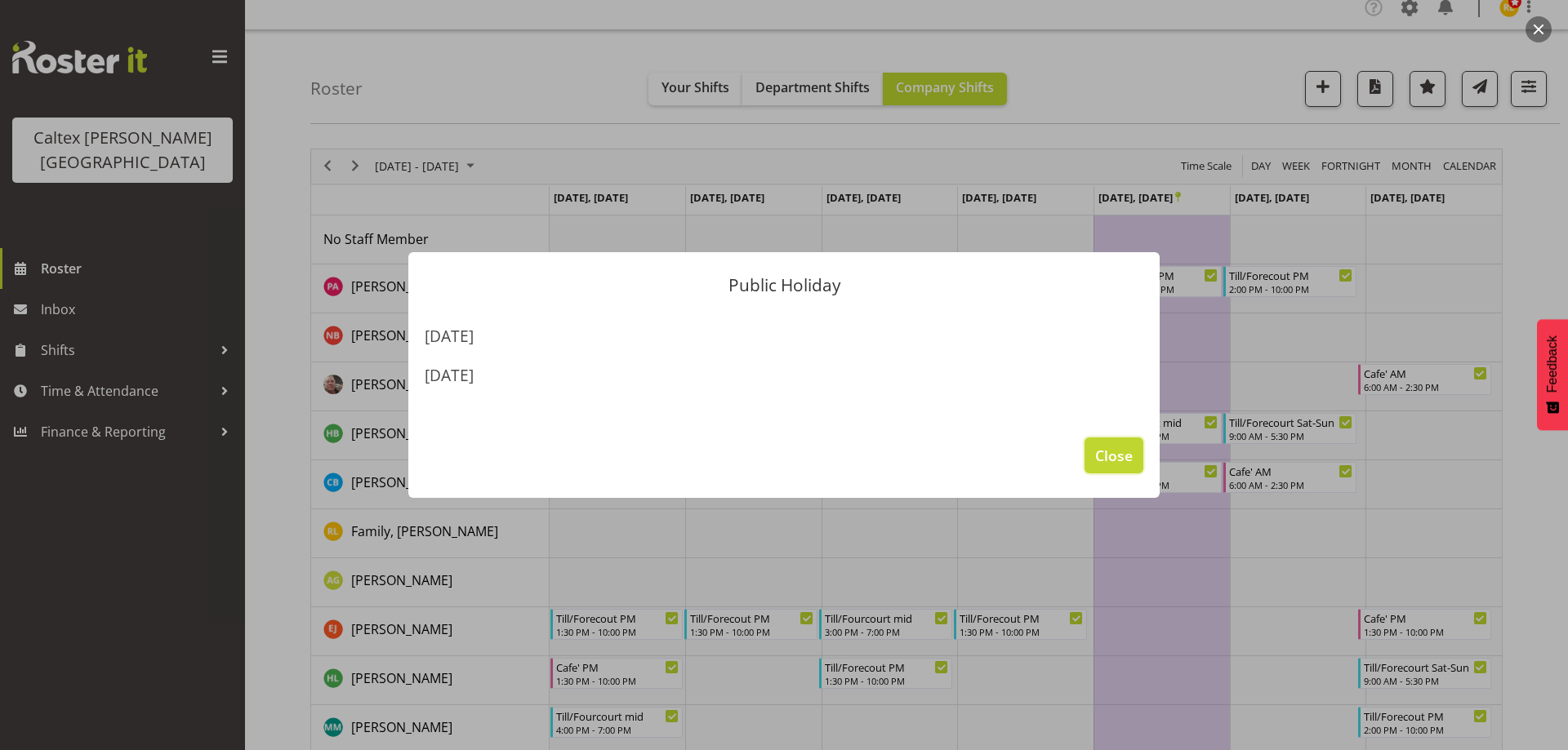
drag, startPoint x: 1115, startPoint y: 461, endPoint x: 1038, endPoint y: 380, distance: 111.8
click at [1114, 456] on span "Close" at bounding box center [1113, 456] width 37 height 21
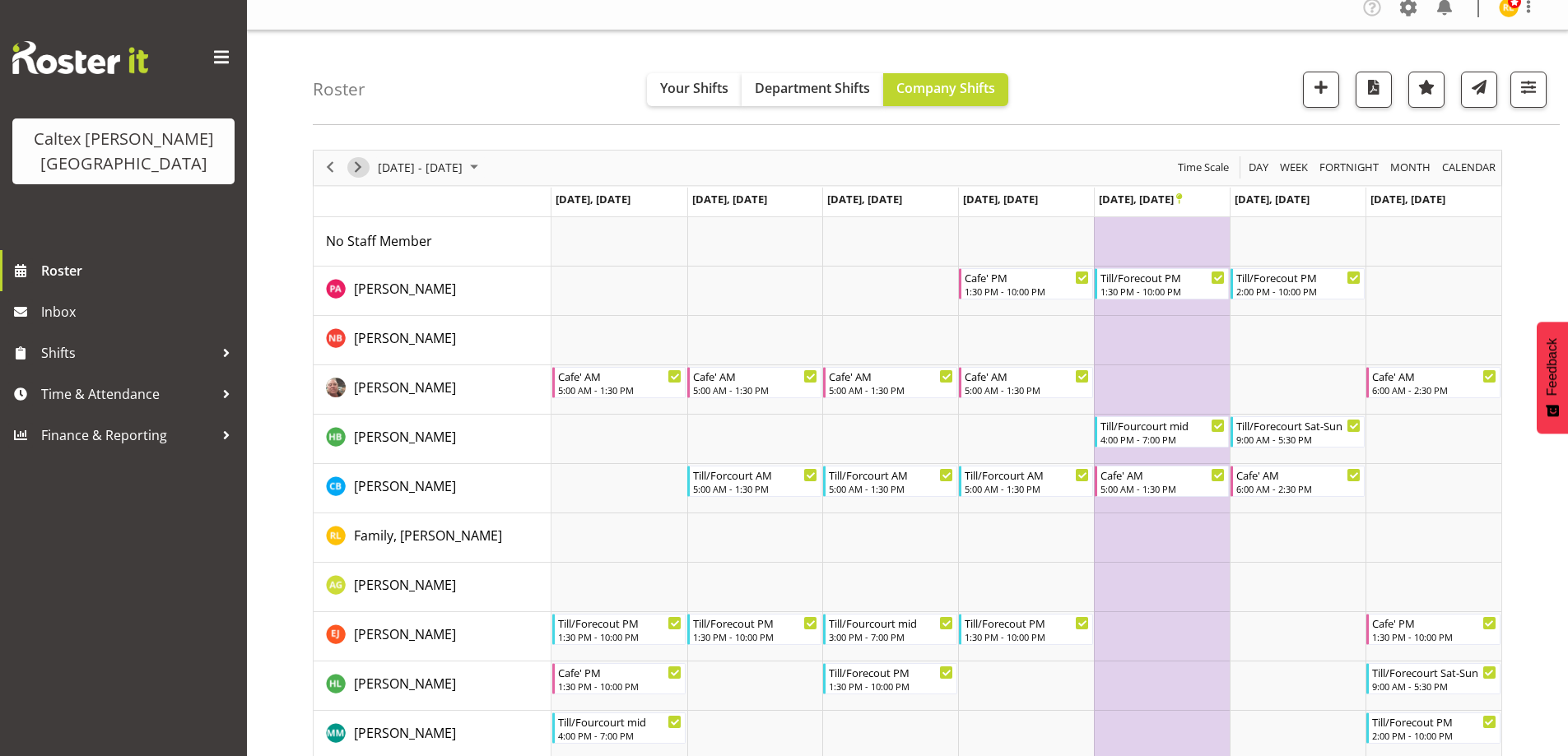
click at [358, 159] on span "Next" at bounding box center [358, 167] width 20 height 21
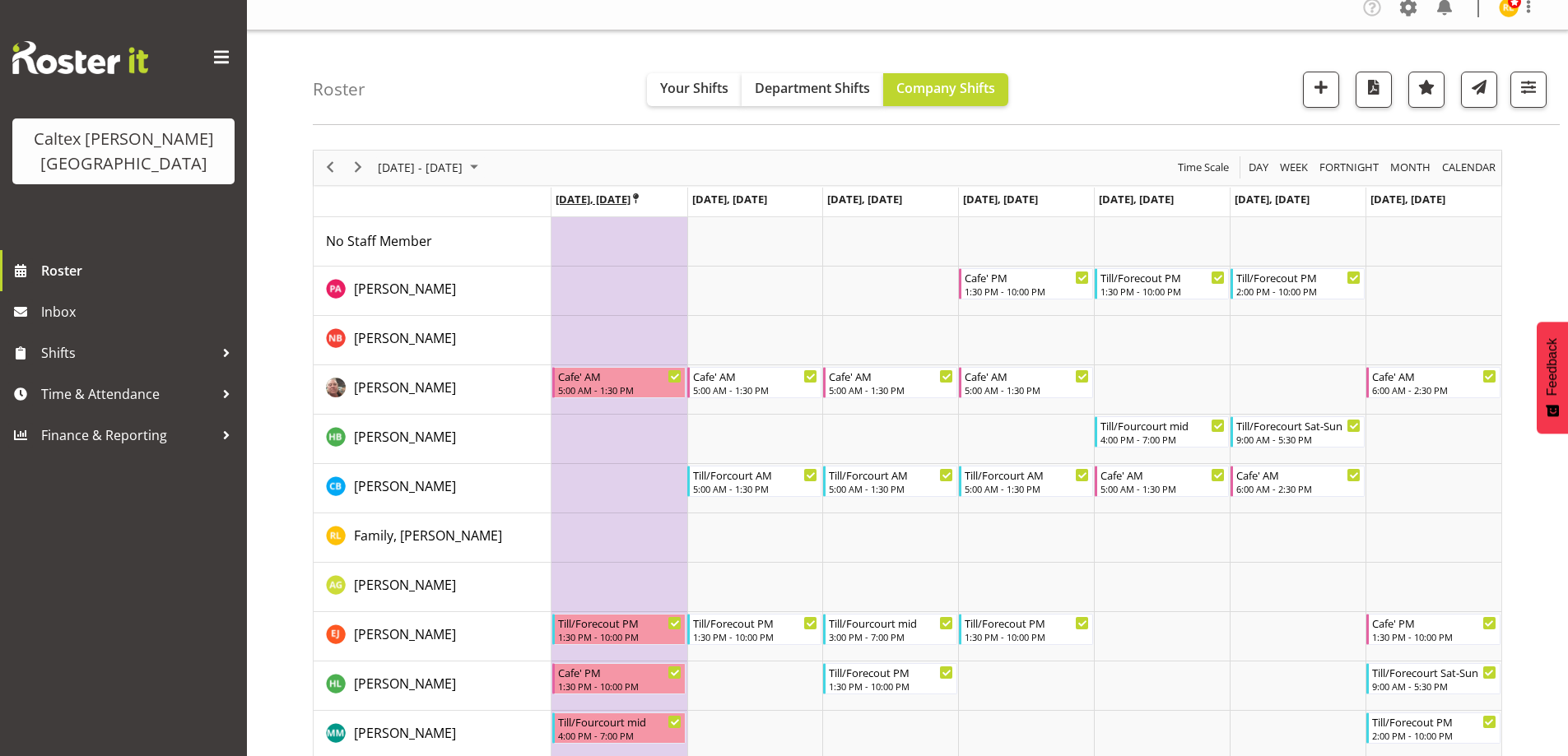
click at [639, 198] on icon "Timeline Week of November 2, 2025" at bounding box center [636, 198] width 6 height 11
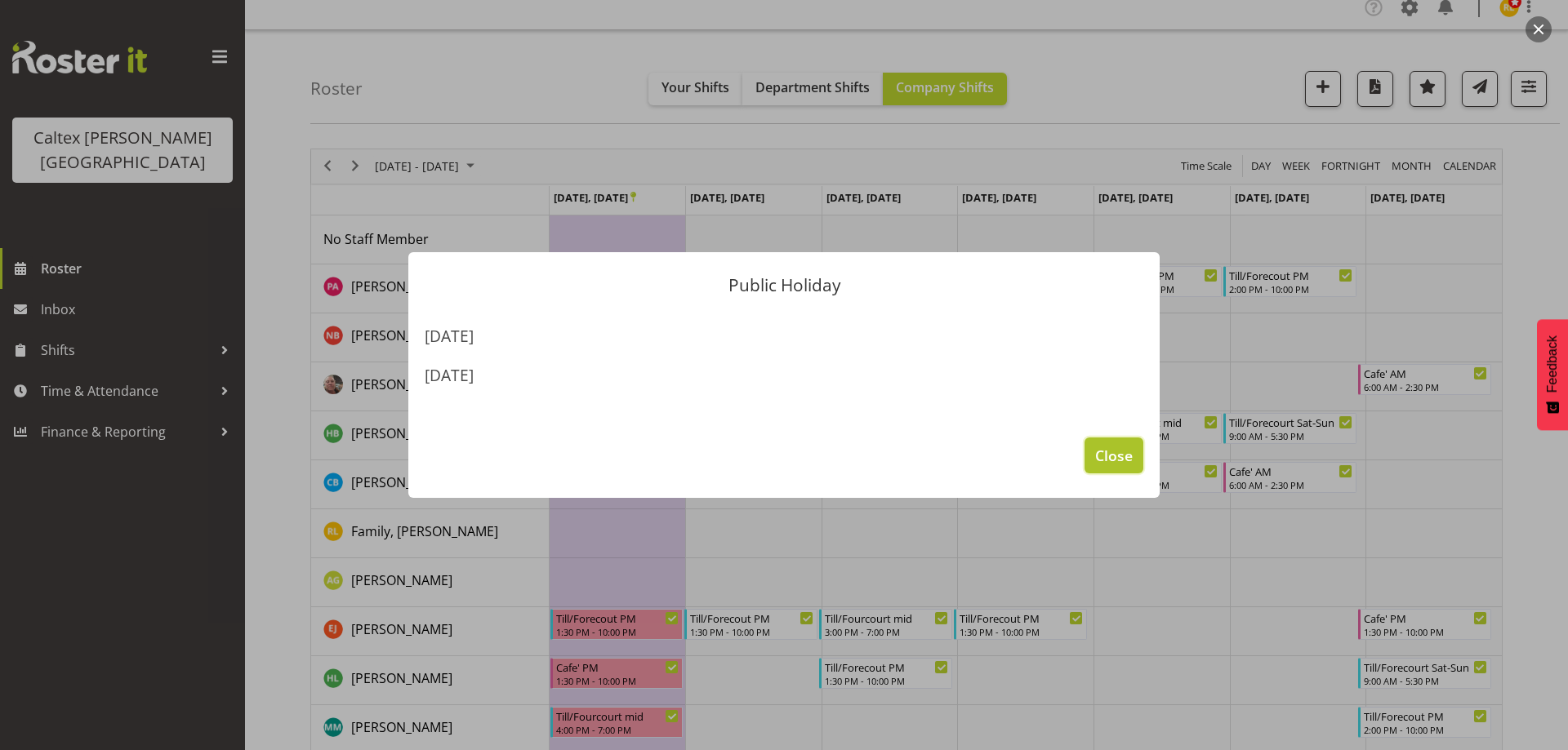
click at [1125, 459] on span "Close" at bounding box center [1113, 456] width 37 height 21
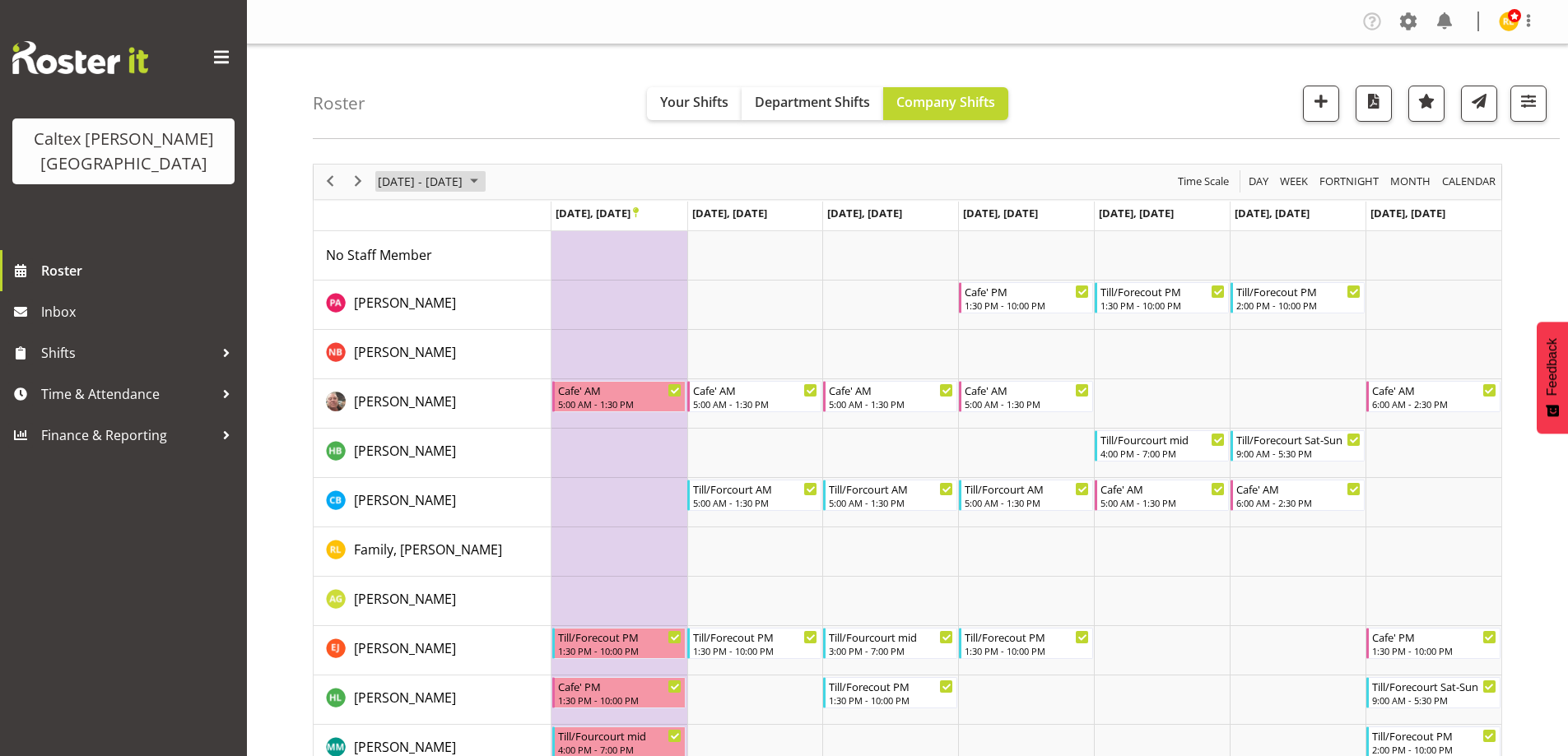
click at [484, 178] on span "October 2025" at bounding box center [475, 181] width 20 height 21
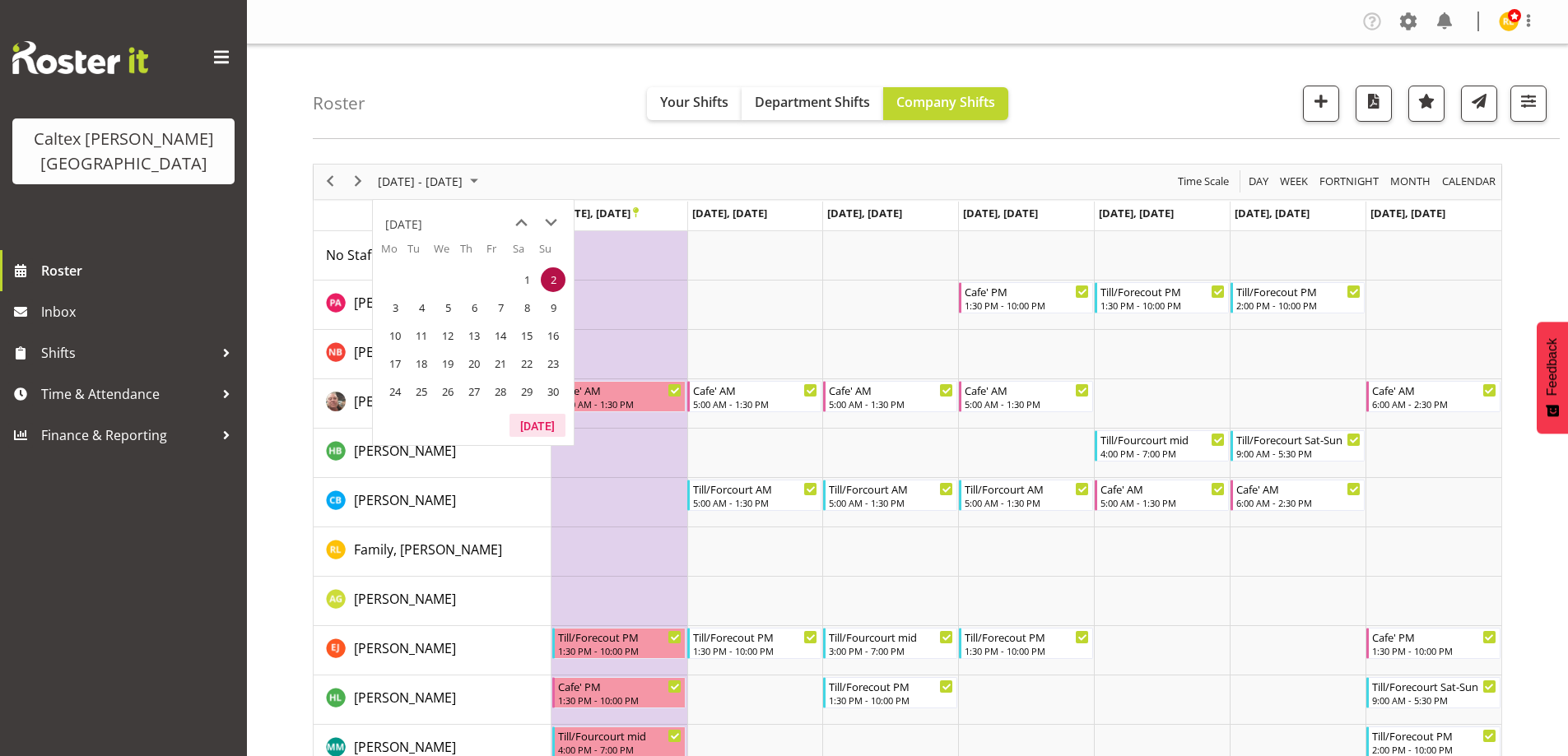
click at [534, 431] on button "[DATE]" at bounding box center [537, 425] width 56 height 23
